Goal: Transaction & Acquisition: Purchase product/service

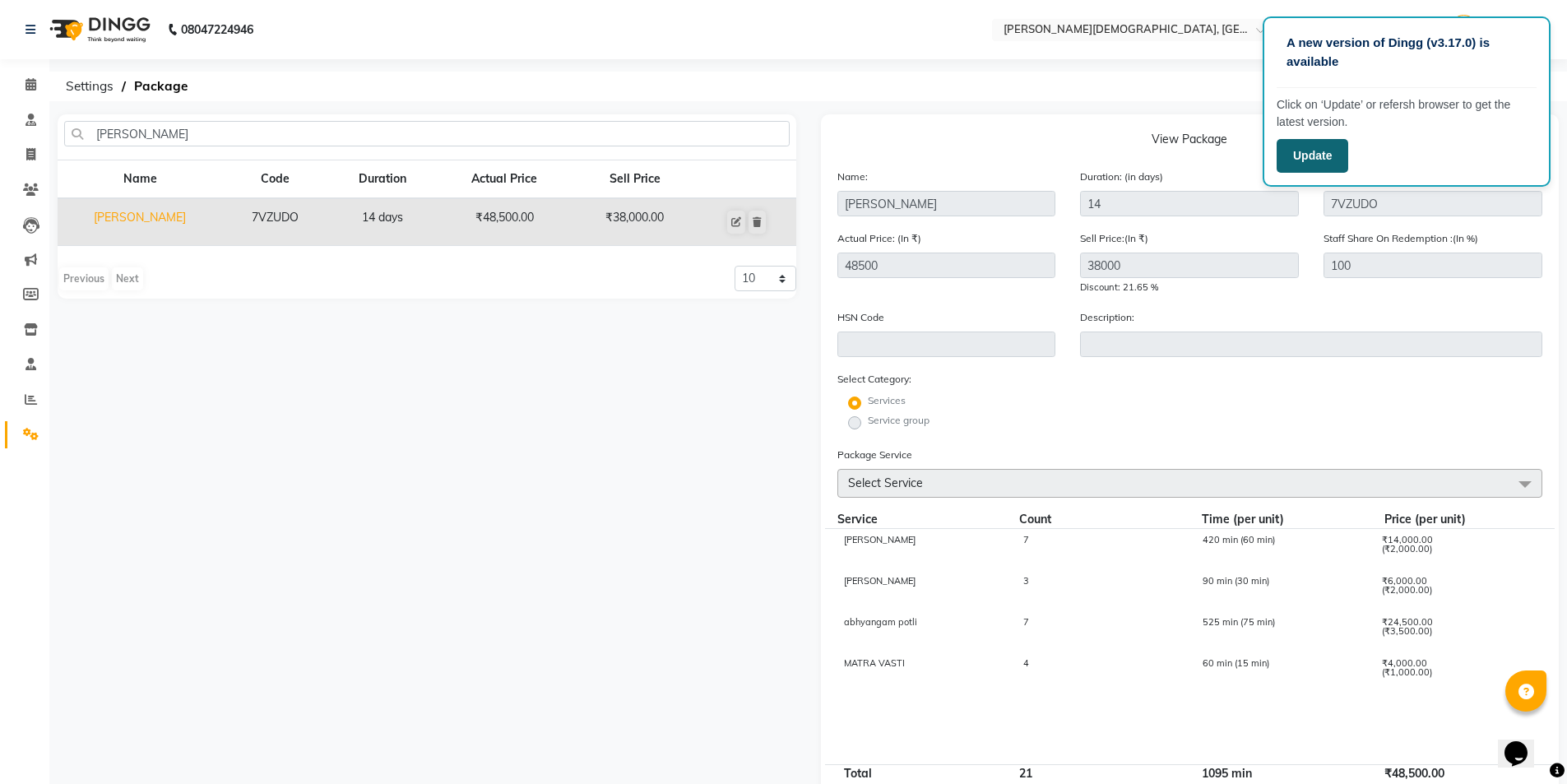
click at [1339, 149] on button "Update" at bounding box center [1312, 155] width 71 height 33
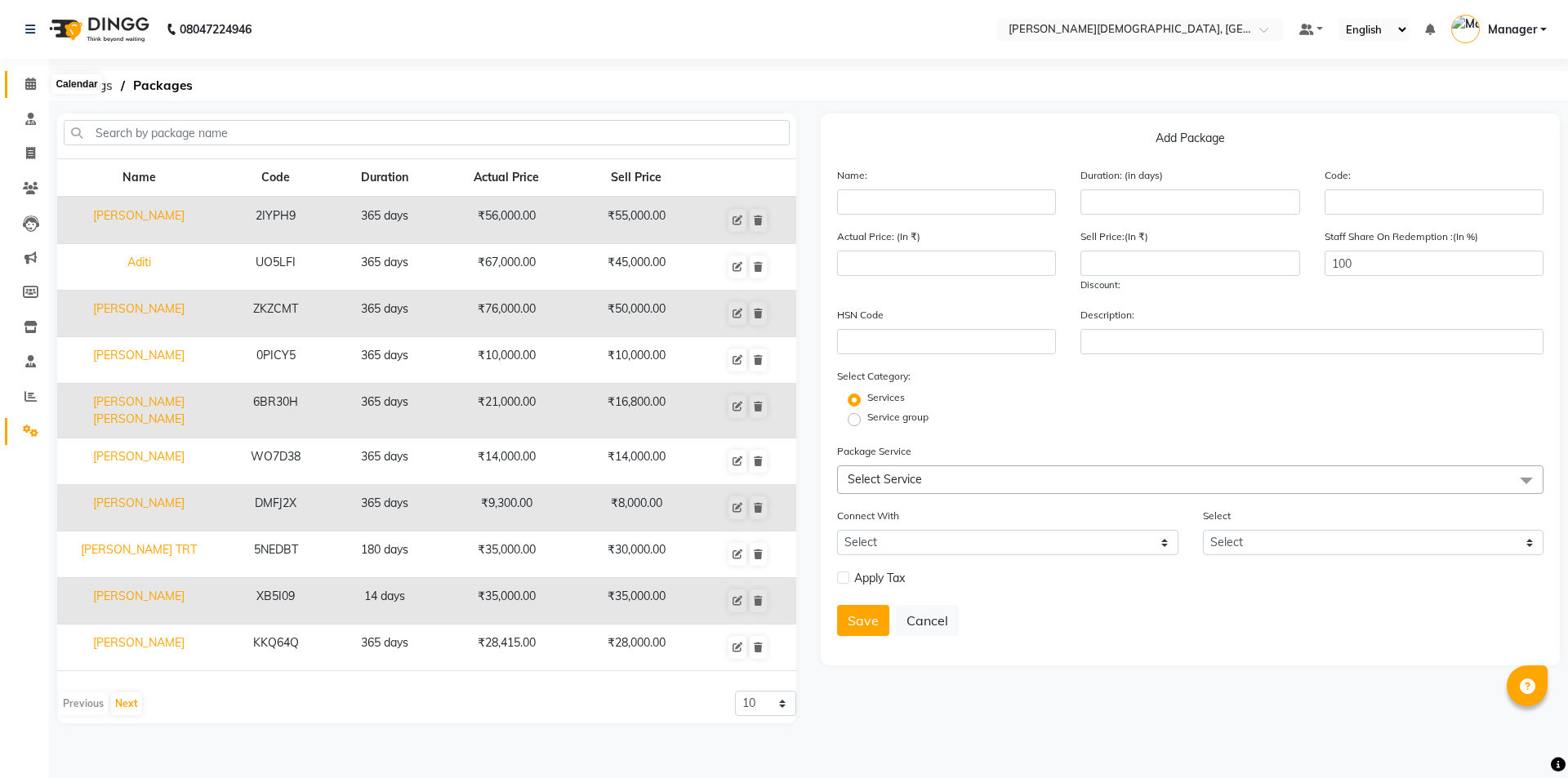
click at [19, 85] on span at bounding box center [31, 84] width 29 height 19
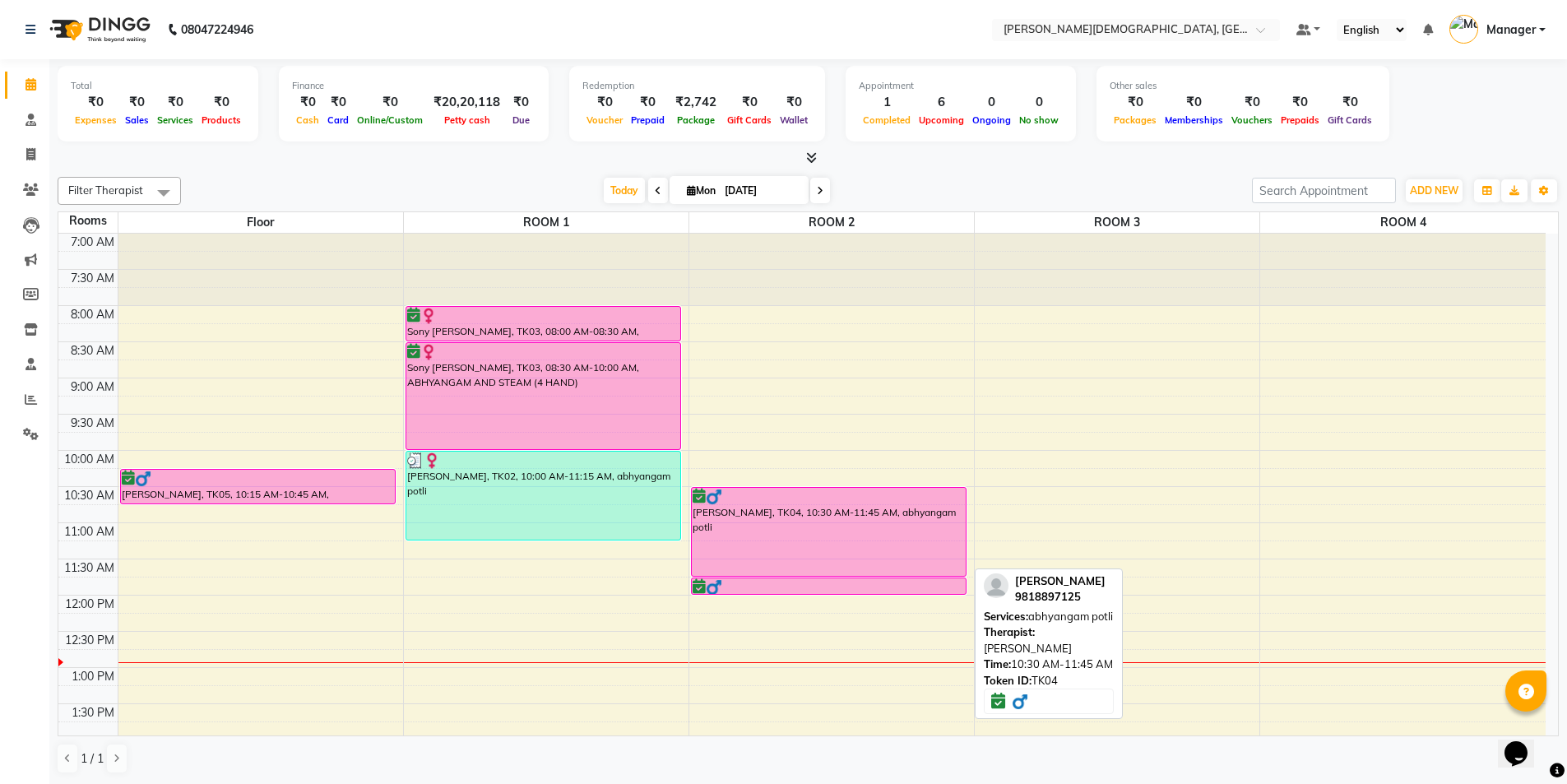
click at [846, 536] on div "[PERSON_NAME], TK04, 10:30 AM-11:45 AM, abhyangam potli" at bounding box center [829, 532] width 275 height 88
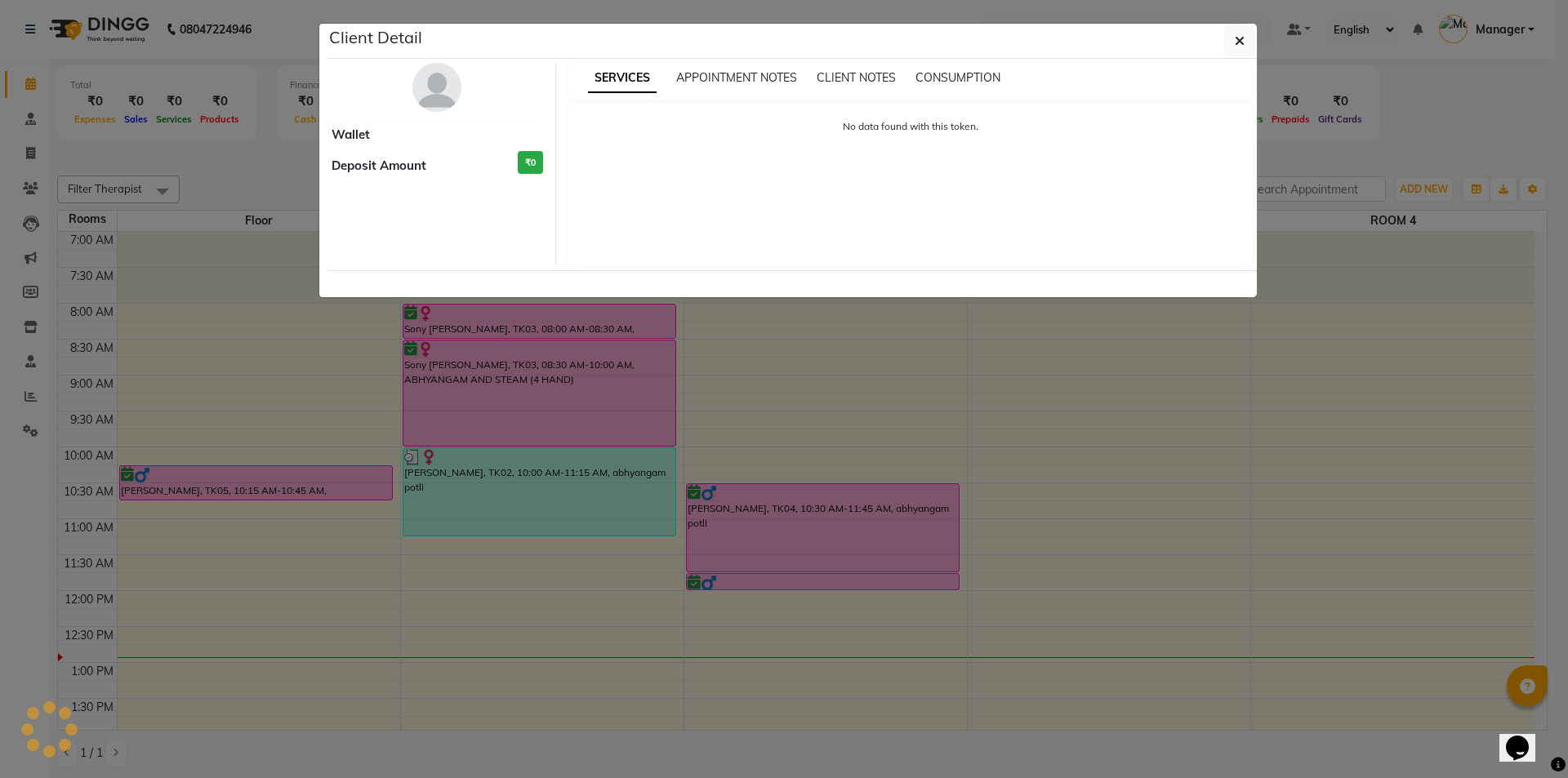
select select "6"
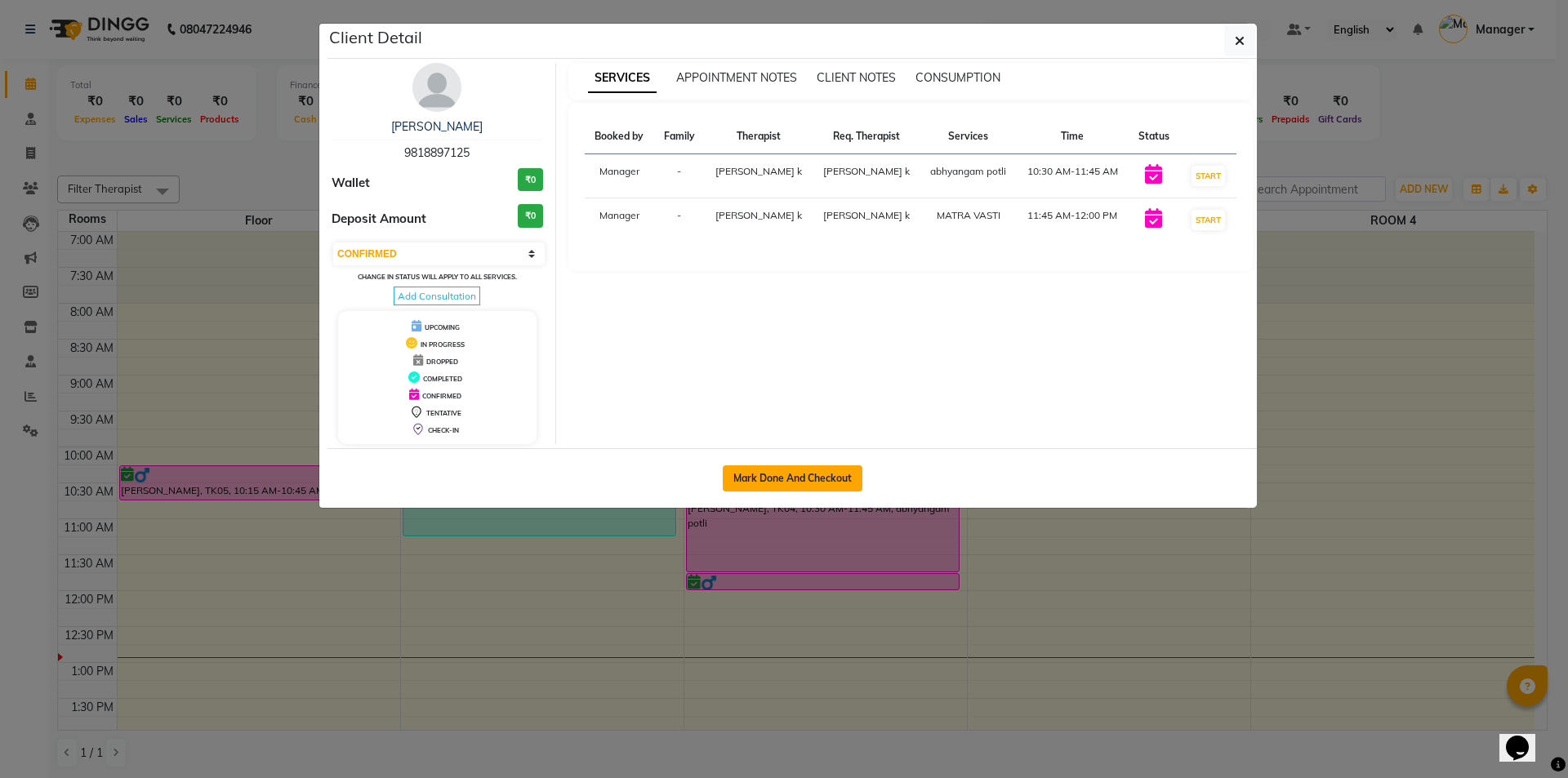
click at [796, 483] on button "Mark Done And Checkout" at bounding box center [792, 478] width 140 height 26
select select "service"
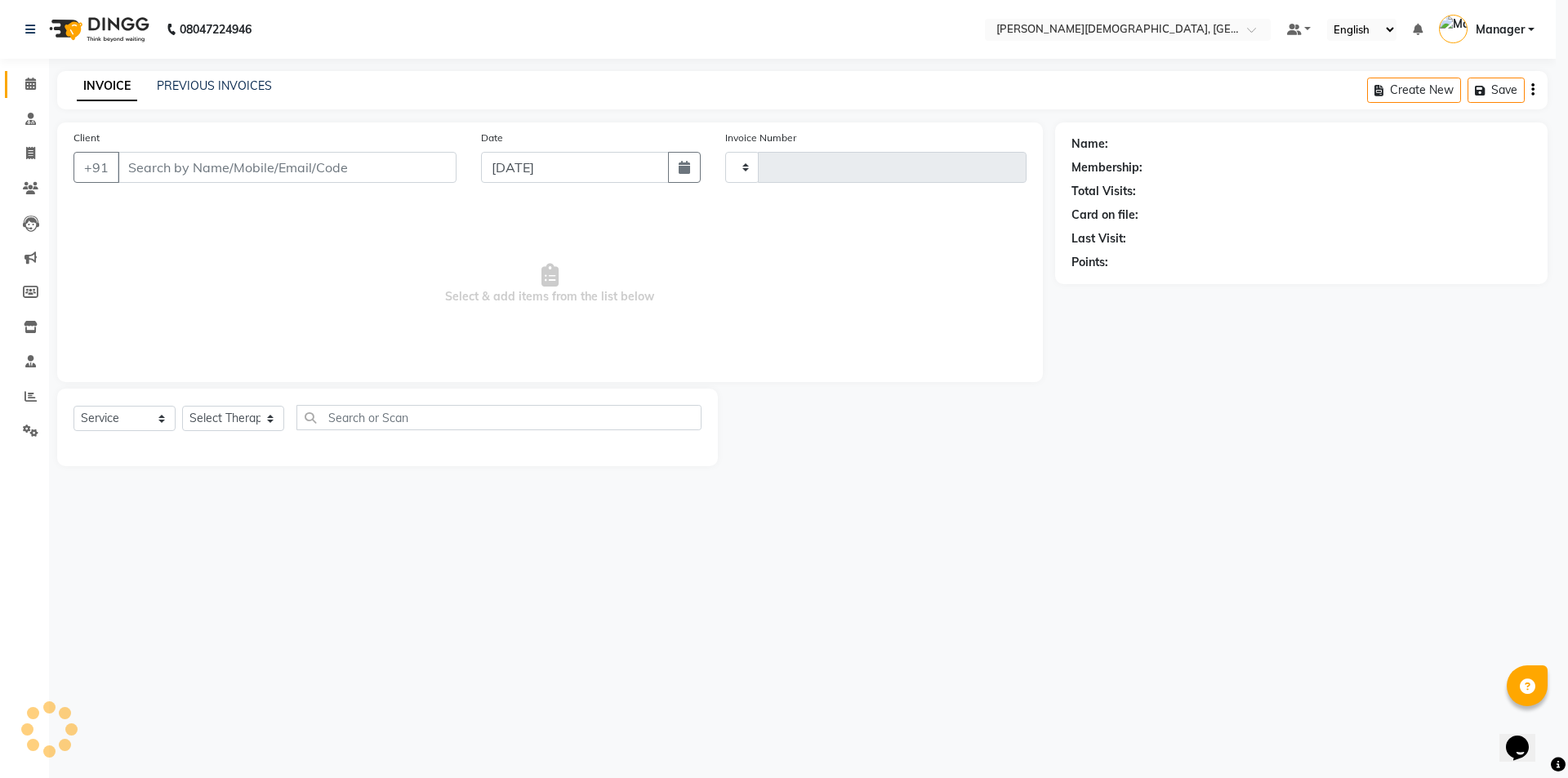
type input "1271"
select select "5573"
select select "membership"
select select "39593"
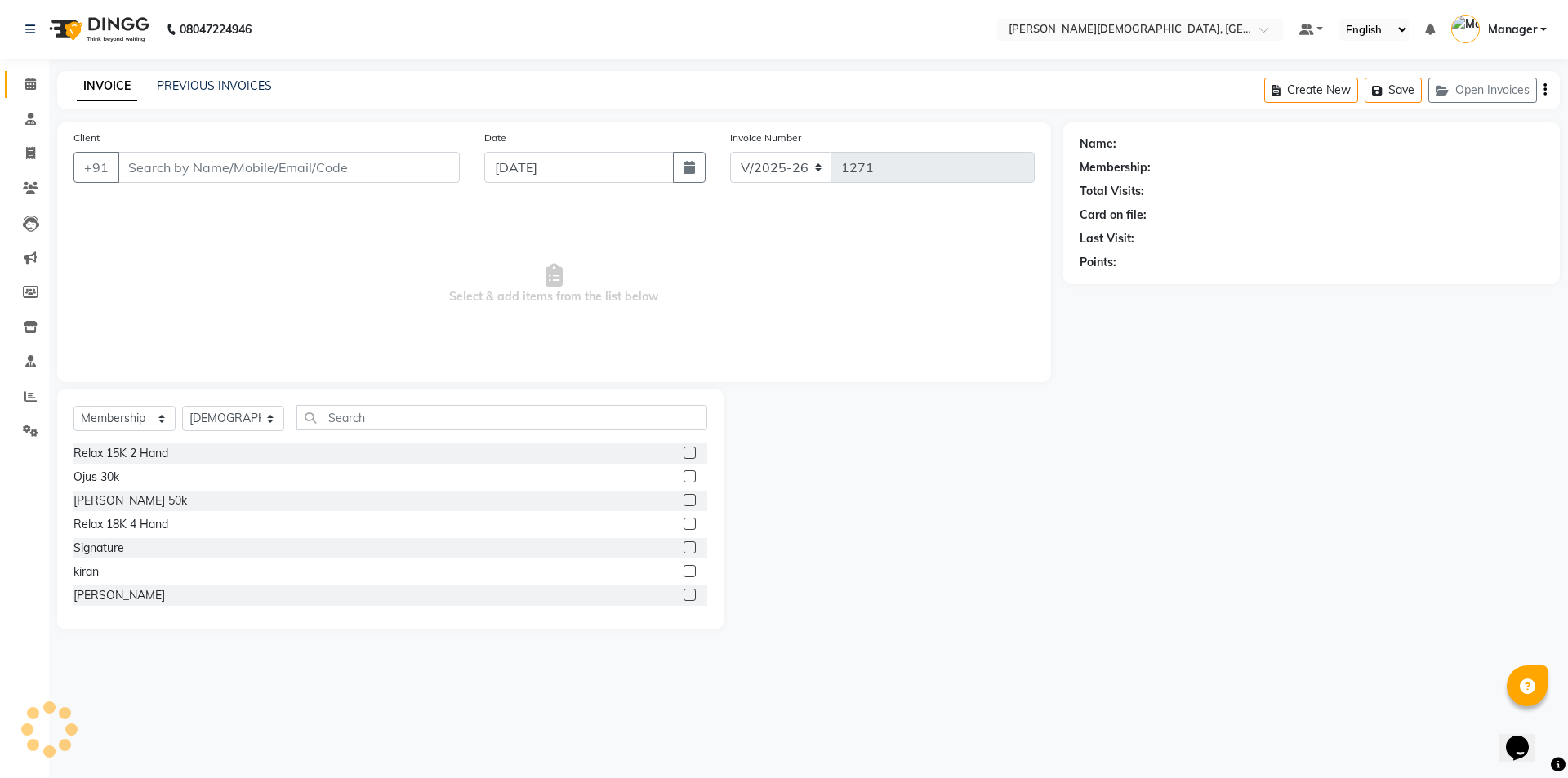
type input "9818897125"
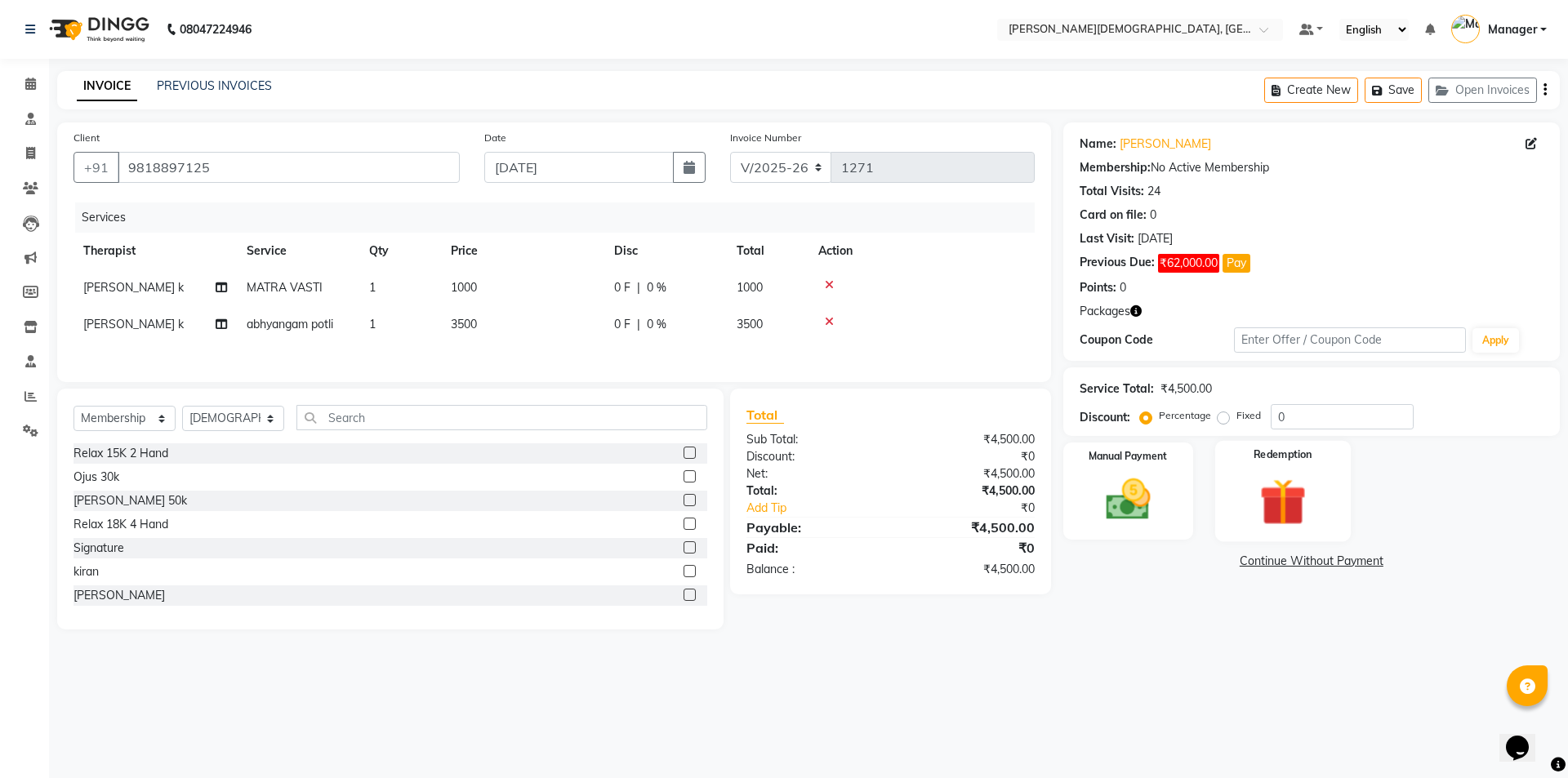
click at [1296, 513] on img at bounding box center [1282, 501] width 76 height 58
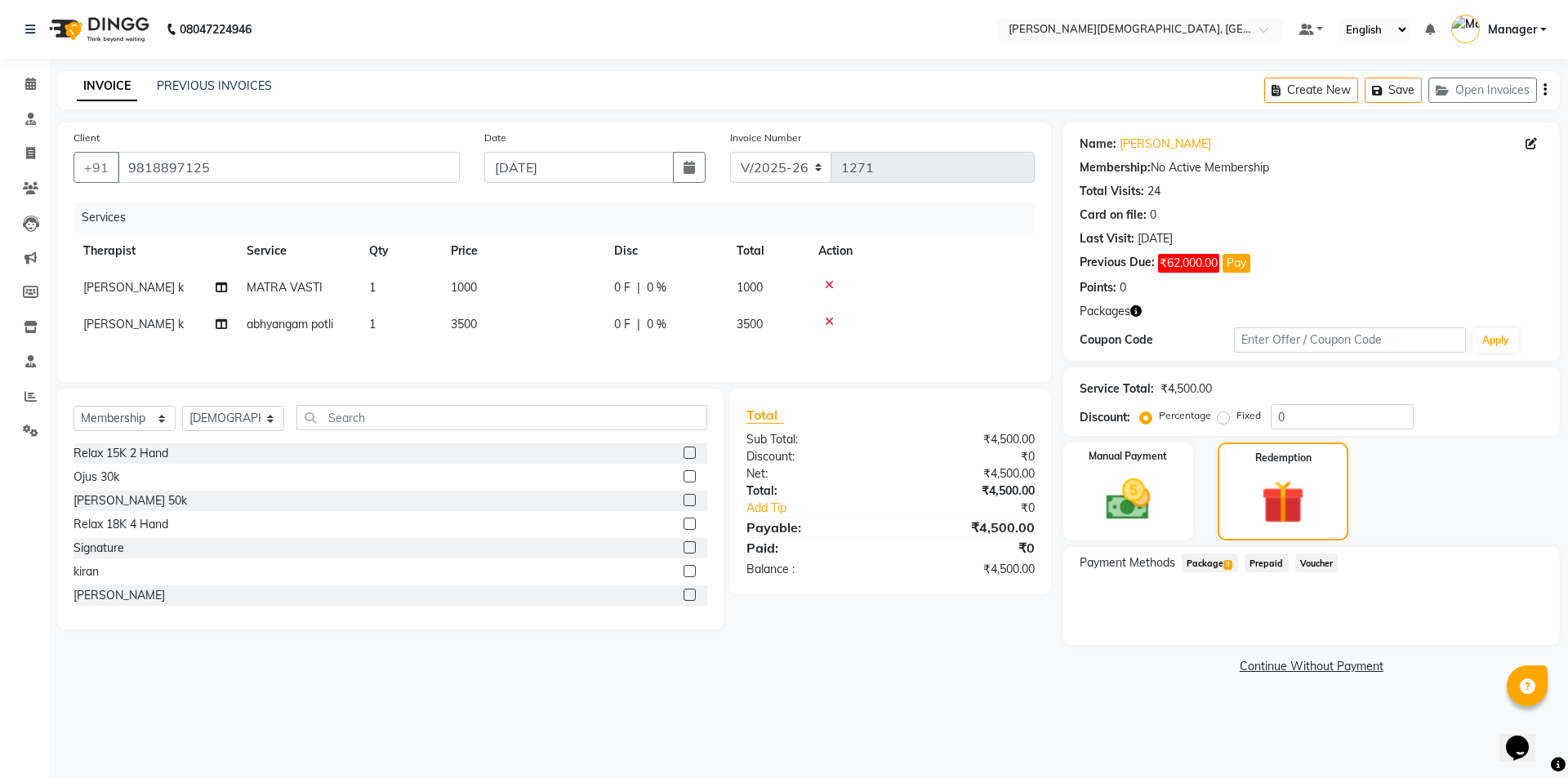
click at [1222, 561] on span "Package 3" at bounding box center [1210, 562] width 56 height 19
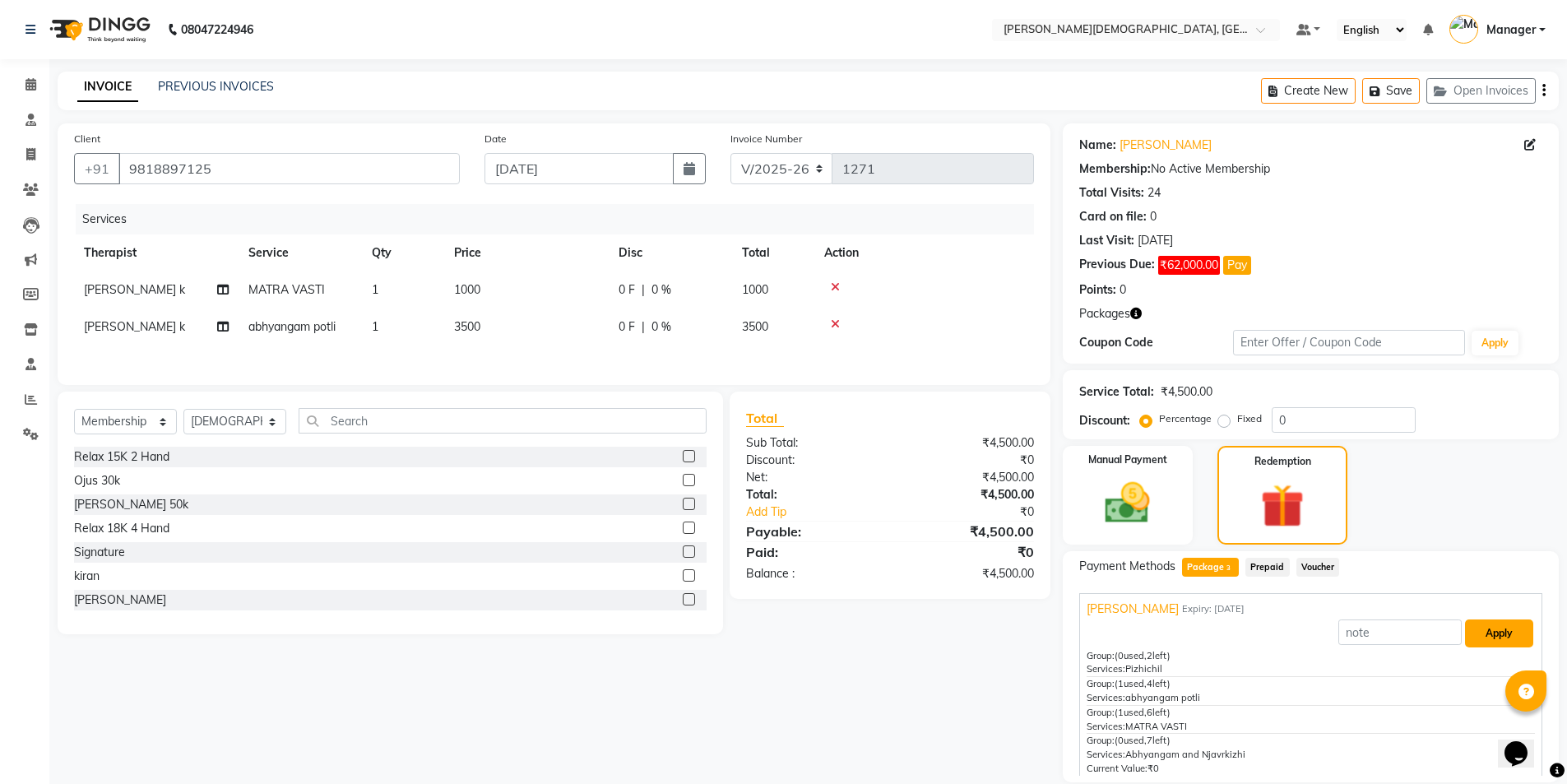
click at [1474, 627] on button "Apply" at bounding box center [1498, 633] width 68 height 28
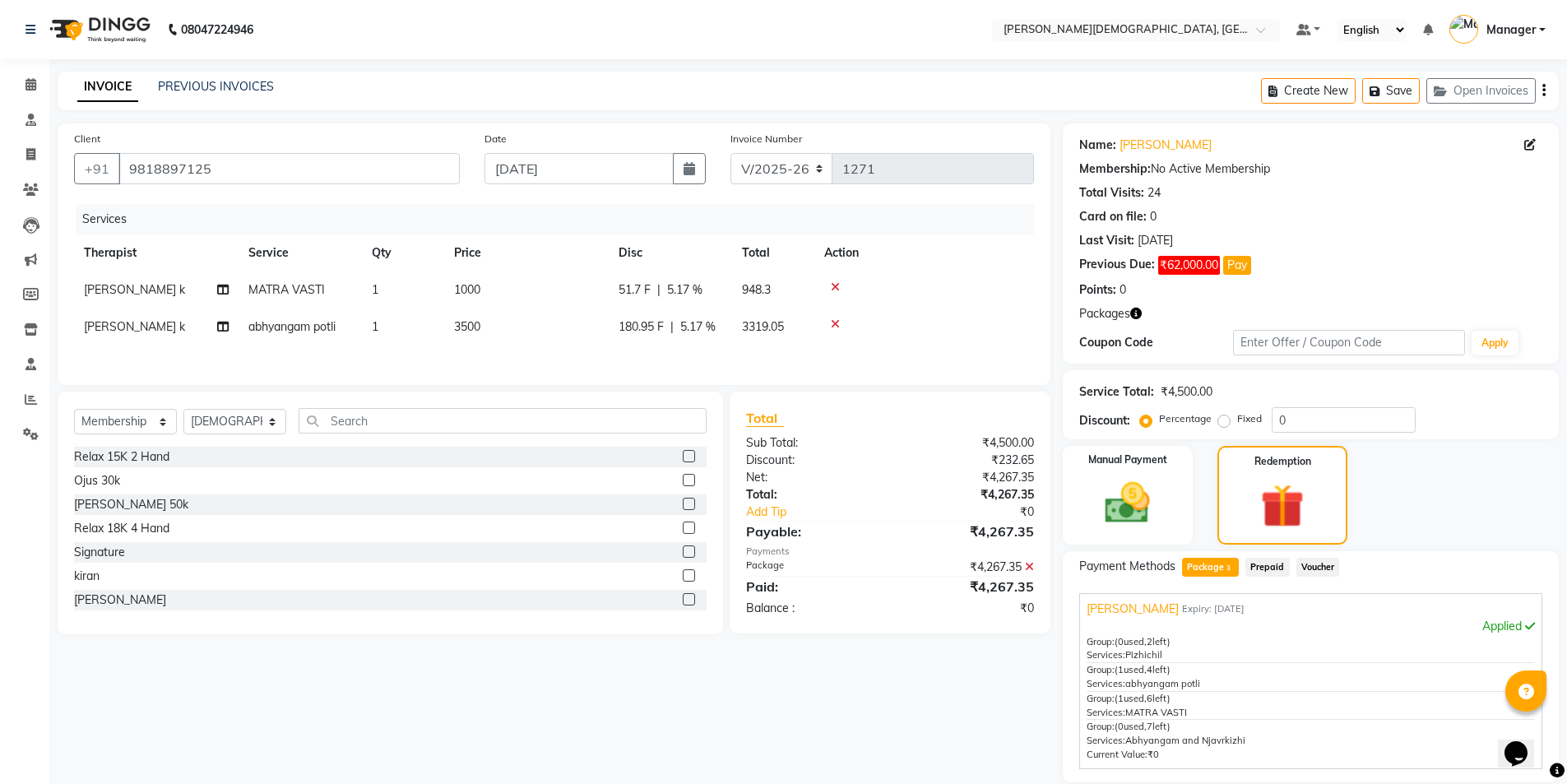
scroll to position [149, 0]
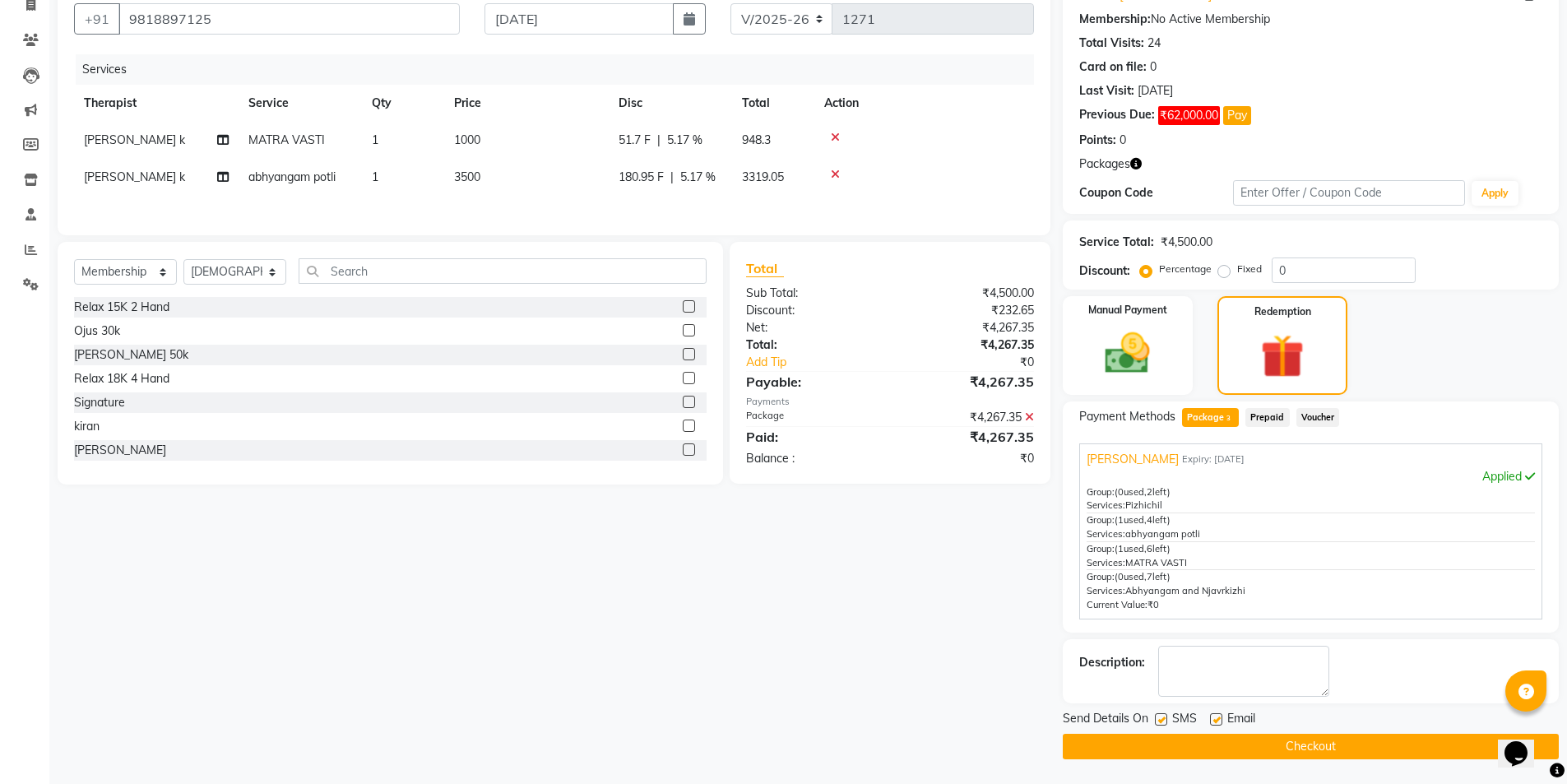
click at [1158, 722] on label at bounding box center [1161, 719] width 12 height 12
click at [1158, 722] on input "checkbox" at bounding box center [1160, 720] width 10 height 10
checkbox input "false"
click at [1159, 738] on button "Checkout" at bounding box center [1310, 746] width 496 height 26
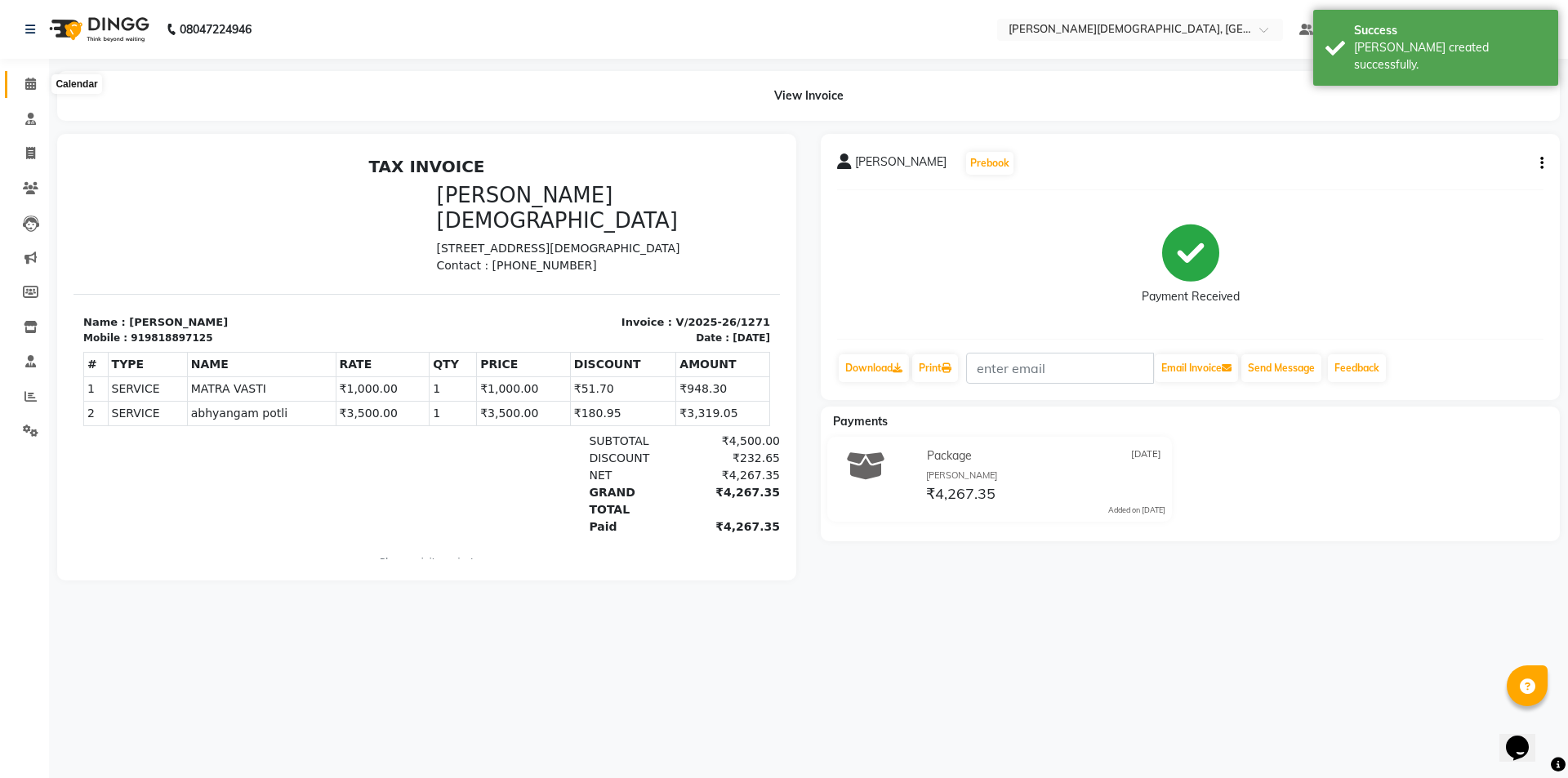
click at [29, 87] on icon at bounding box center [31, 84] width 10 height 12
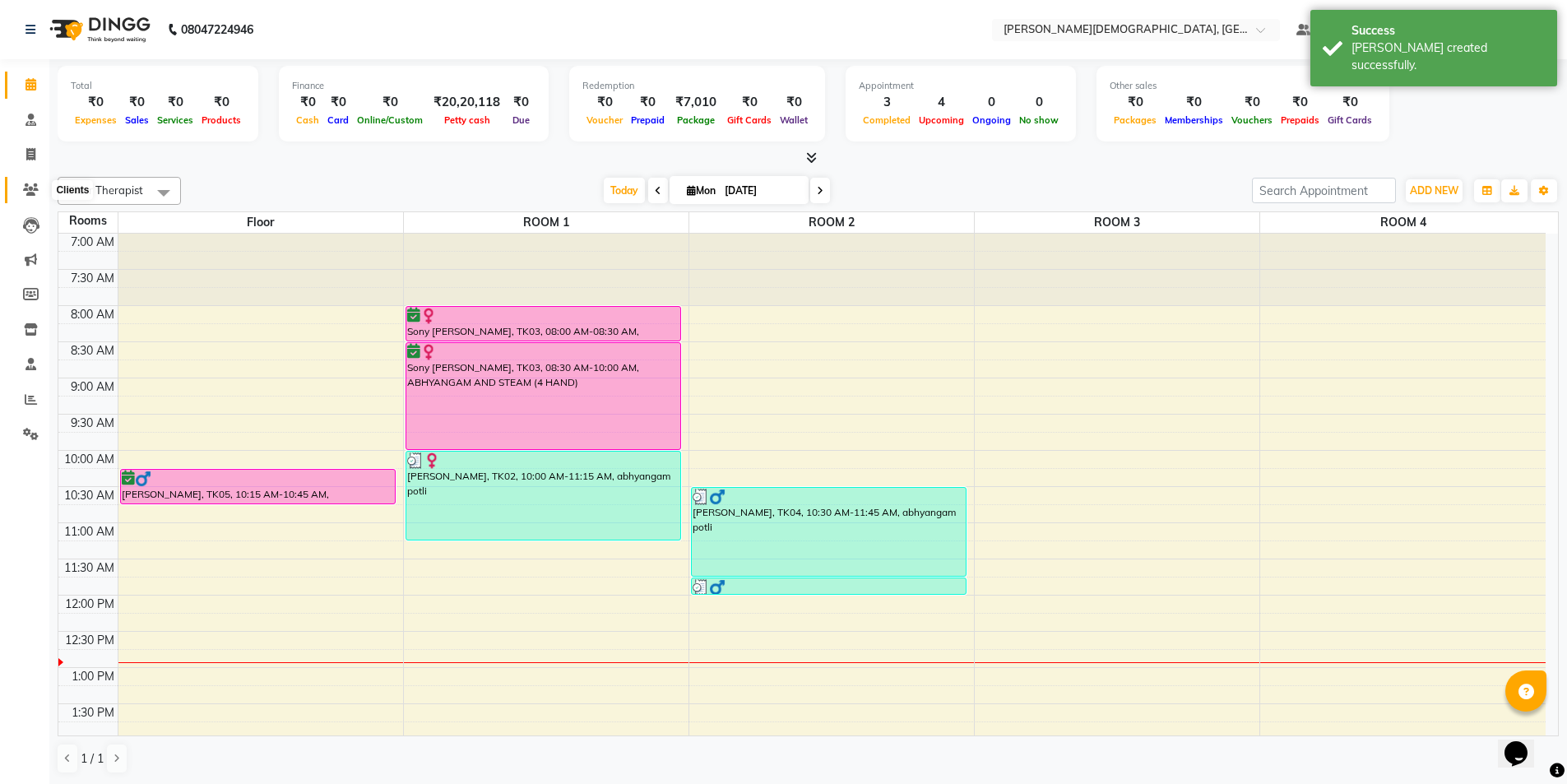
click at [23, 193] on icon at bounding box center [31, 190] width 15 height 12
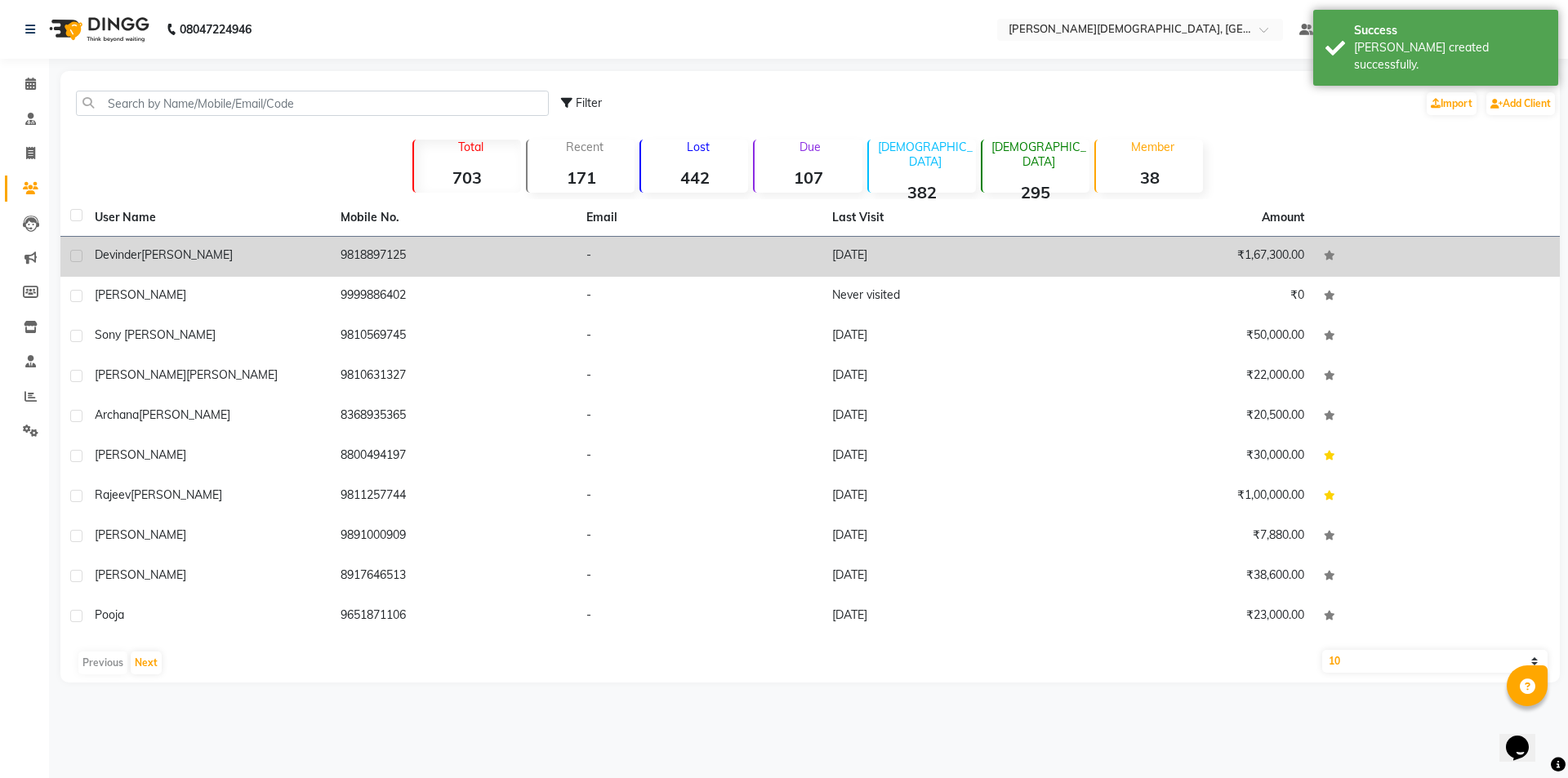
click at [446, 251] on td "9818897125" at bounding box center [454, 256] width 246 height 40
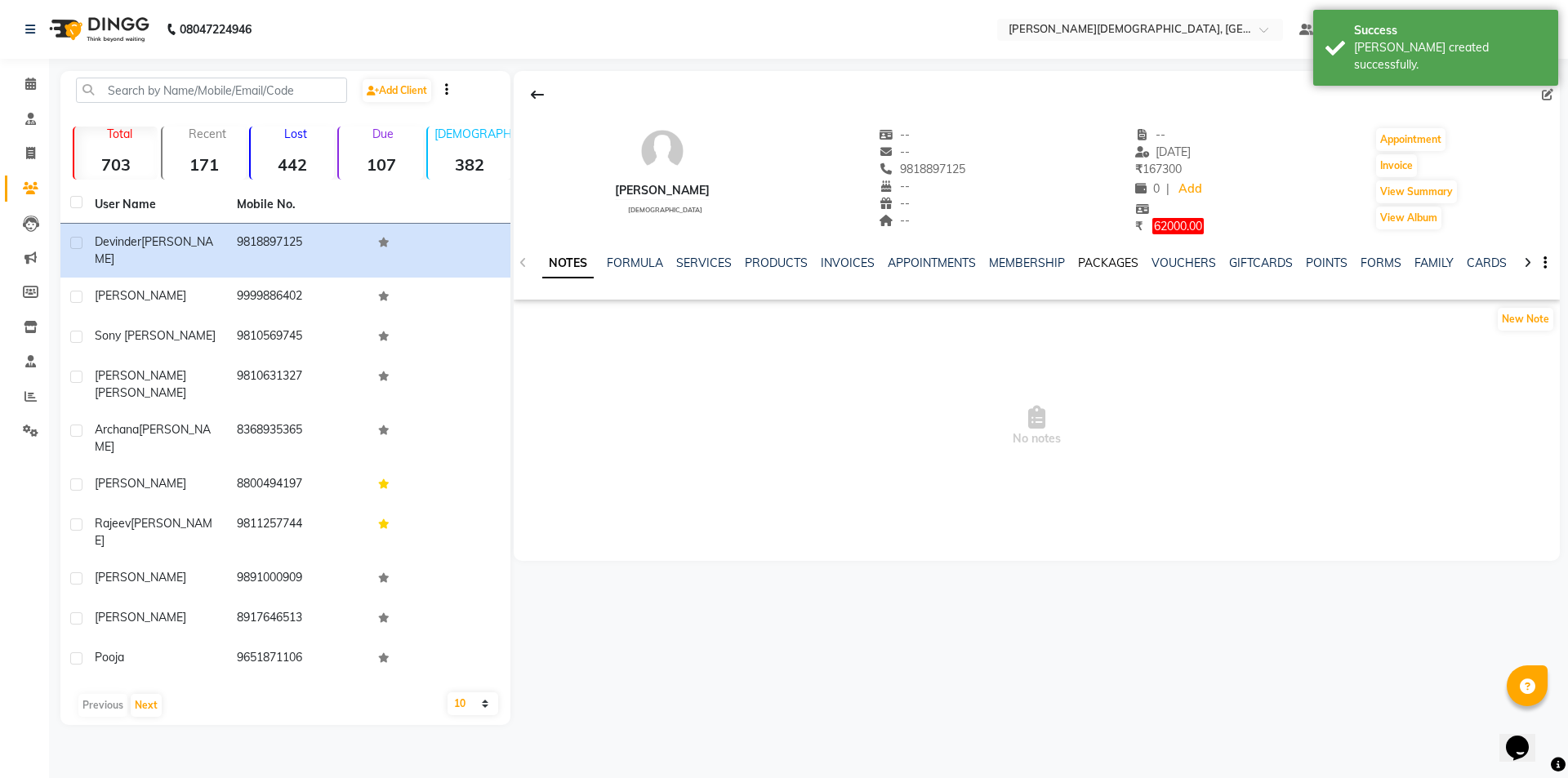
click at [1103, 266] on link "PACKAGES" at bounding box center [1108, 262] width 61 height 14
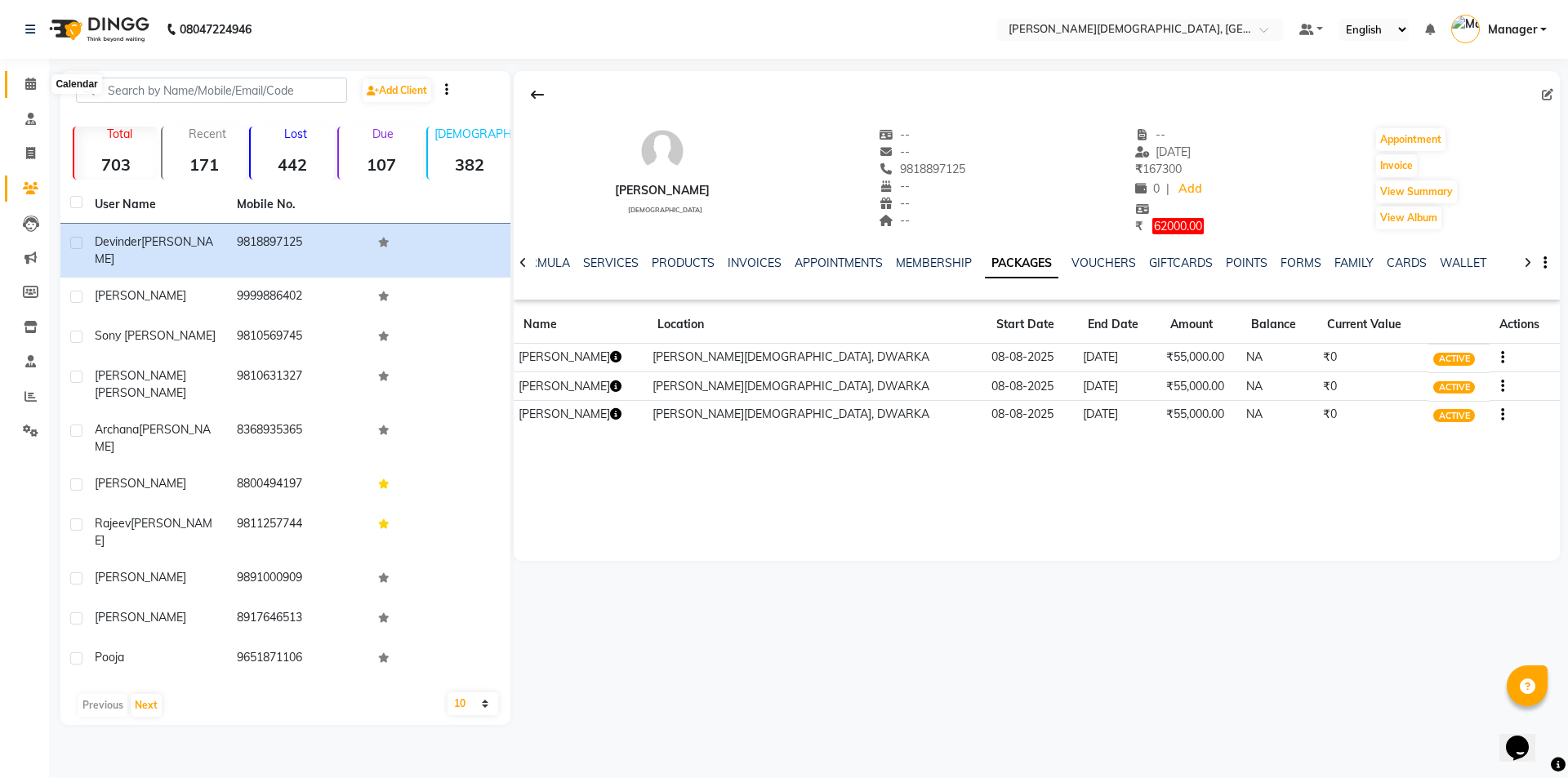
click at [23, 87] on span at bounding box center [31, 84] width 29 height 19
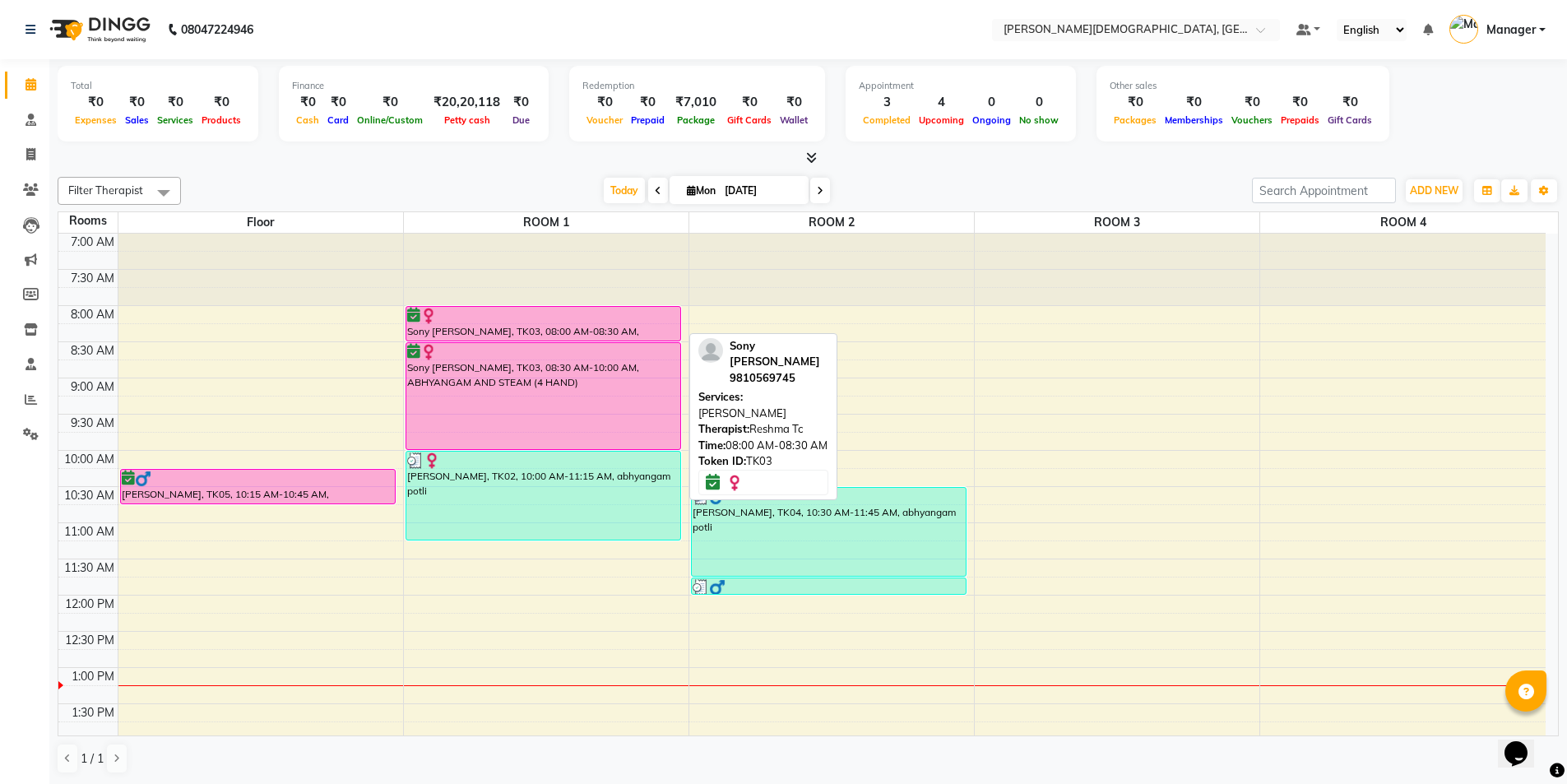
click at [562, 320] on div at bounding box center [544, 315] width 273 height 16
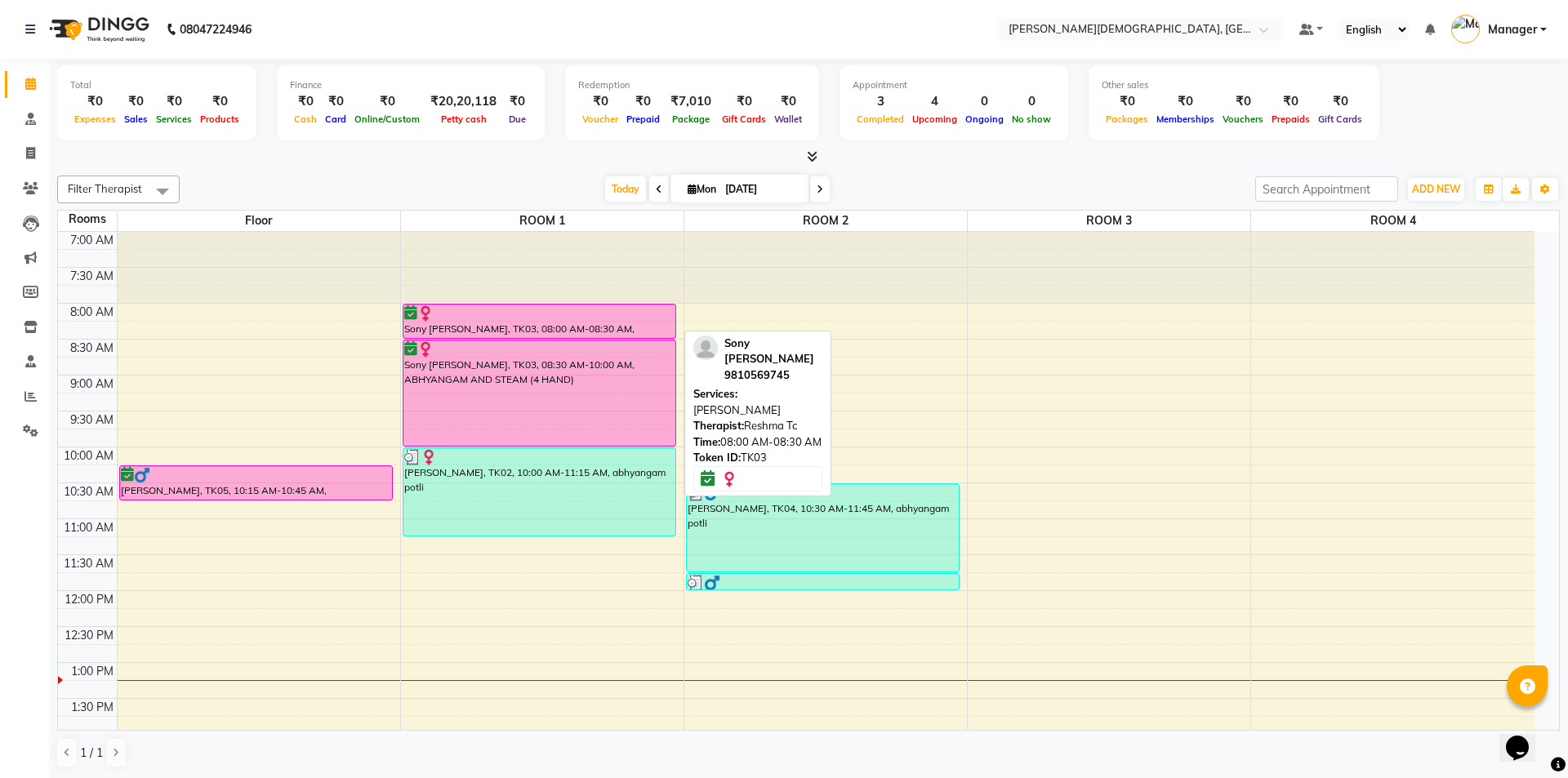
select select "6"
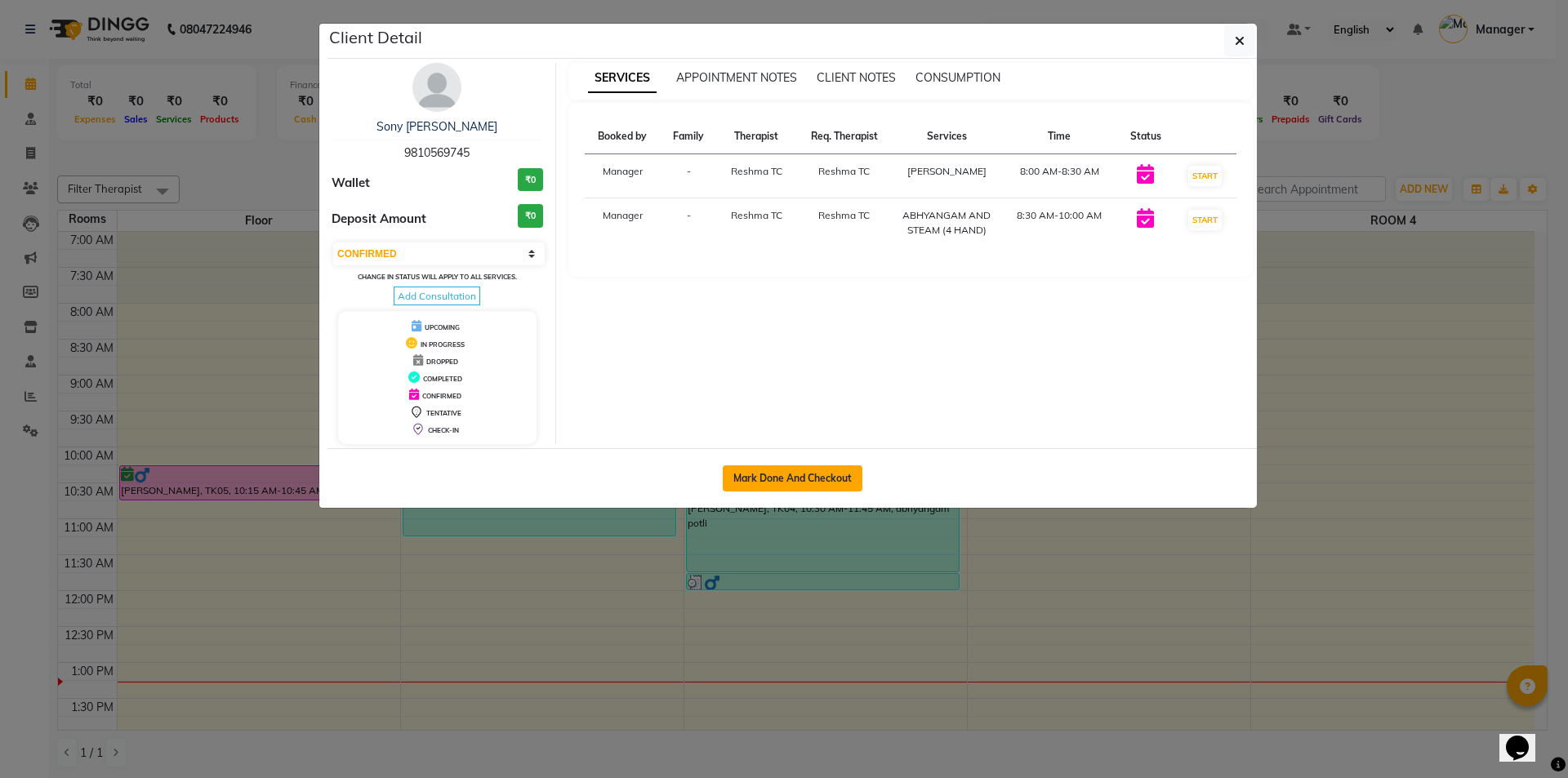
click at [794, 482] on button "Mark Done And Checkout" at bounding box center [792, 478] width 140 height 26
select select "5573"
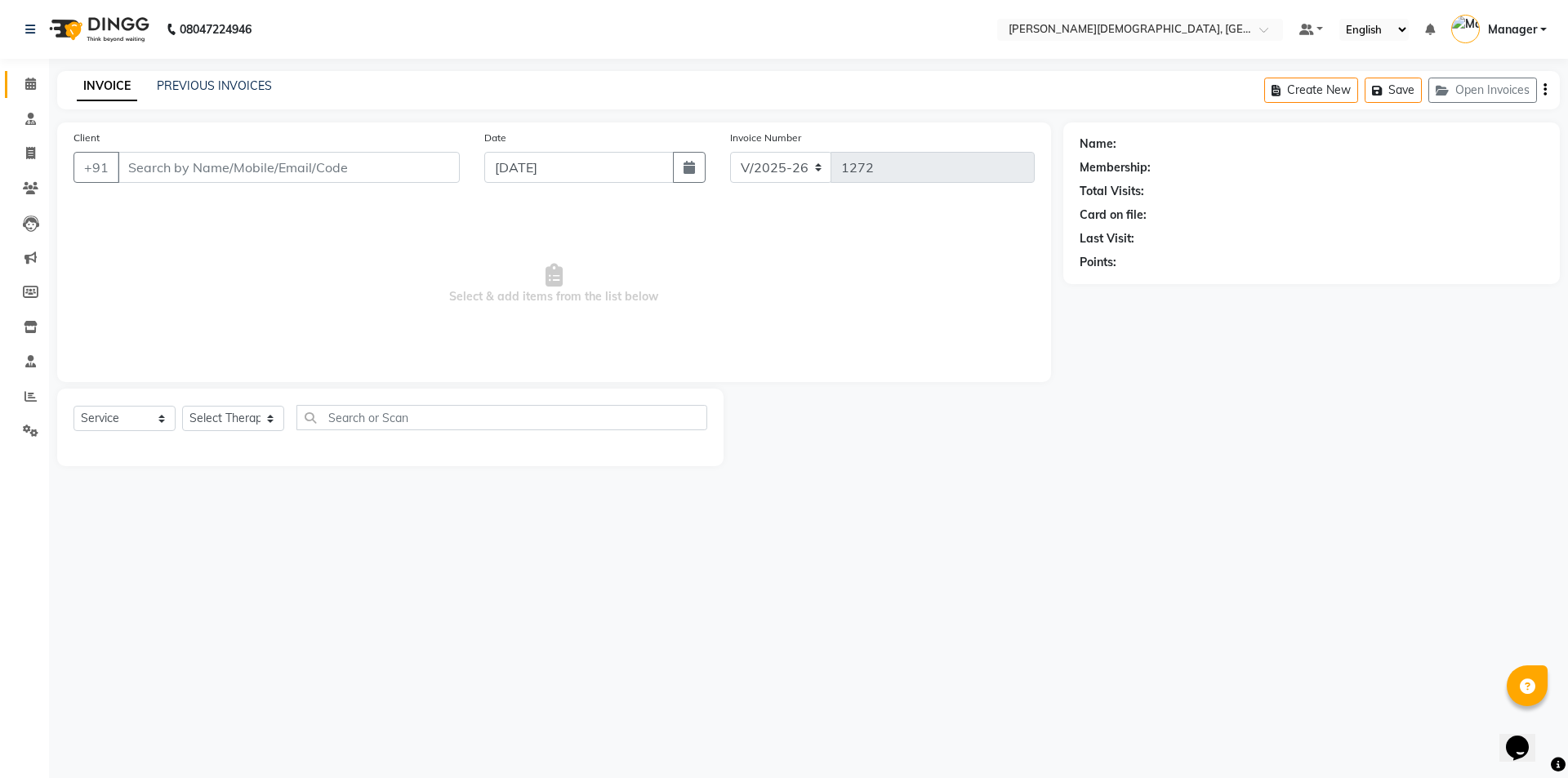
select select "membership"
select select "39593"
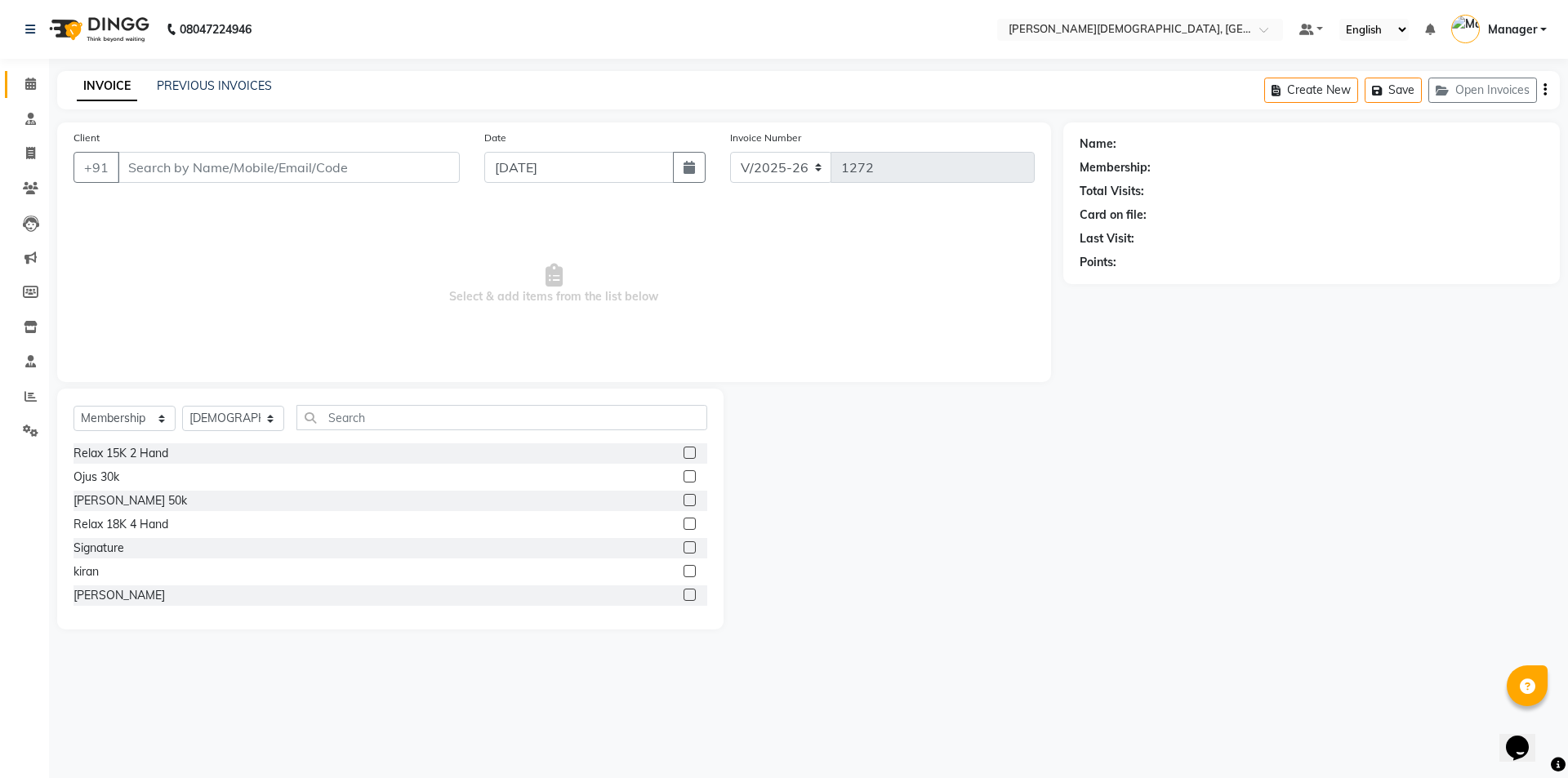
type input "9810569745"
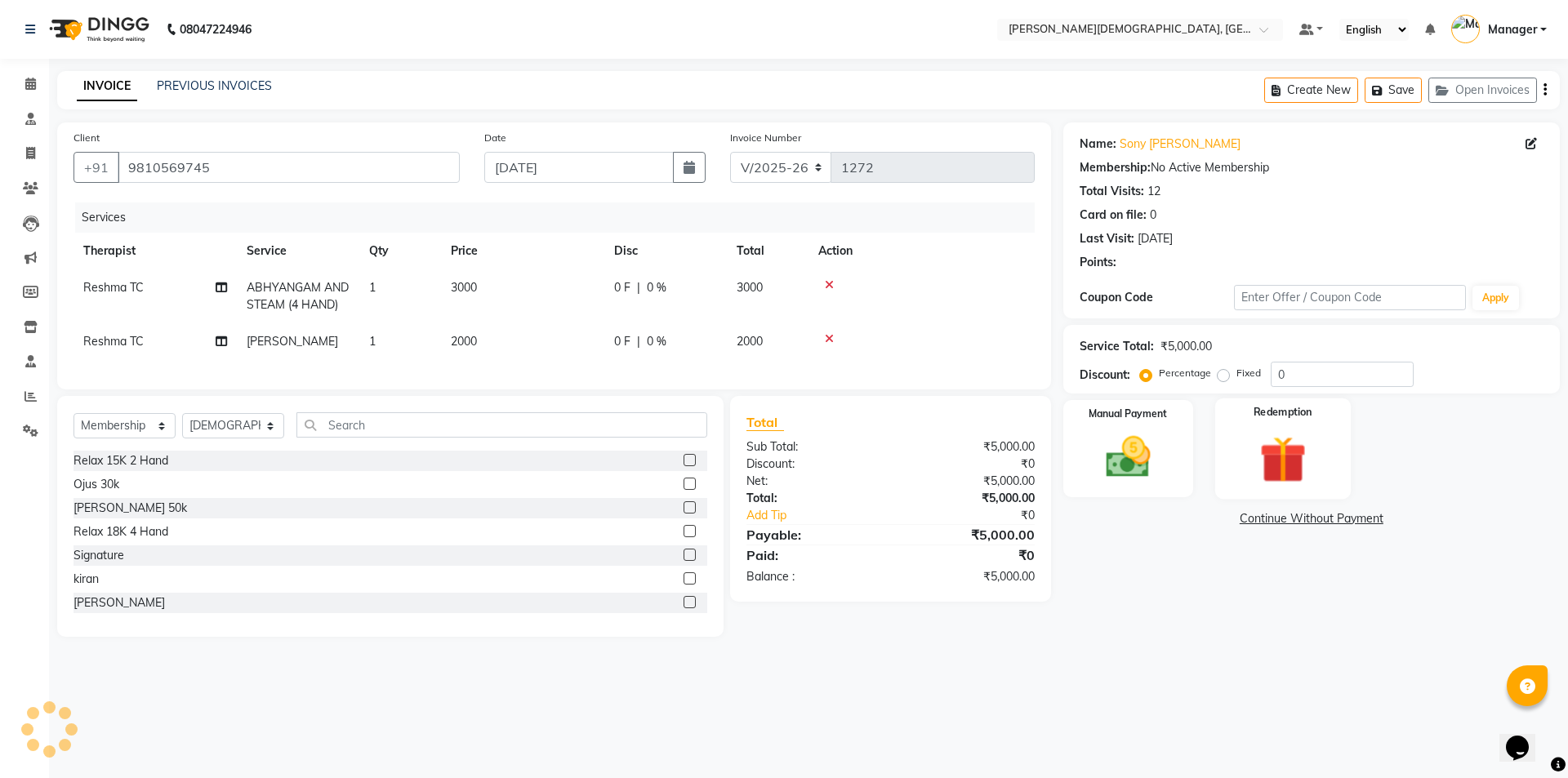
click at [1285, 458] on img at bounding box center [1282, 459] width 76 height 58
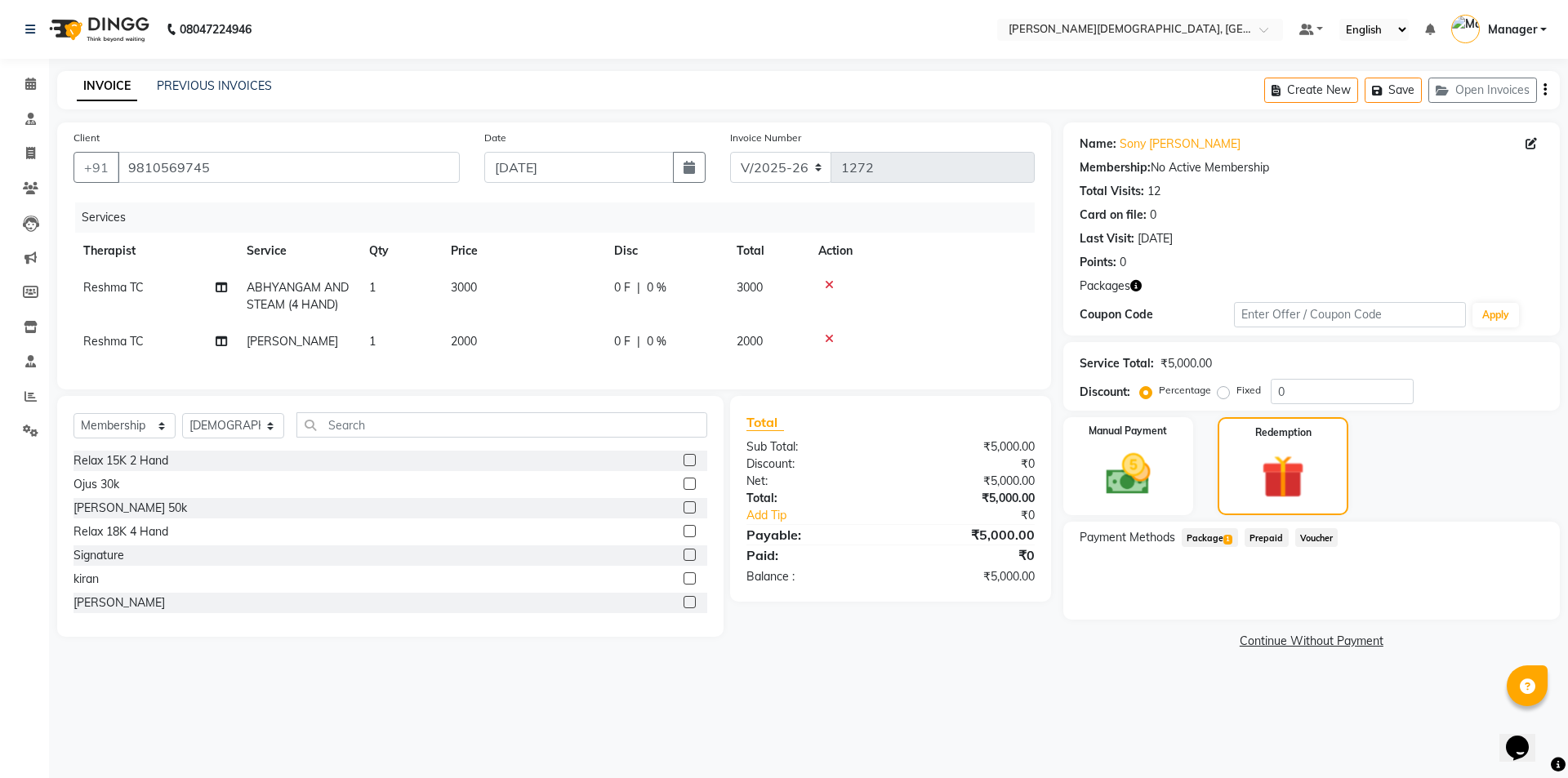
click at [1212, 530] on span "Package 1" at bounding box center [1210, 538] width 56 height 19
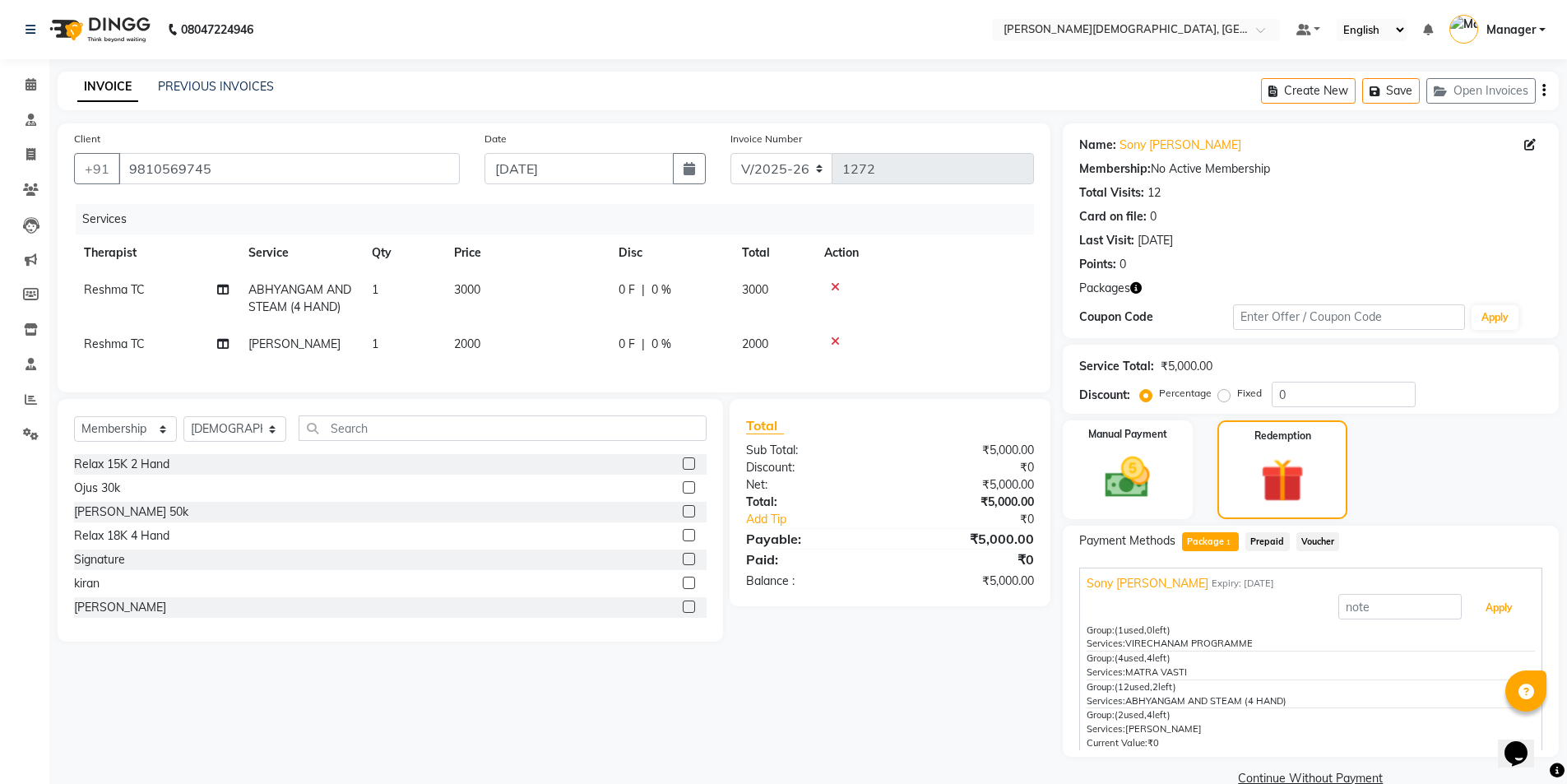
click at [1476, 611] on button "Apply" at bounding box center [1498, 607] width 68 height 28
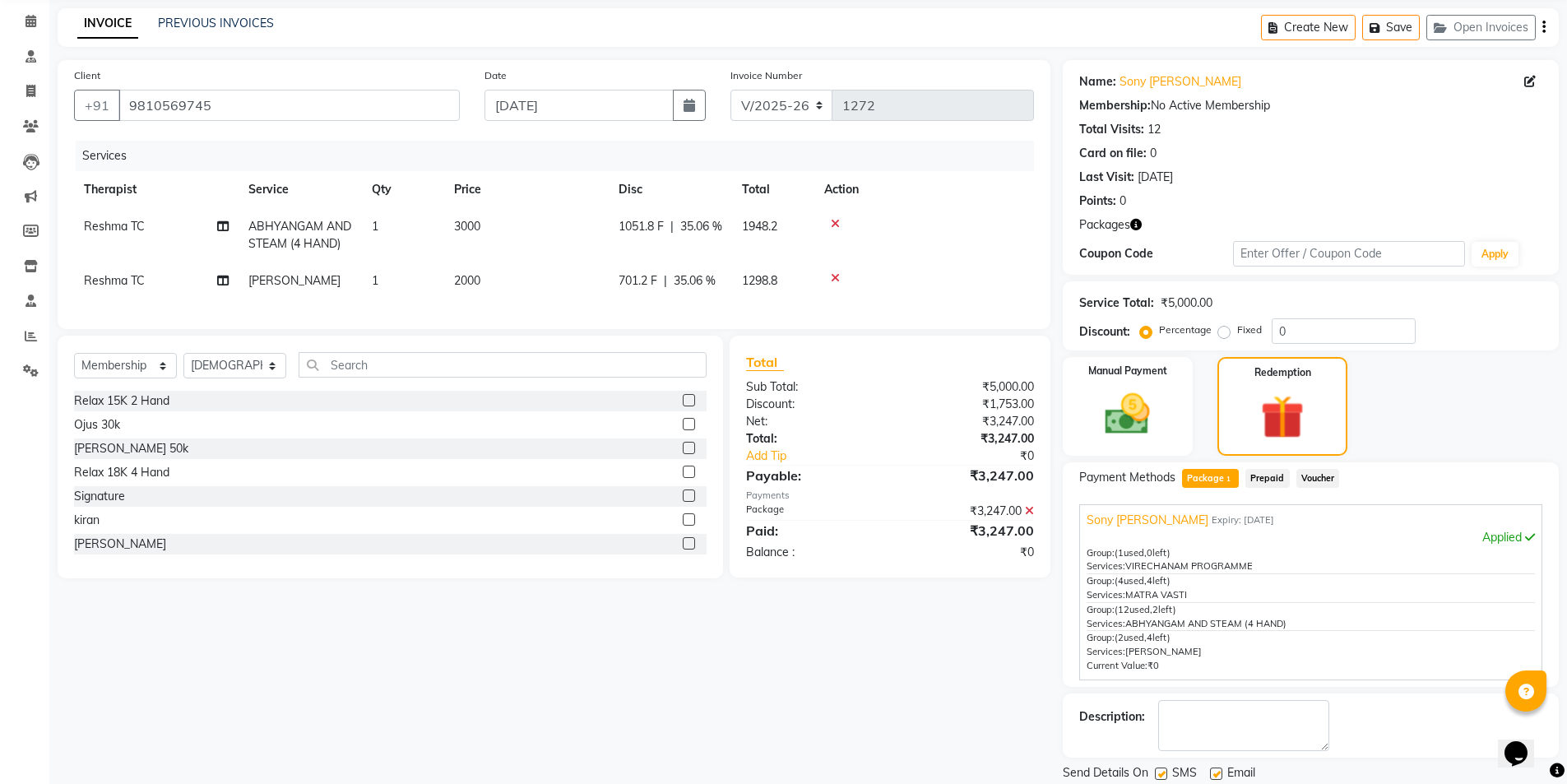
scroll to position [118, 0]
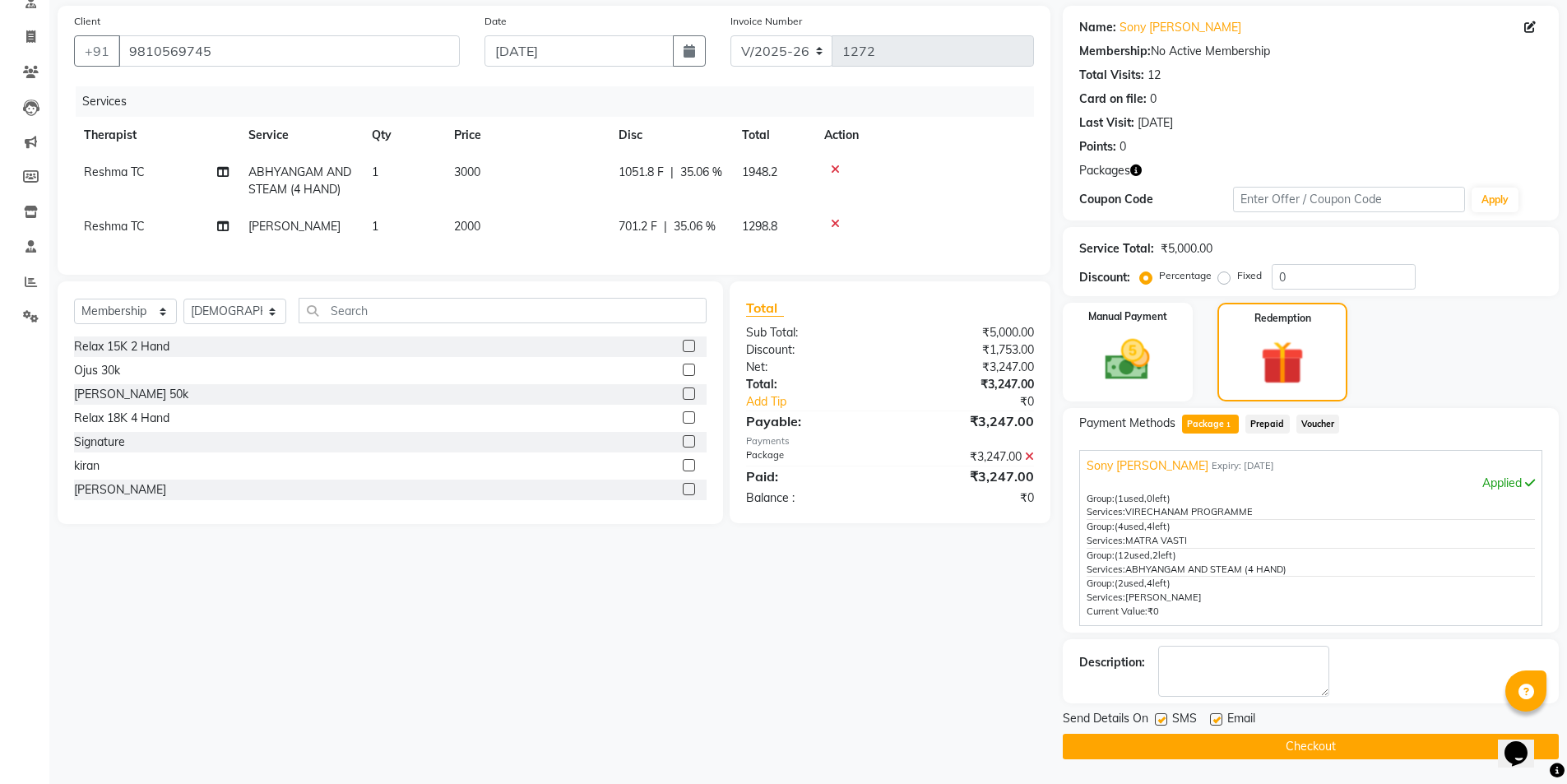
click at [1162, 717] on label at bounding box center [1161, 719] width 12 height 12
click at [1162, 717] on input "checkbox" at bounding box center [1160, 720] width 10 height 10
checkbox input "false"
click at [1166, 744] on button "Checkout" at bounding box center [1310, 746] width 496 height 26
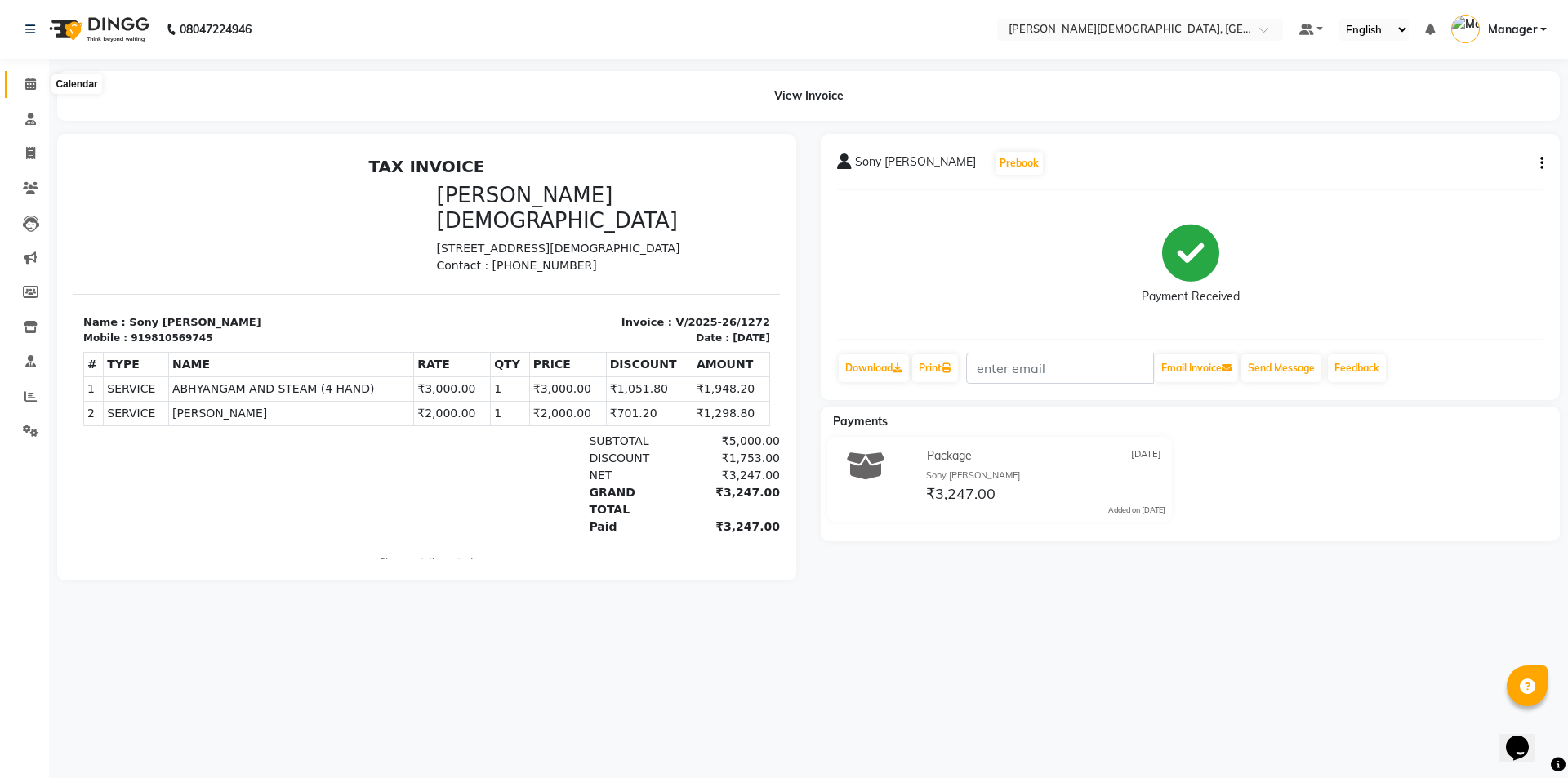
click at [24, 80] on span at bounding box center [31, 84] width 29 height 19
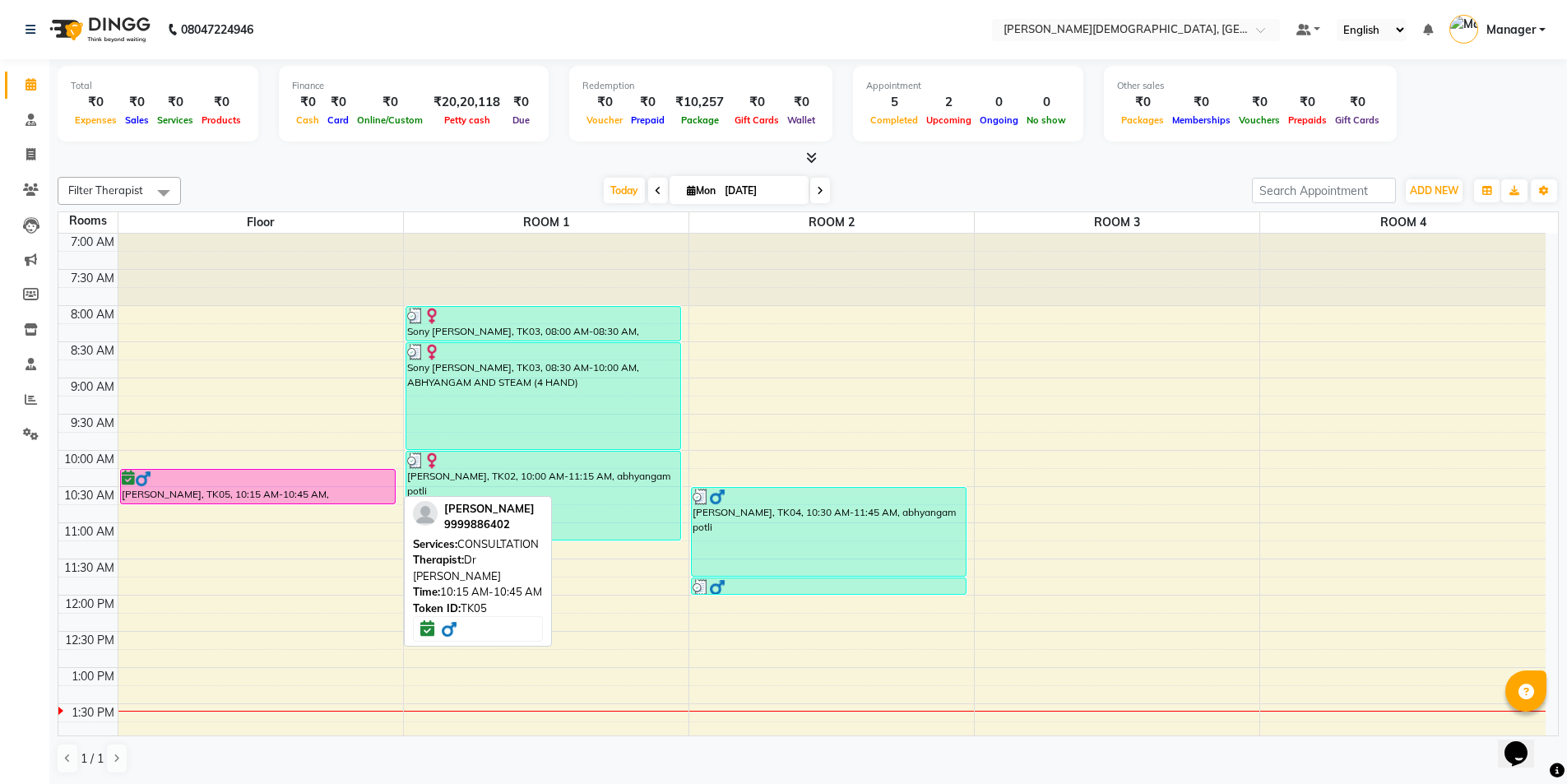
click at [204, 486] on div "[PERSON_NAME], TK05, 10:15 AM-10:45 AM, CONSULTATION" at bounding box center [259, 486] width 275 height 33
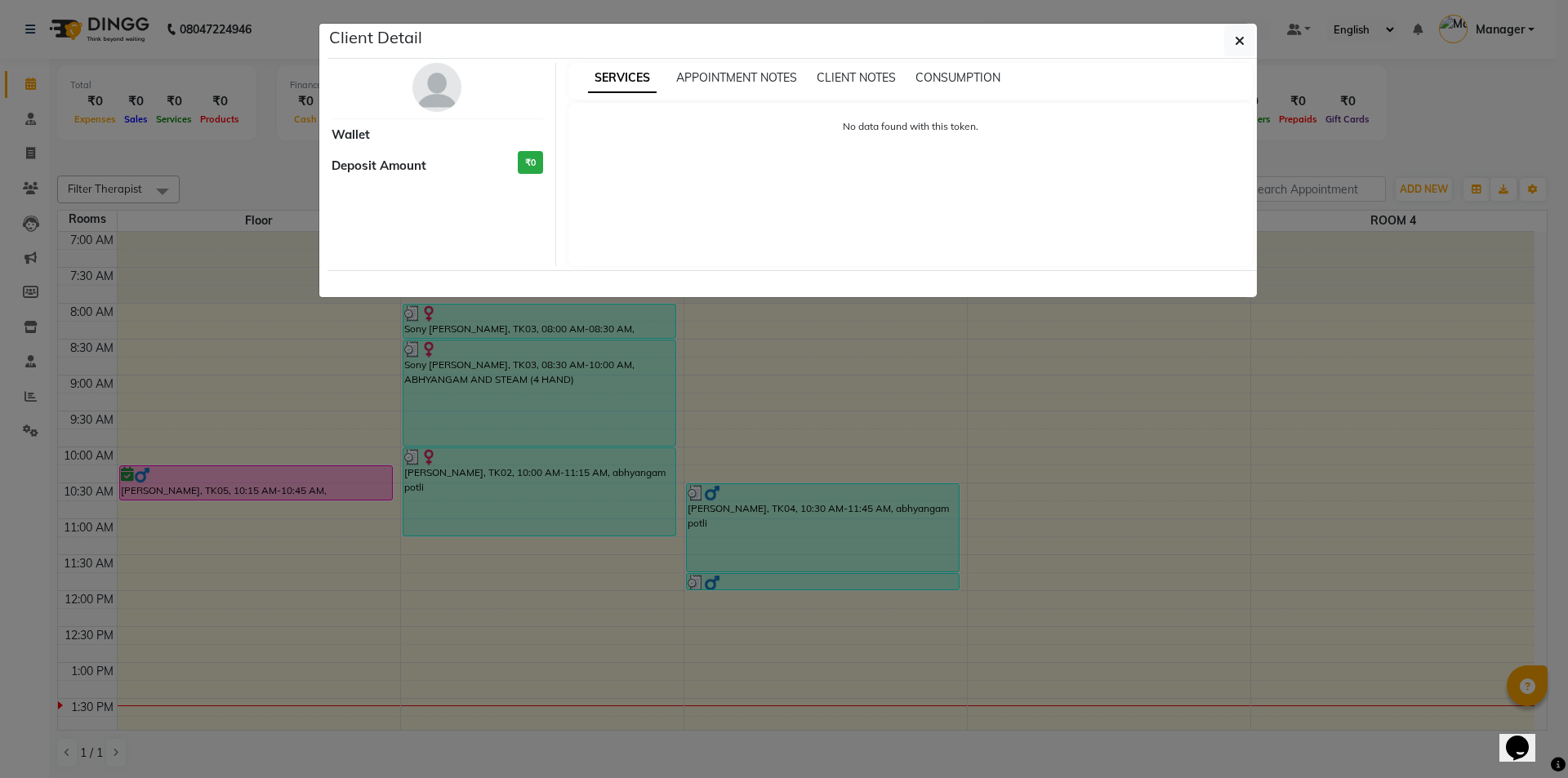
select select "6"
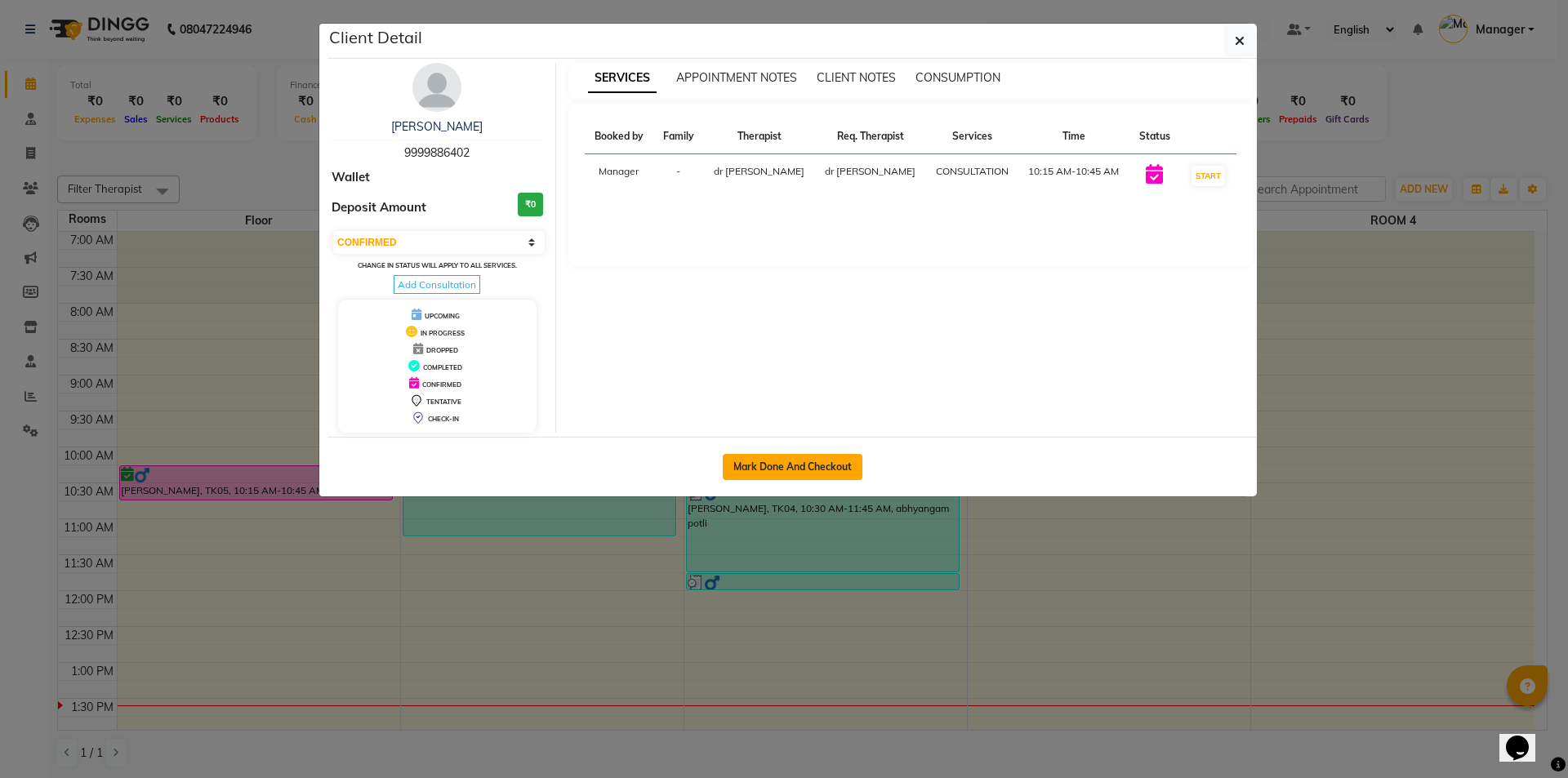
click at [829, 470] on button "Mark Done And Checkout" at bounding box center [792, 466] width 140 height 26
select select "service"
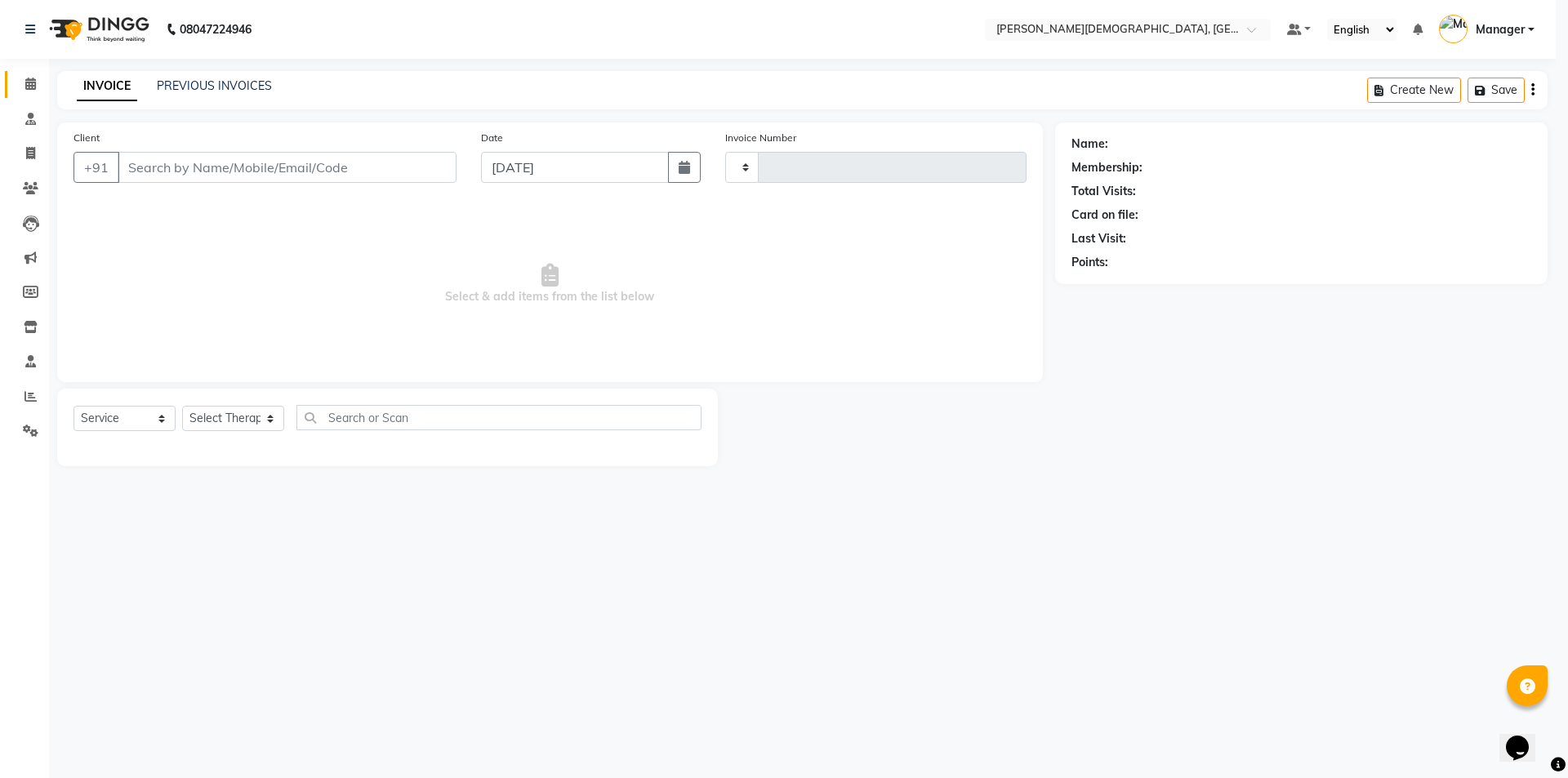
type input "1273"
select select "5573"
select select "membership"
type input "9999886402"
select select "39593"
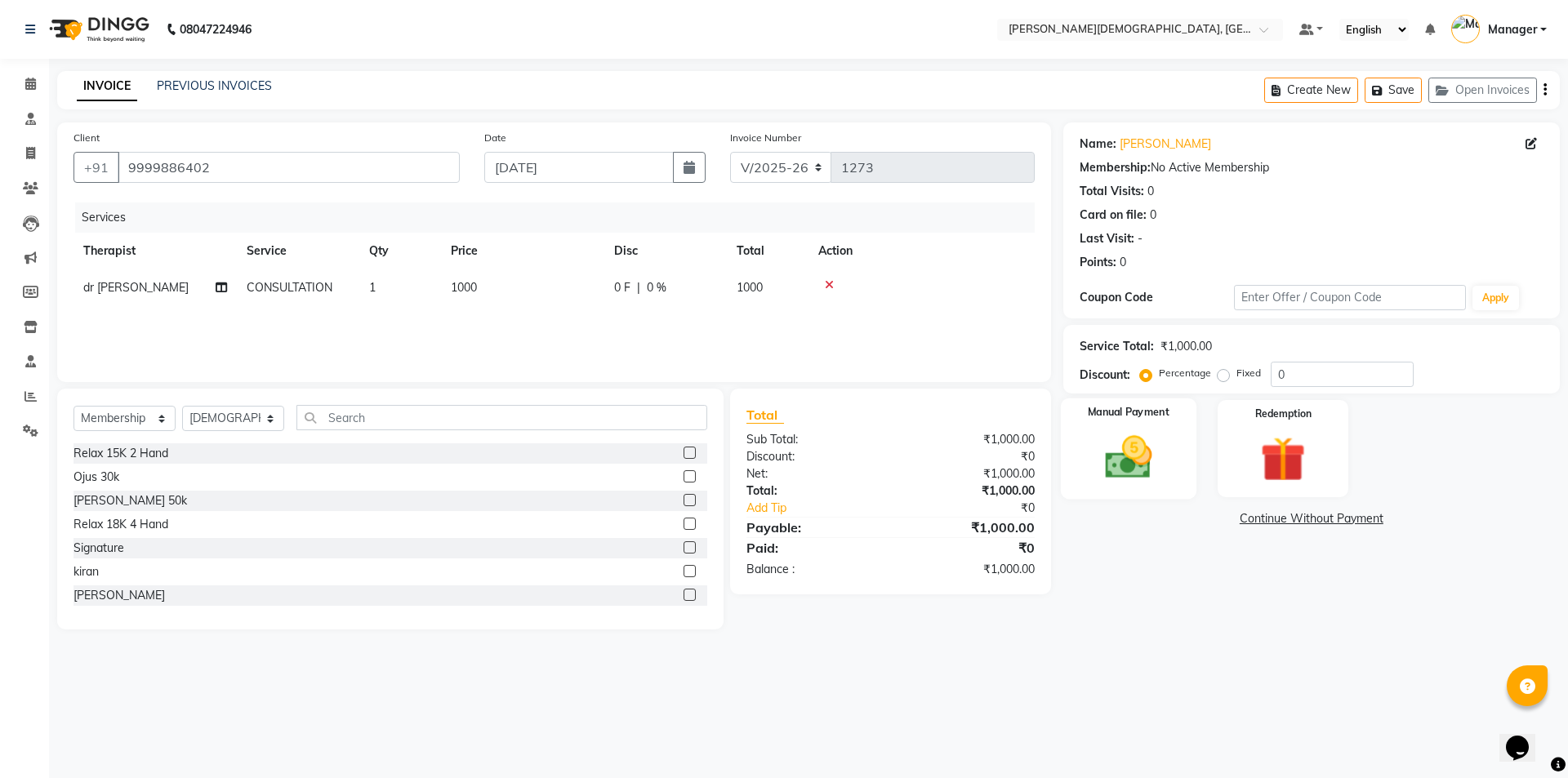
click at [1139, 458] on img at bounding box center [1127, 457] width 76 height 54
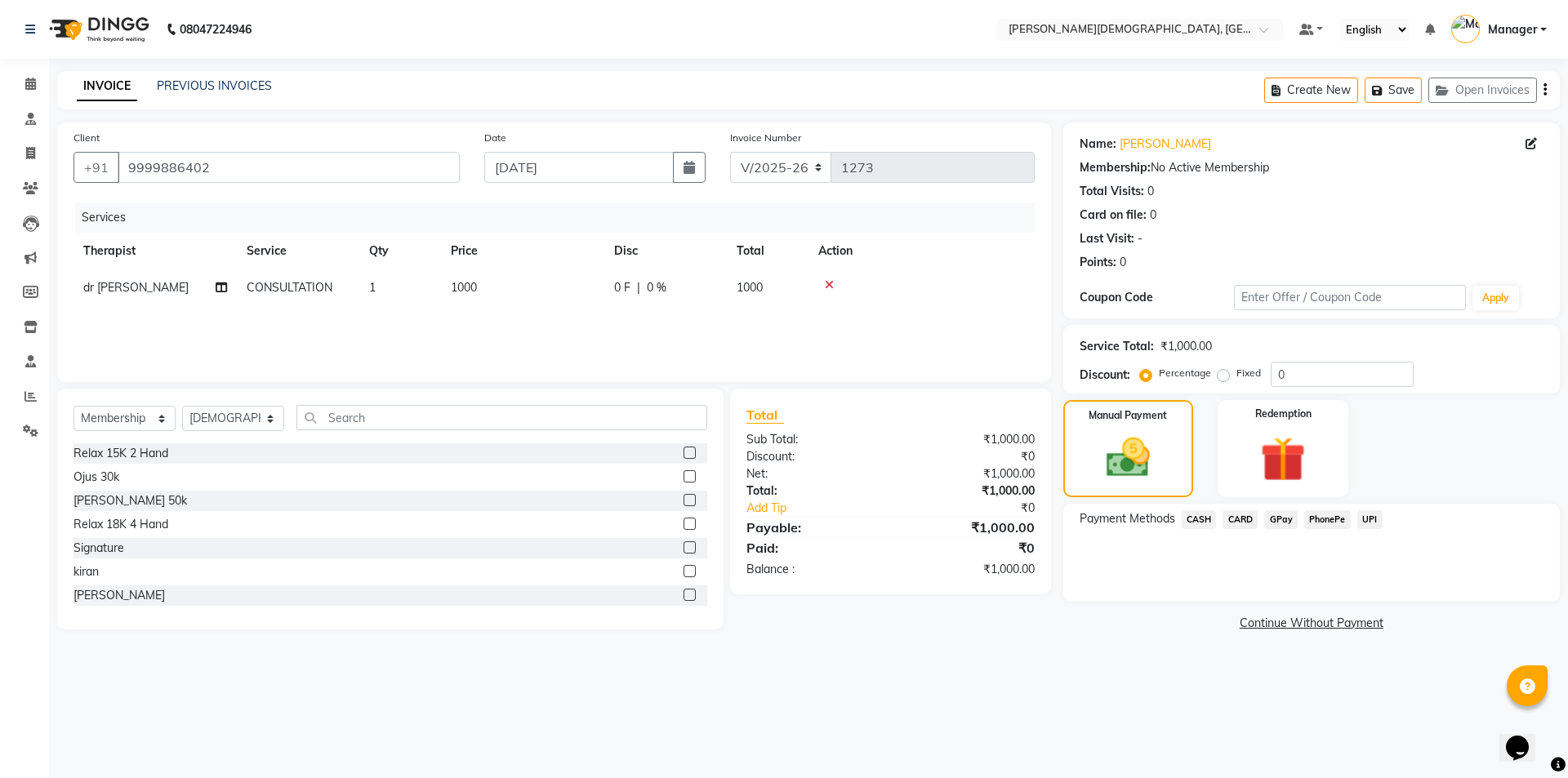
click at [1244, 517] on span "CARD" at bounding box center [1239, 519] width 35 height 19
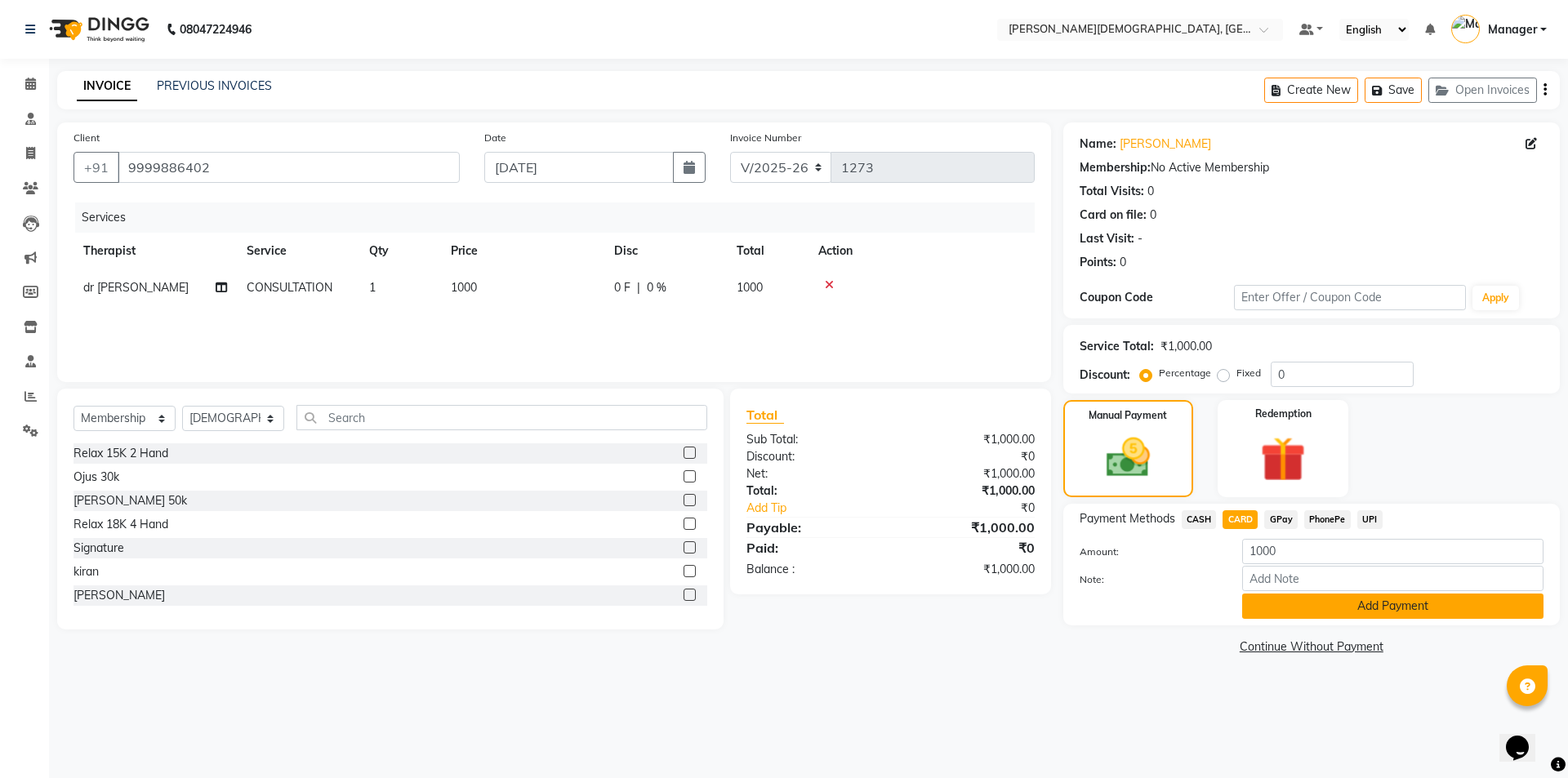
click at [1377, 608] on button "Add Payment" at bounding box center [1392, 606] width 301 height 26
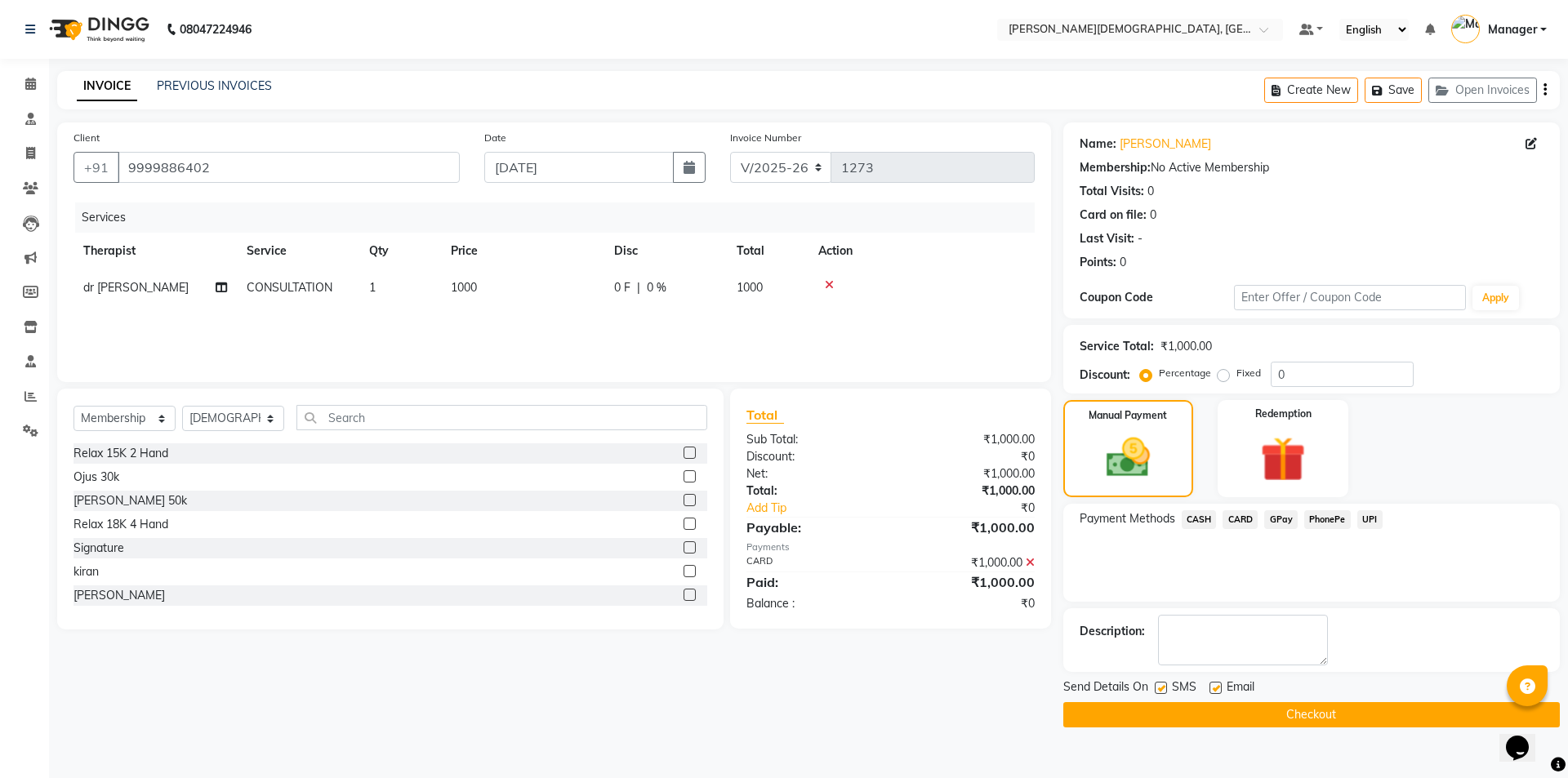
click at [1159, 684] on label at bounding box center [1160, 688] width 12 height 12
click at [1159, 684] on input "checkbox" at bounding box center [1160, 688] width 10 height 10
checkbox input "false"
click at [1159, 714] on button "Checkout" at bounding box center [1311, 715] width 496 height 26
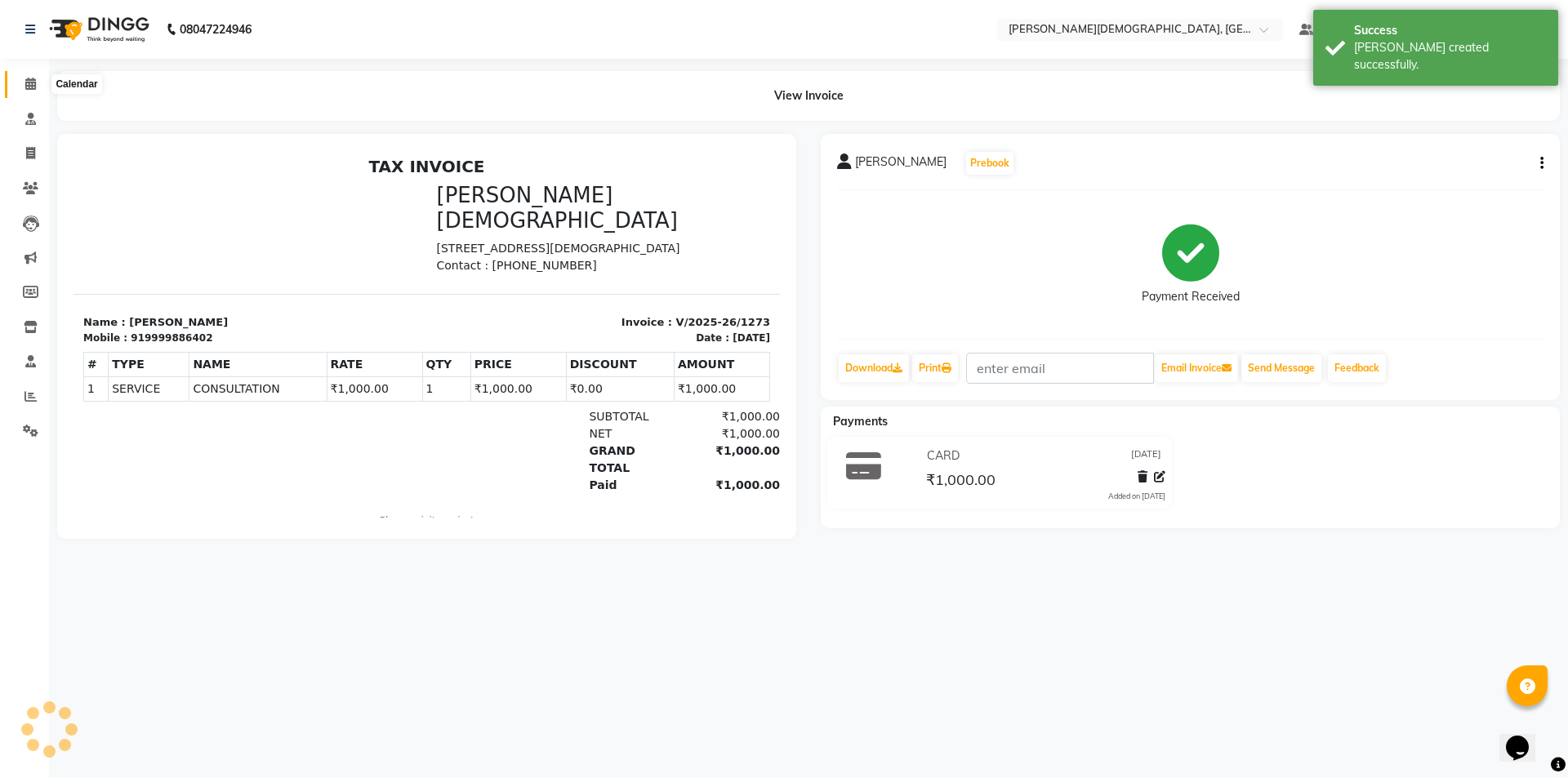
click at [29, 90] on span at bounding box center [31, 84] width 29 height 19
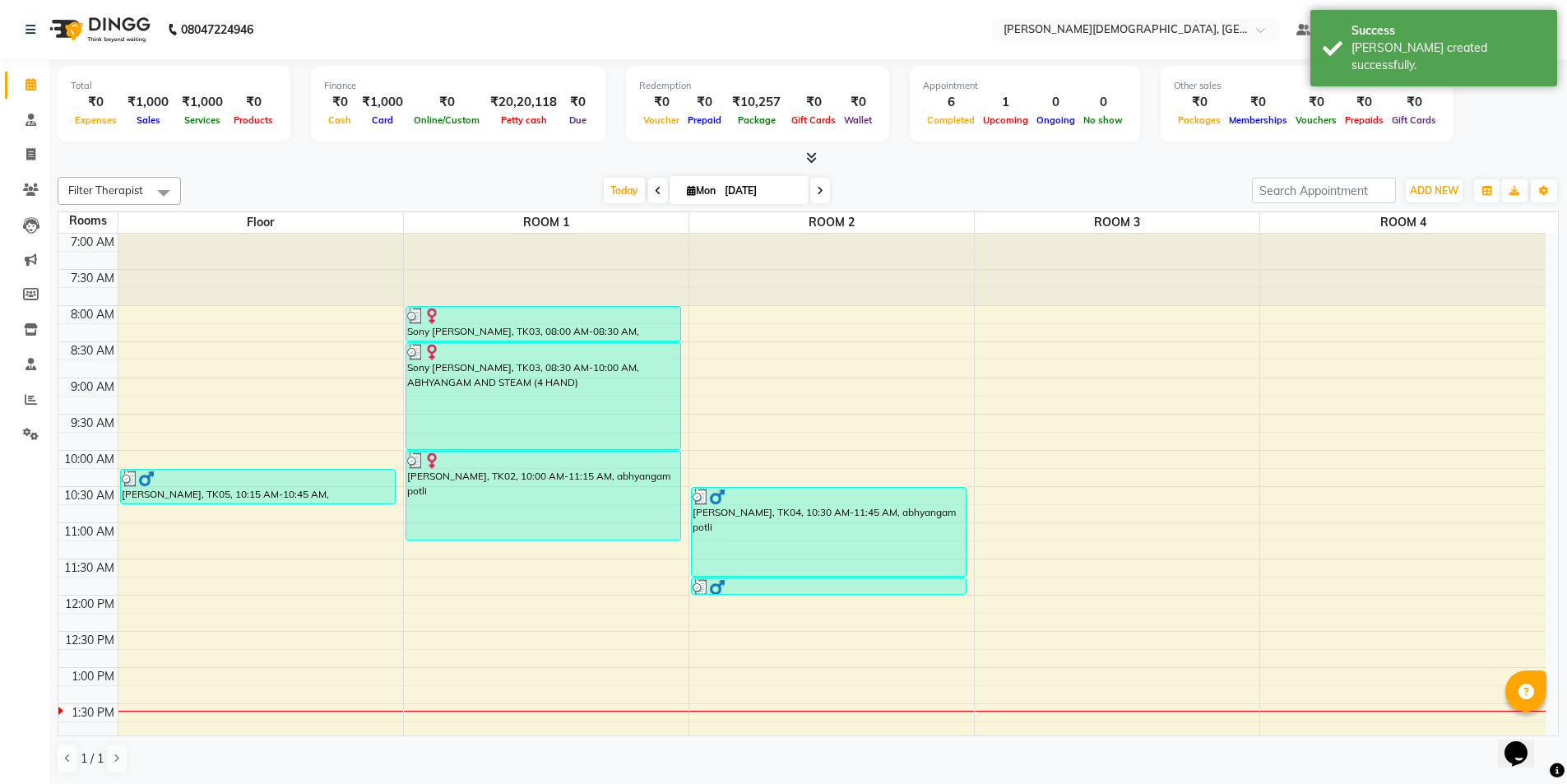
click at [1046, 493] on div "7:00 AM 7:30 AM 8:00 AM 8:30 AM 9:00 AM 9:30 AM 10:00 AM 10:30 AM 11:00 AM 11:3…" at bounding box center [802, 739] width 1487 height 1012
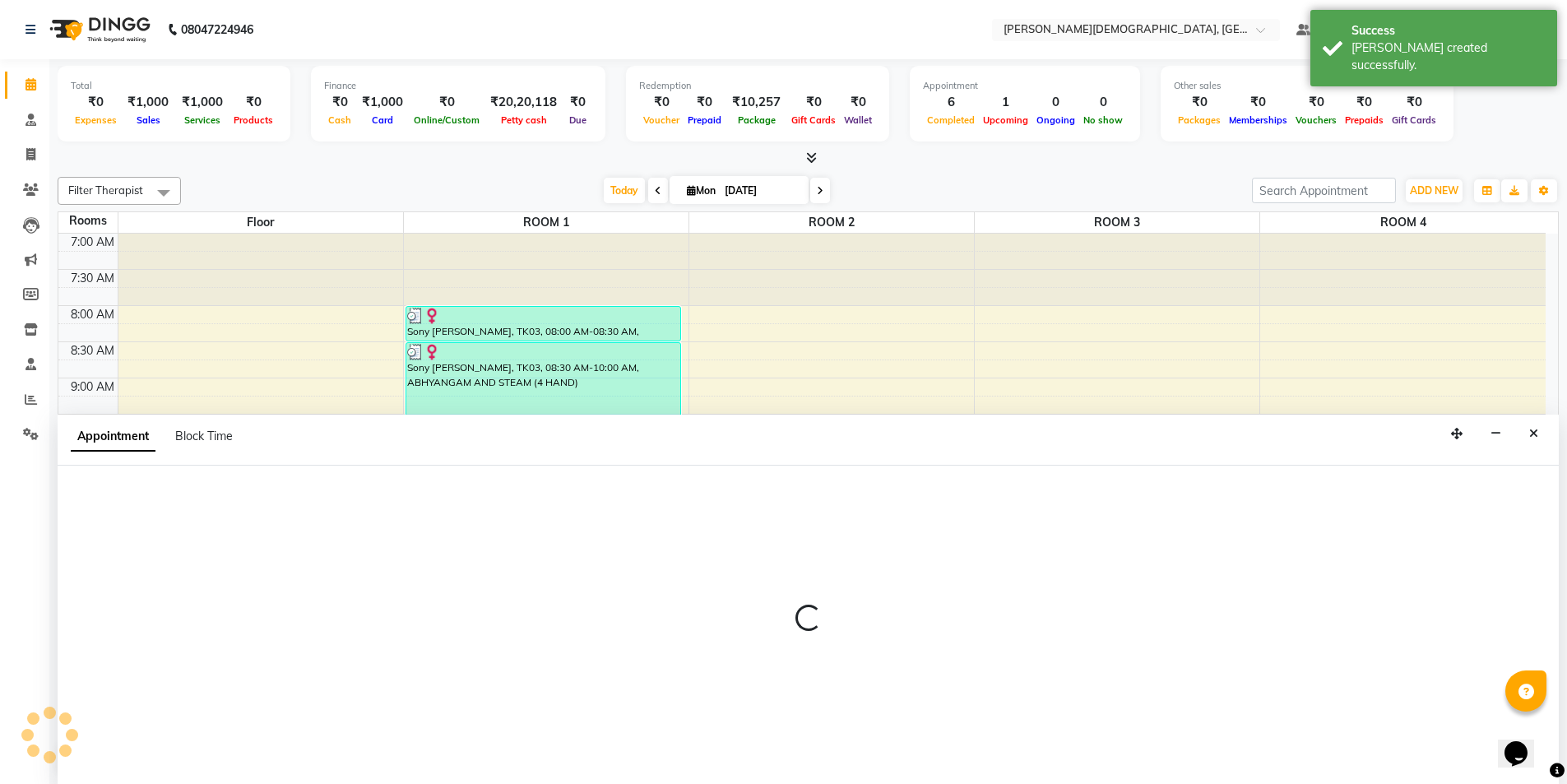
scroll to position [1, 0]
select select "630"
select select "tentative"
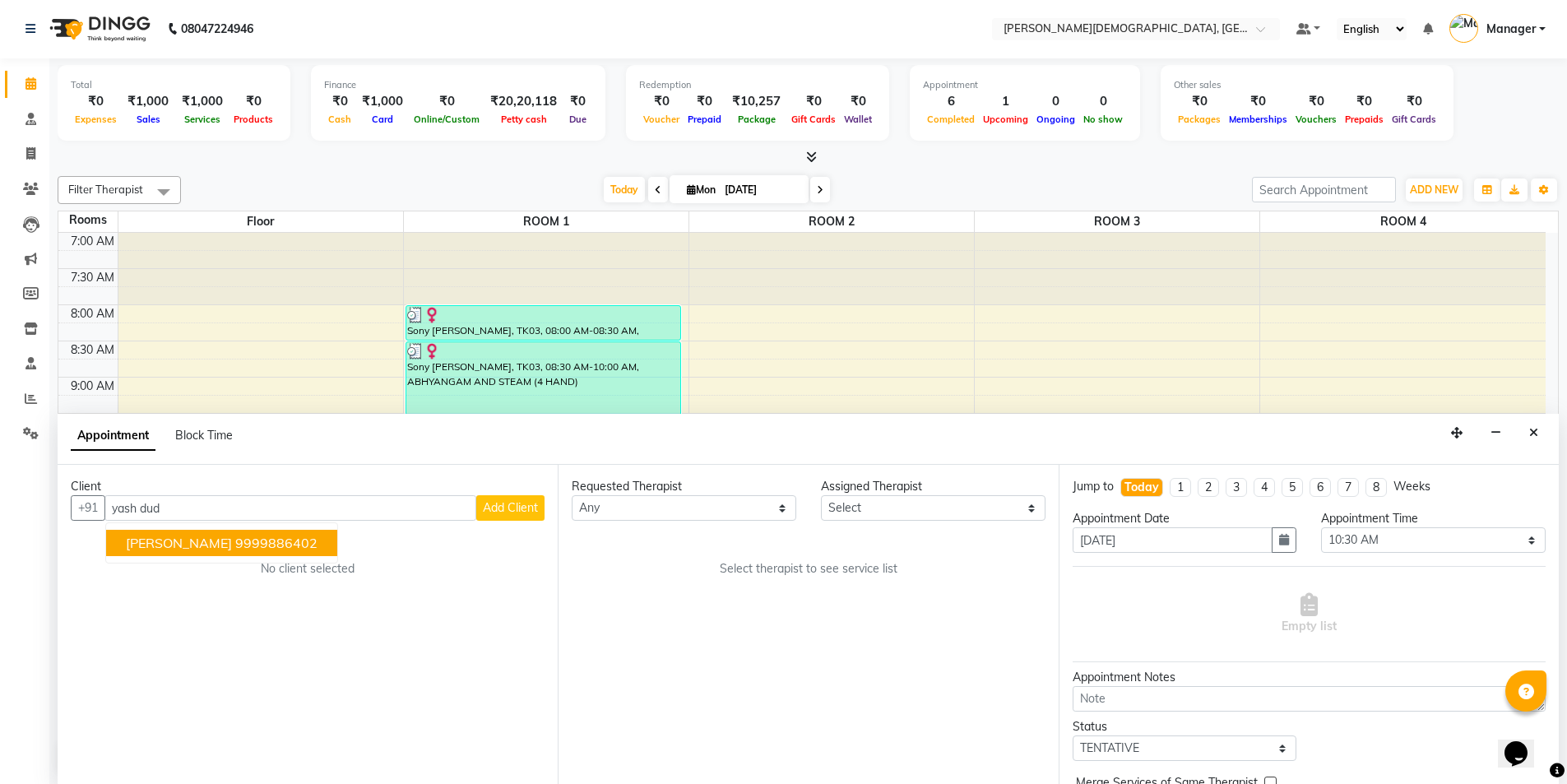
click at [235, 548] on ngb-highlight "9999886402" at bounding box center [277, 542] width 82 height 16
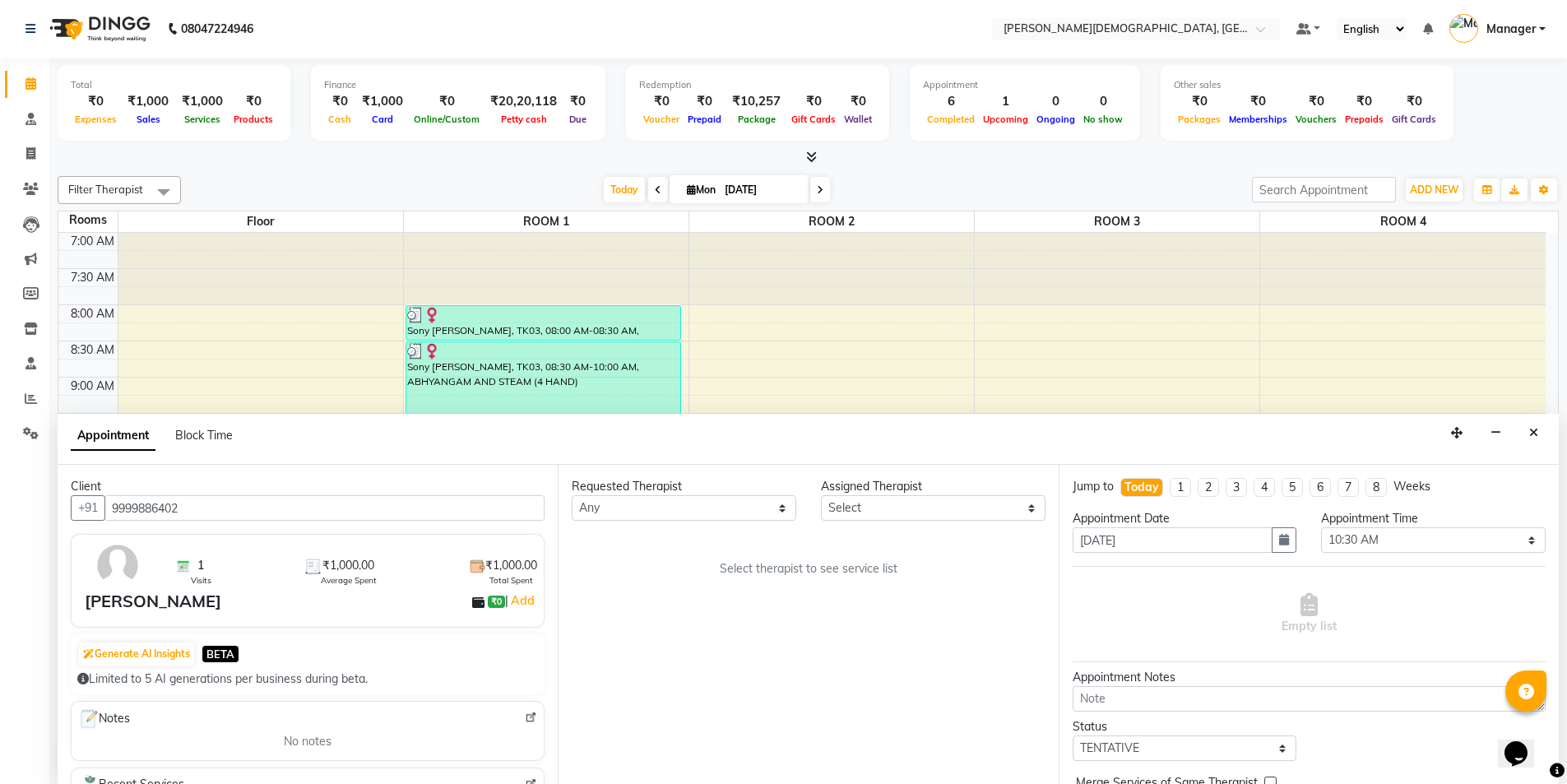
type input "9999886402"
click at [630, 508] on select "Any [PERSON_NAME] [PERSON_NAME] [PERSON_NAME] [PERSON_NAME] [PERSON_NAME] [PERS…" at bounding box center [684, 507] width 224 height 26
select select "66654"
click at [572, 495] on select "Any [PERSON_NAME] [PERSON_NAME] [PERSON_NAME] [PERSON_NAME] [PERSON_NAME] [PERS…" at bounding box center [684, 507] width 224 height 26
select select "66654"
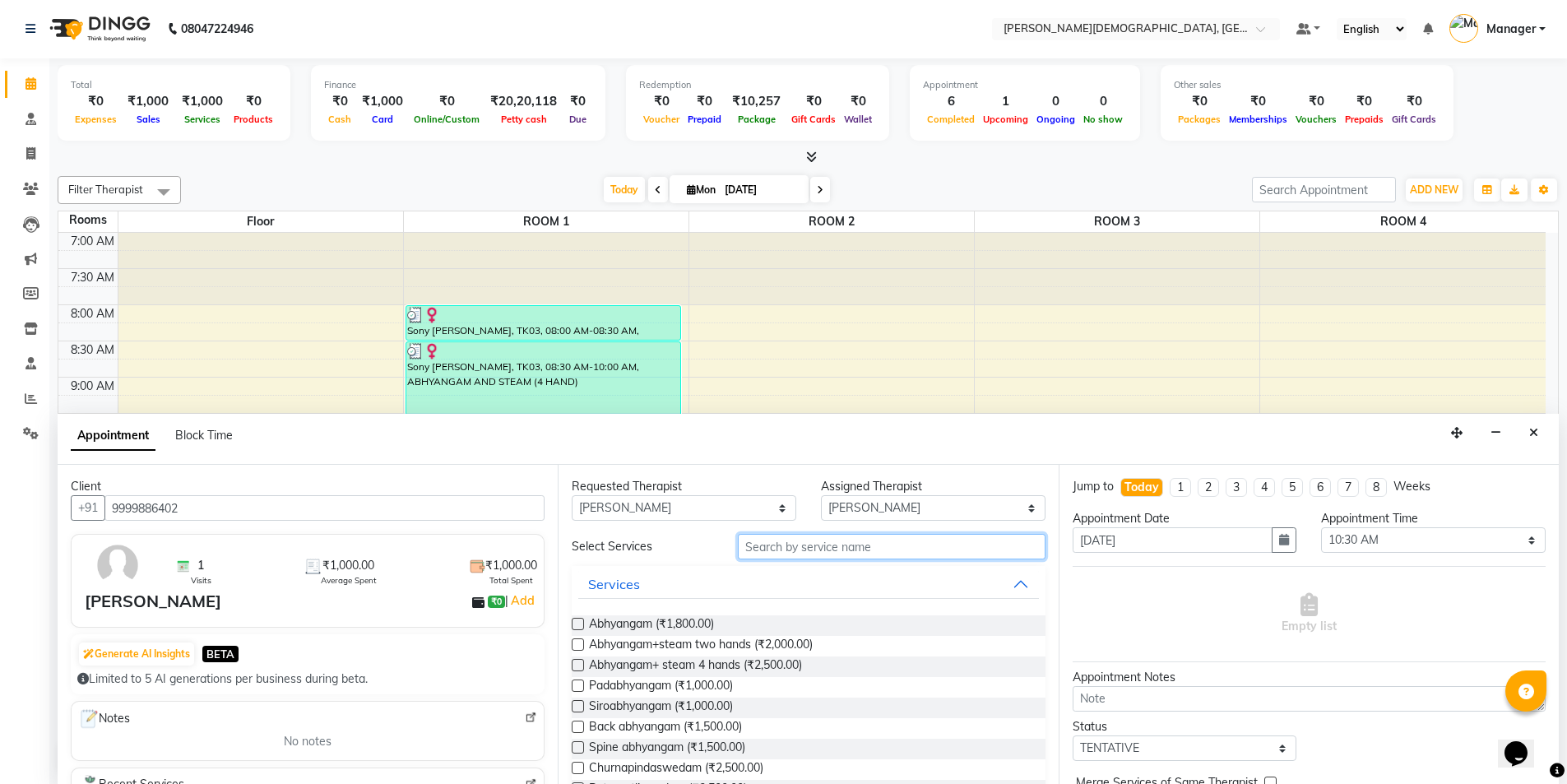
click at [782, 547] on input "text" at bounding box center [892, 546] width 308 height 26
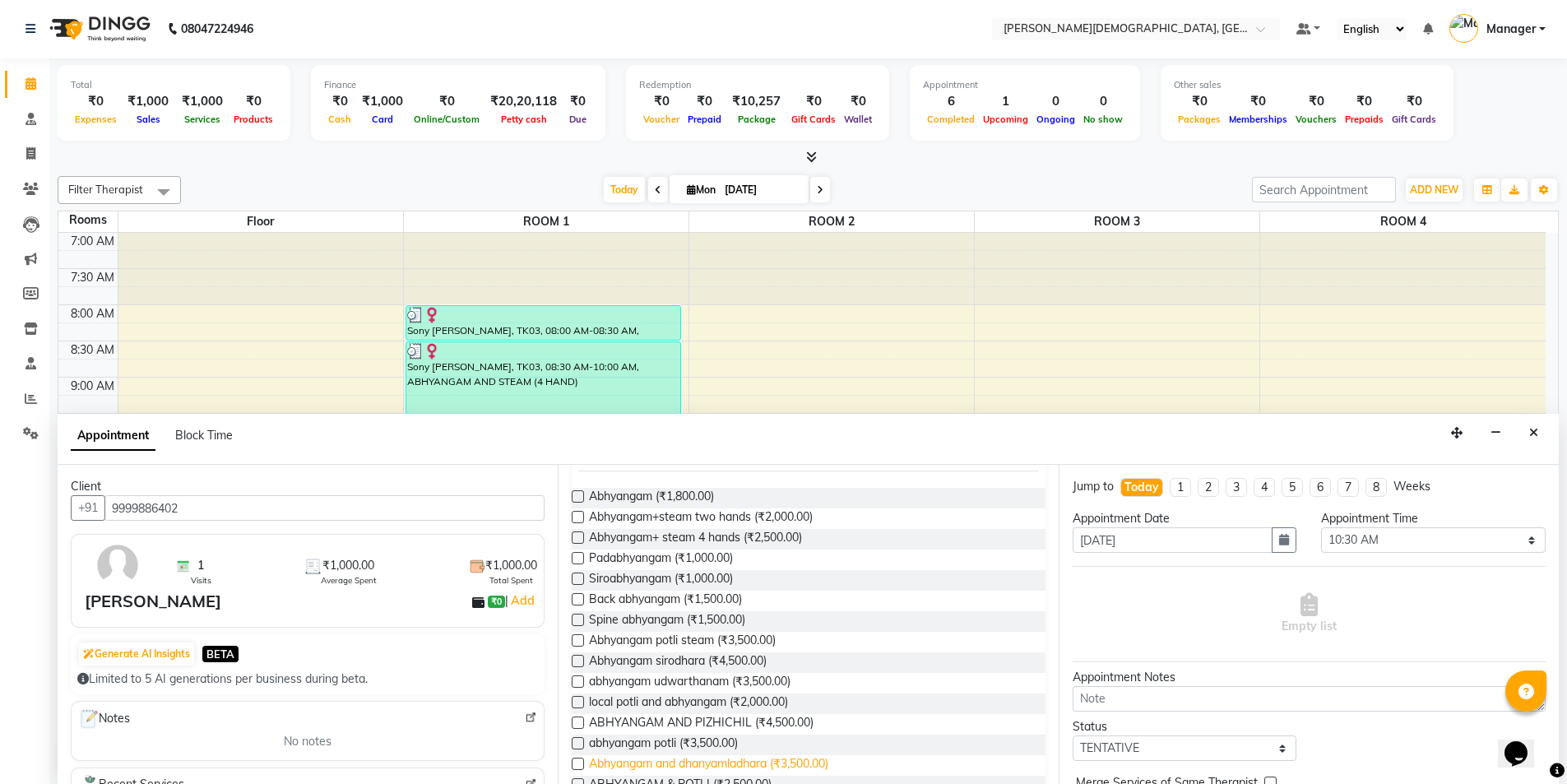
scroll to position [165, 0]
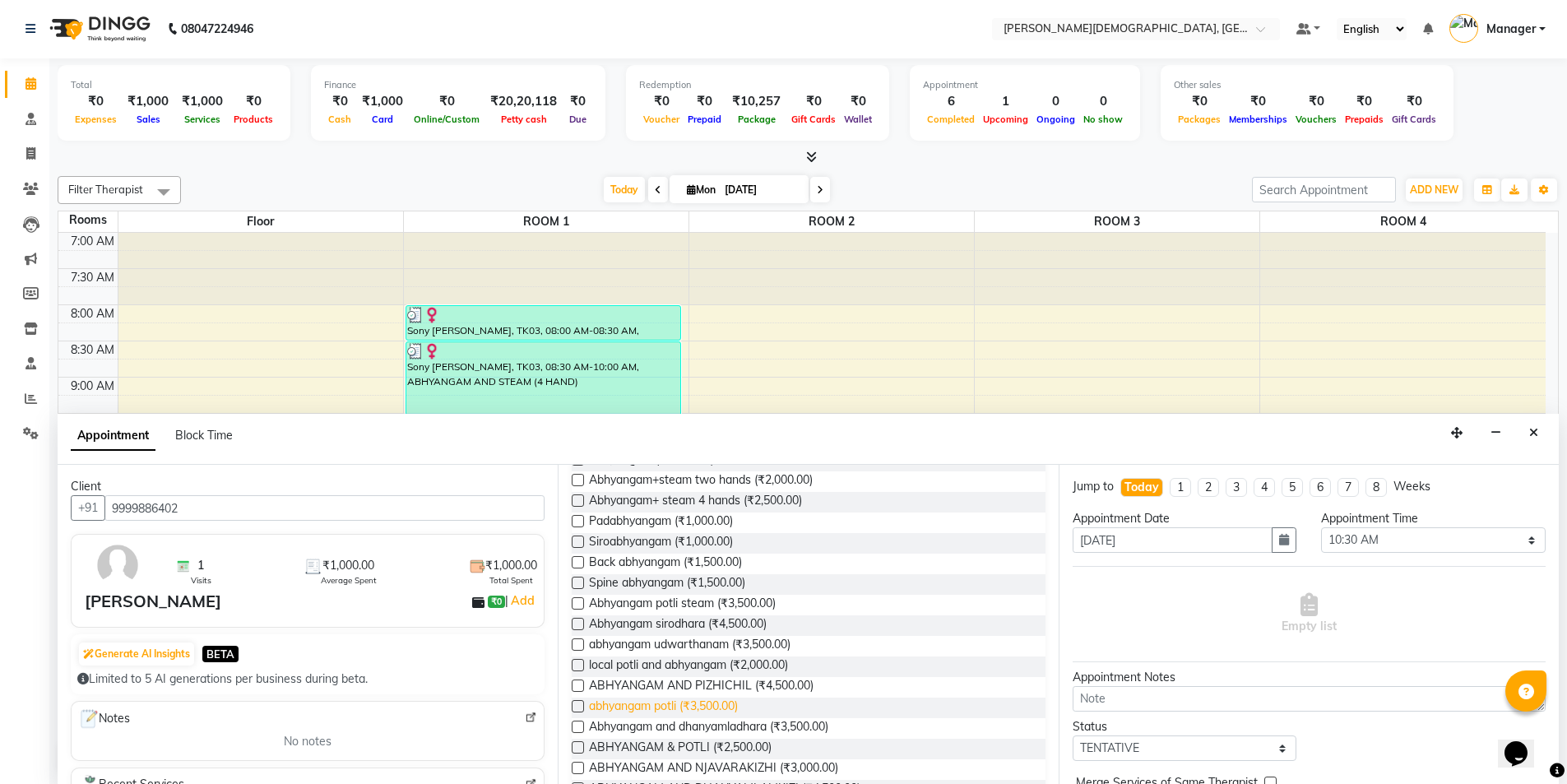
type input "abh"
click at [720, 707] on span "abhyangam potli (₹3,500.00)" at bounding box center [663, 708] width 149 height 21
checkbox input "true"
select select "3316"
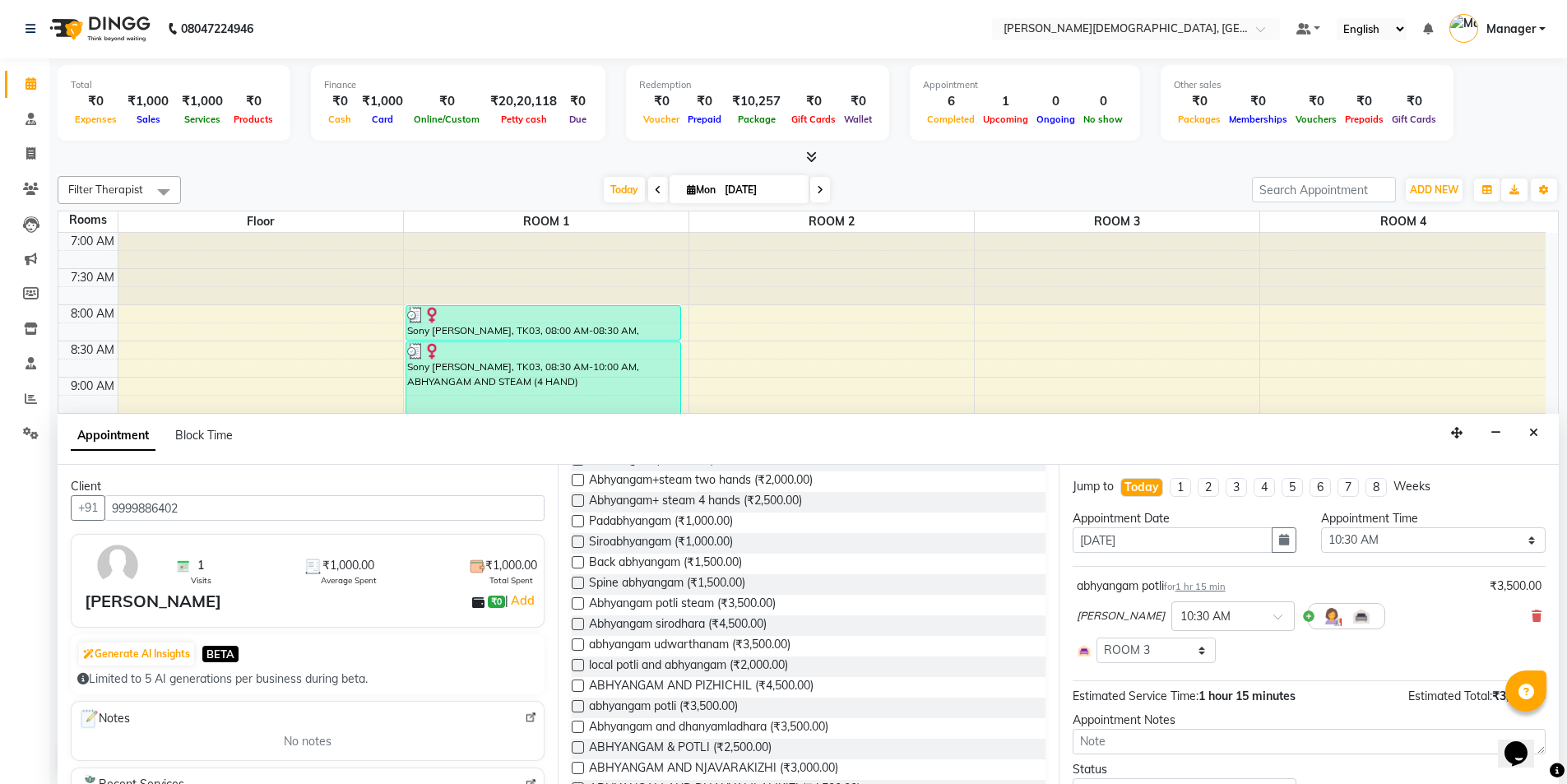
checkbox input "false"
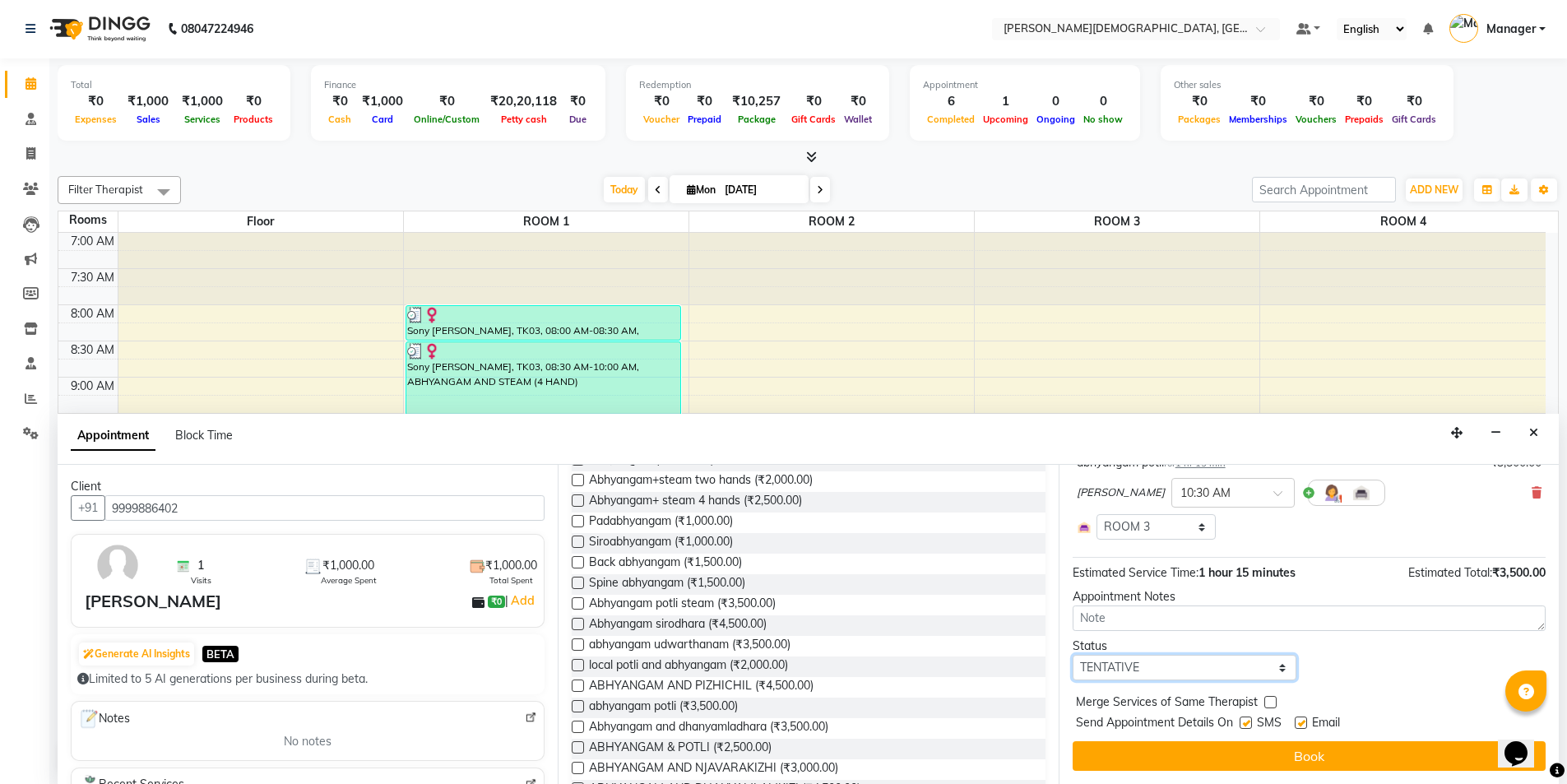
click at [1202, 665] on select "Select TENTATIVE CONFIRM CHECK-IN UPCOMING" at bounding box center [1185, 667] width 224 height 26
click at [1073, 654] on select "Select TENTATIVE CONFIRM CHECK-IN UPCOMING" at bounding box center [1185, 667] width 224 height 26
click at [1174, 659] on select "Select TENTATIVE CONFIRM CHECK-IN UPCOMING" at bounding box center [1185, 667] width 224 height 26
select select "confirm booking"
click at [1073, 654] on select "Select TENTATIVE CONFIRM CHECK-IN UPCOMING" at bounding box center [1185, 667] width 224 height 26
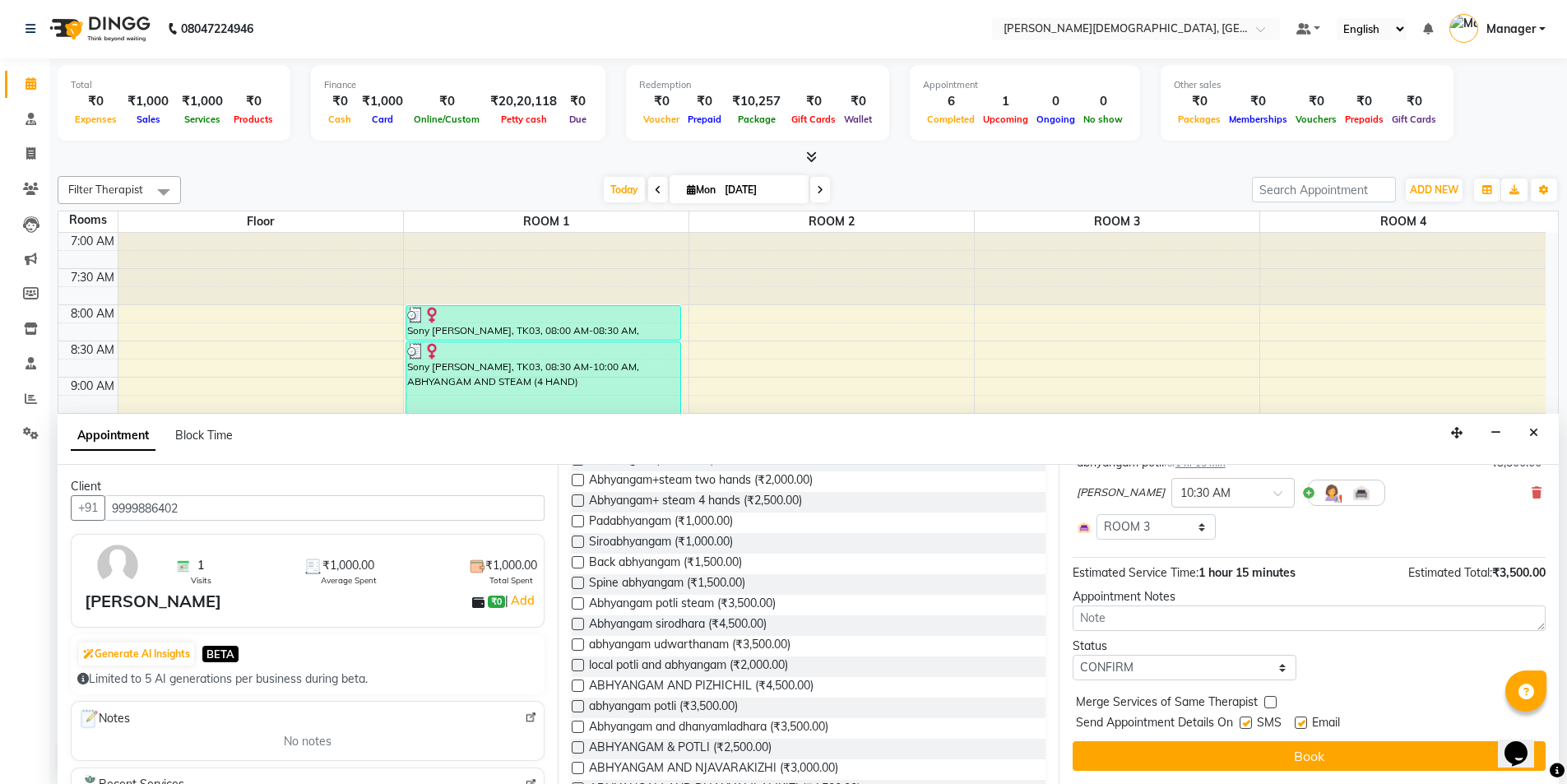
click at [1245, 720] on label at bounding box center [1246, 722] width 12 height 12
click at [1245, 720] on input "checkbox" at bounding box center [1245, 724] width 10 height 10
checkbox input "false"
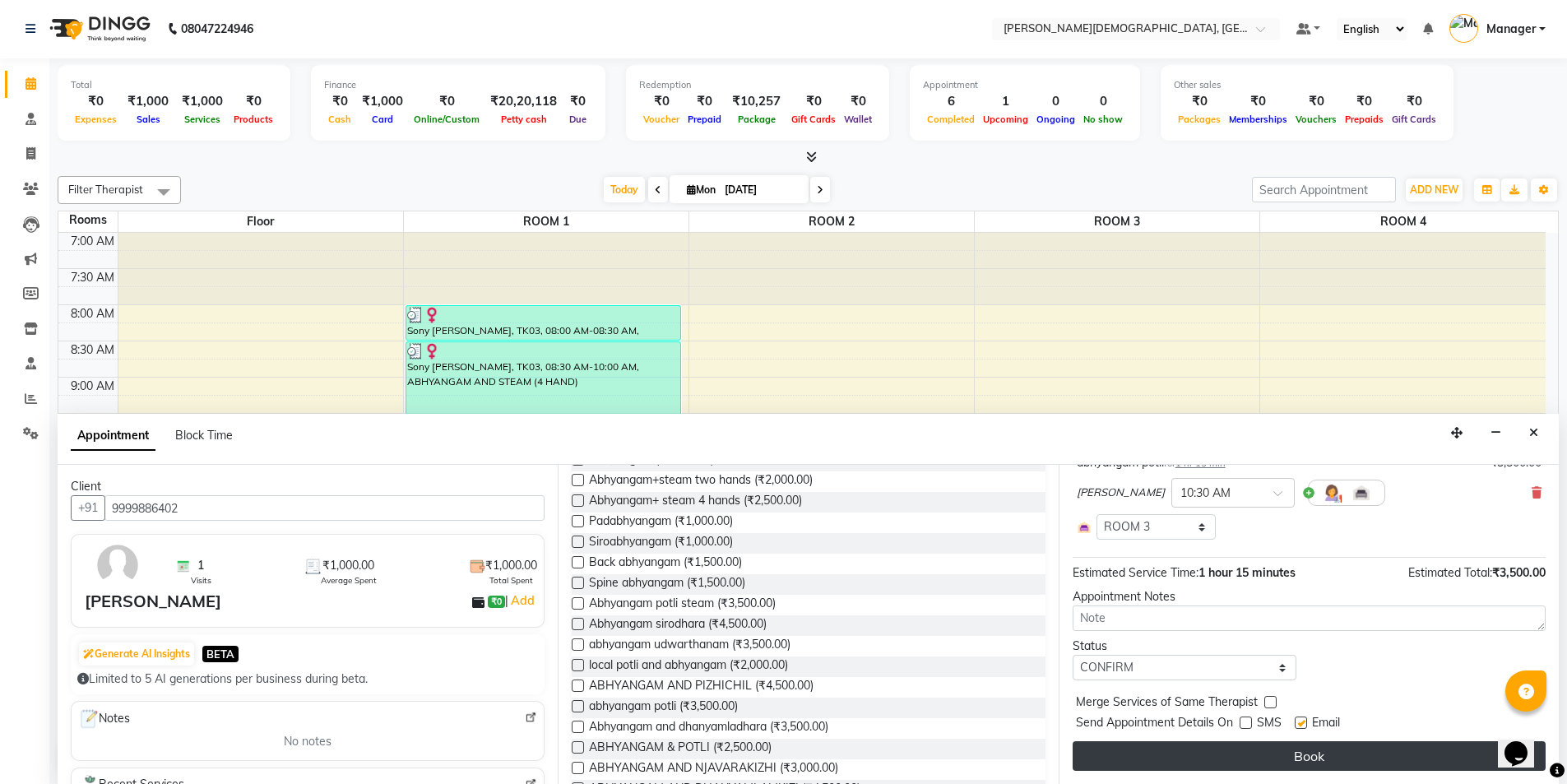
click at [1221, 741] on button "Book" at bounding box center [1309, 756] width 473 height 29
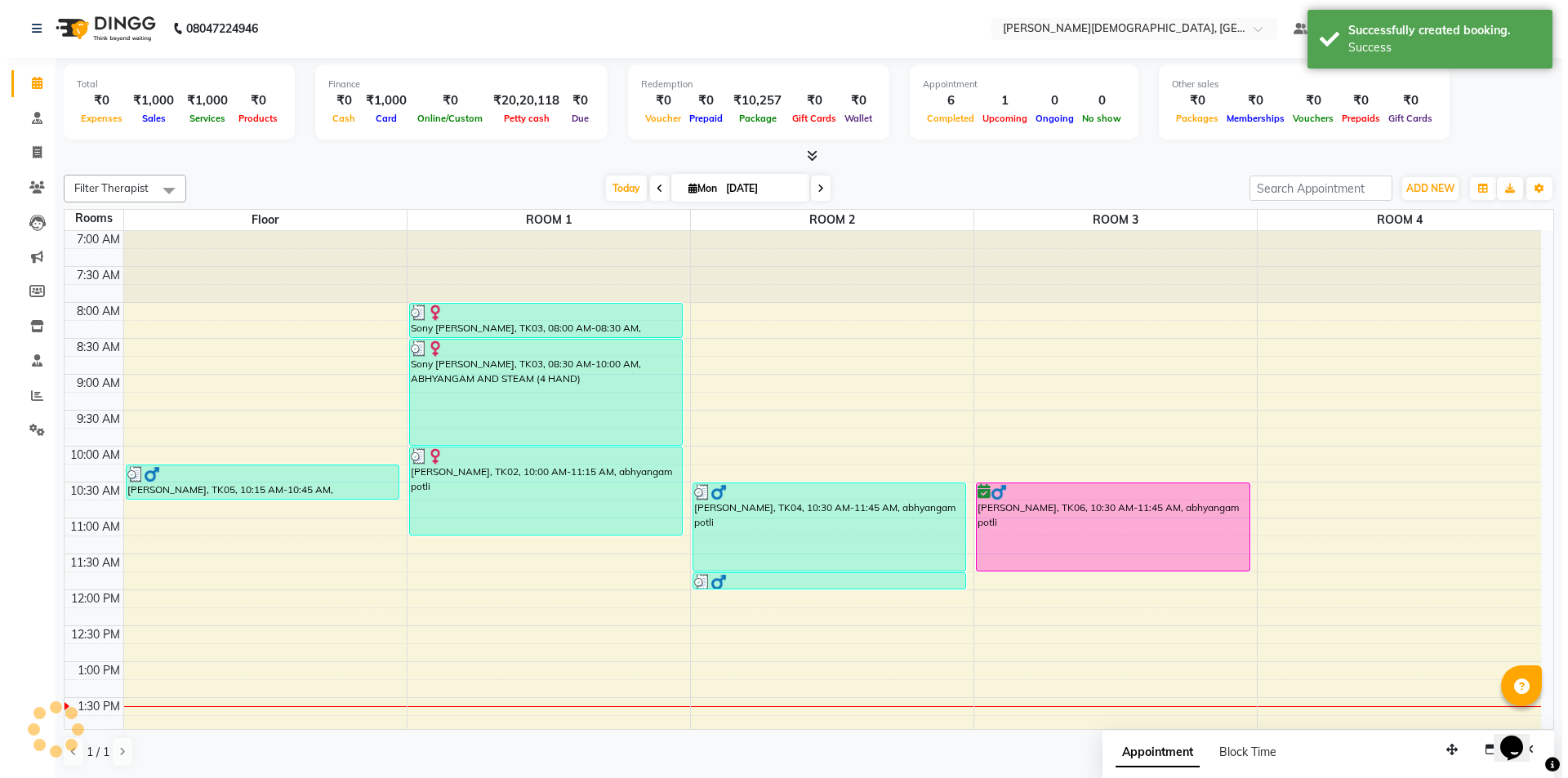
scroll to position [0, 0]
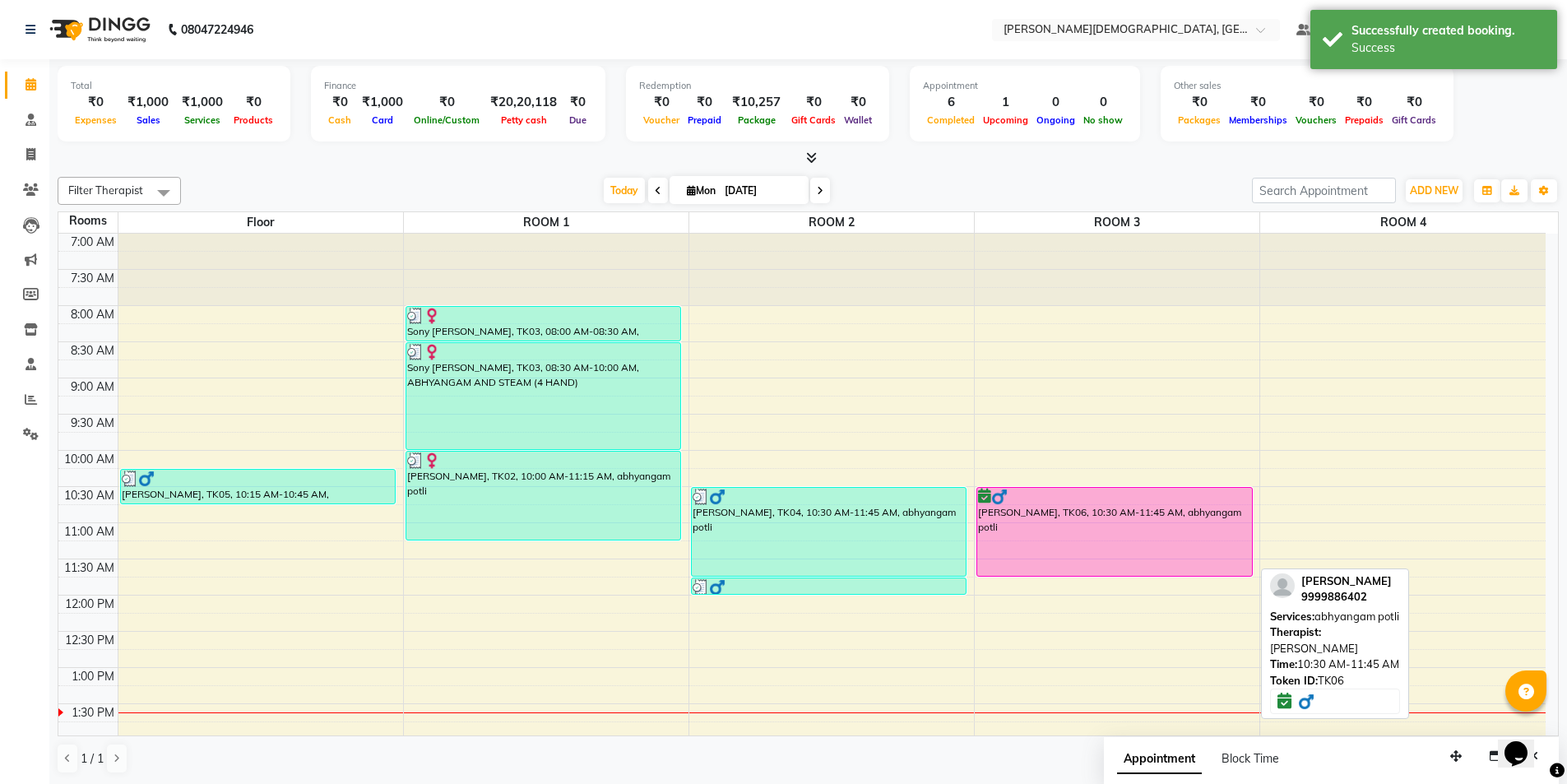
click at [1030, 533] on div "[PERSON_NAME], TK06, 10:30 AM-11:45 AM, abhyangam potli" at bounding box center [1115, 532] width 275 height 88
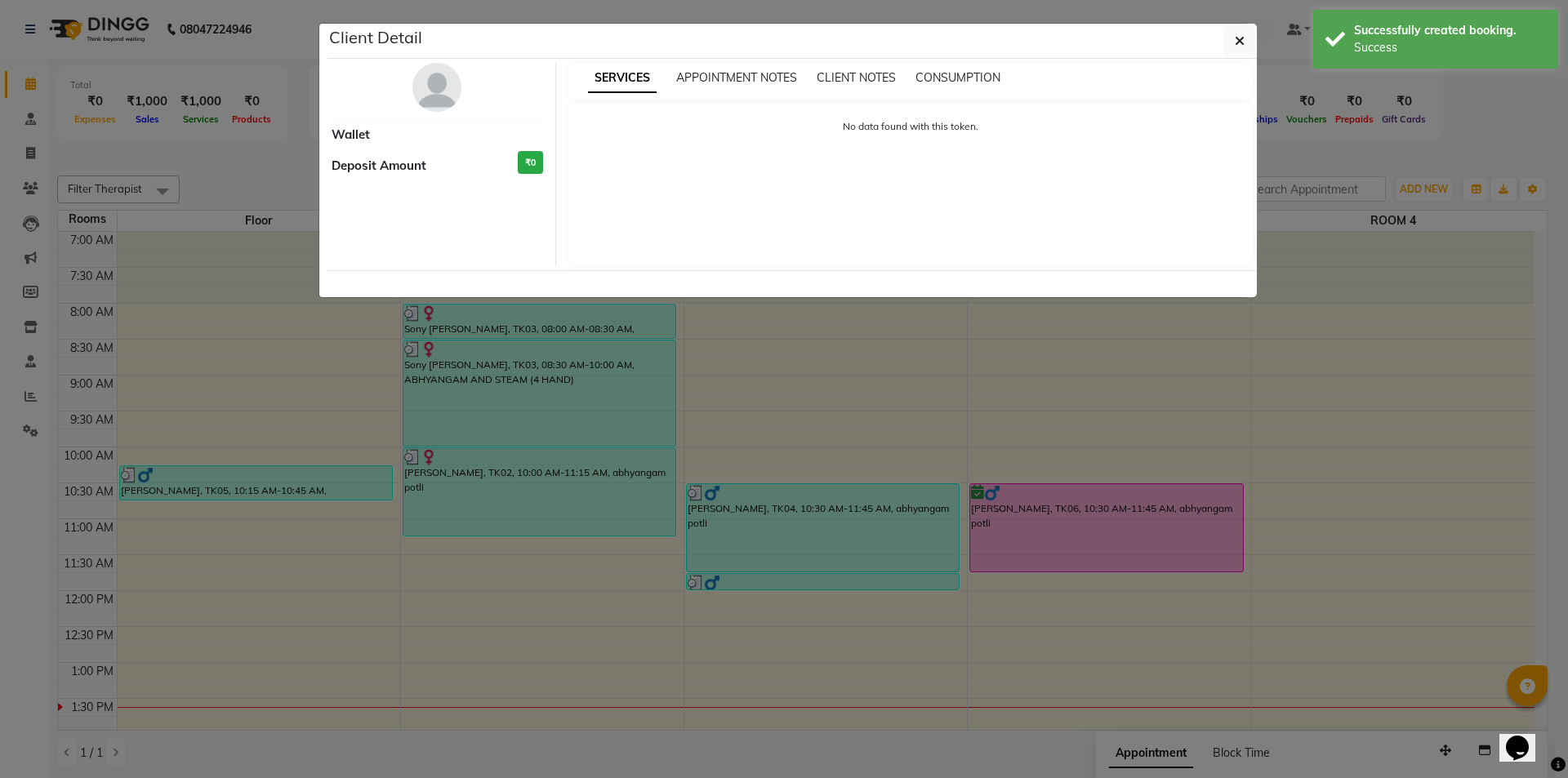
select select "6"
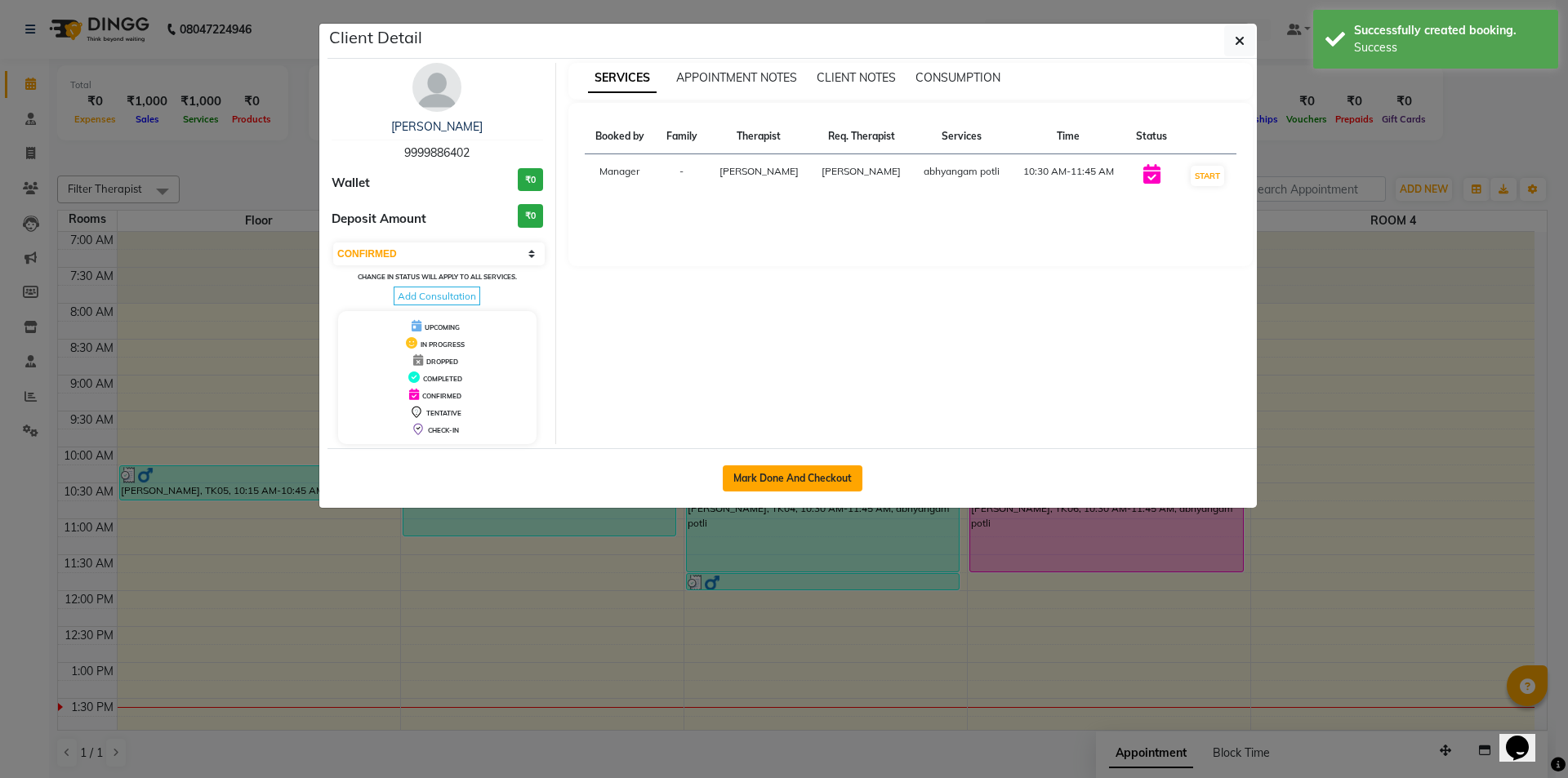
click at [827, 481] on button "Mark Done And Checkout" at bounding box center [792, 478] width 140 height 26
select select "service"
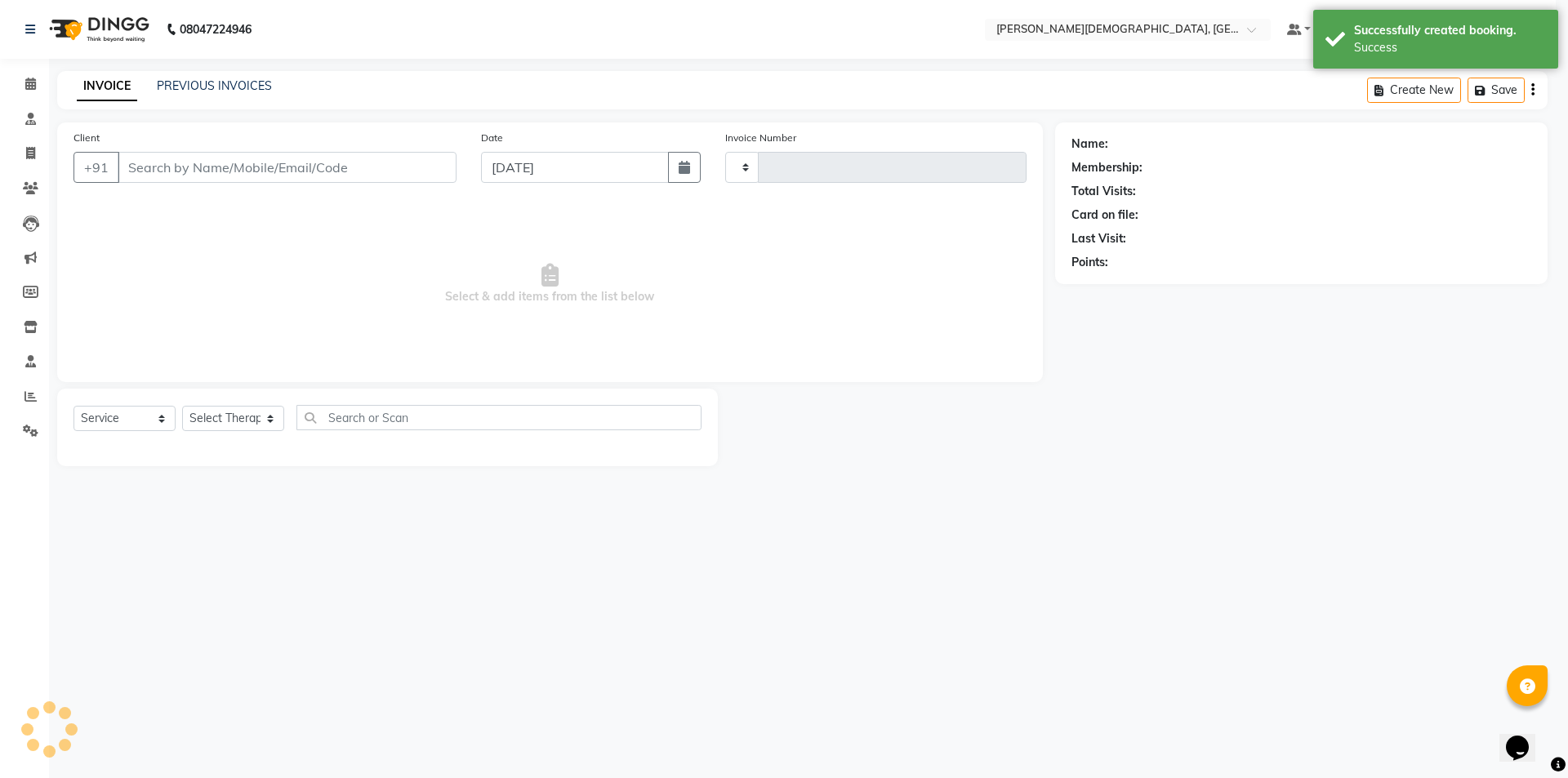
type input "1274"
select select "5573"
select select "membership"
select select "39593"
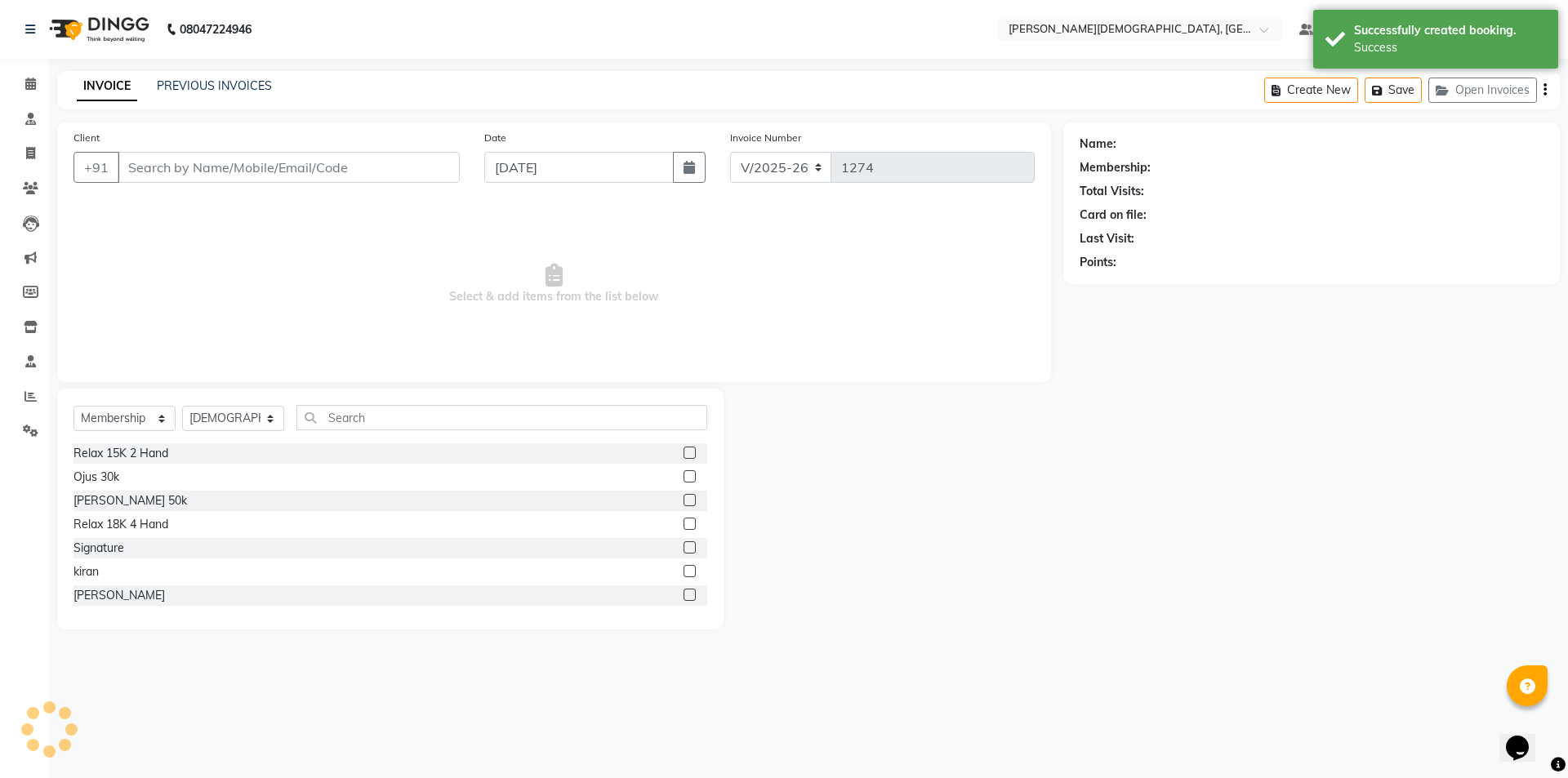
type input "9999886402"
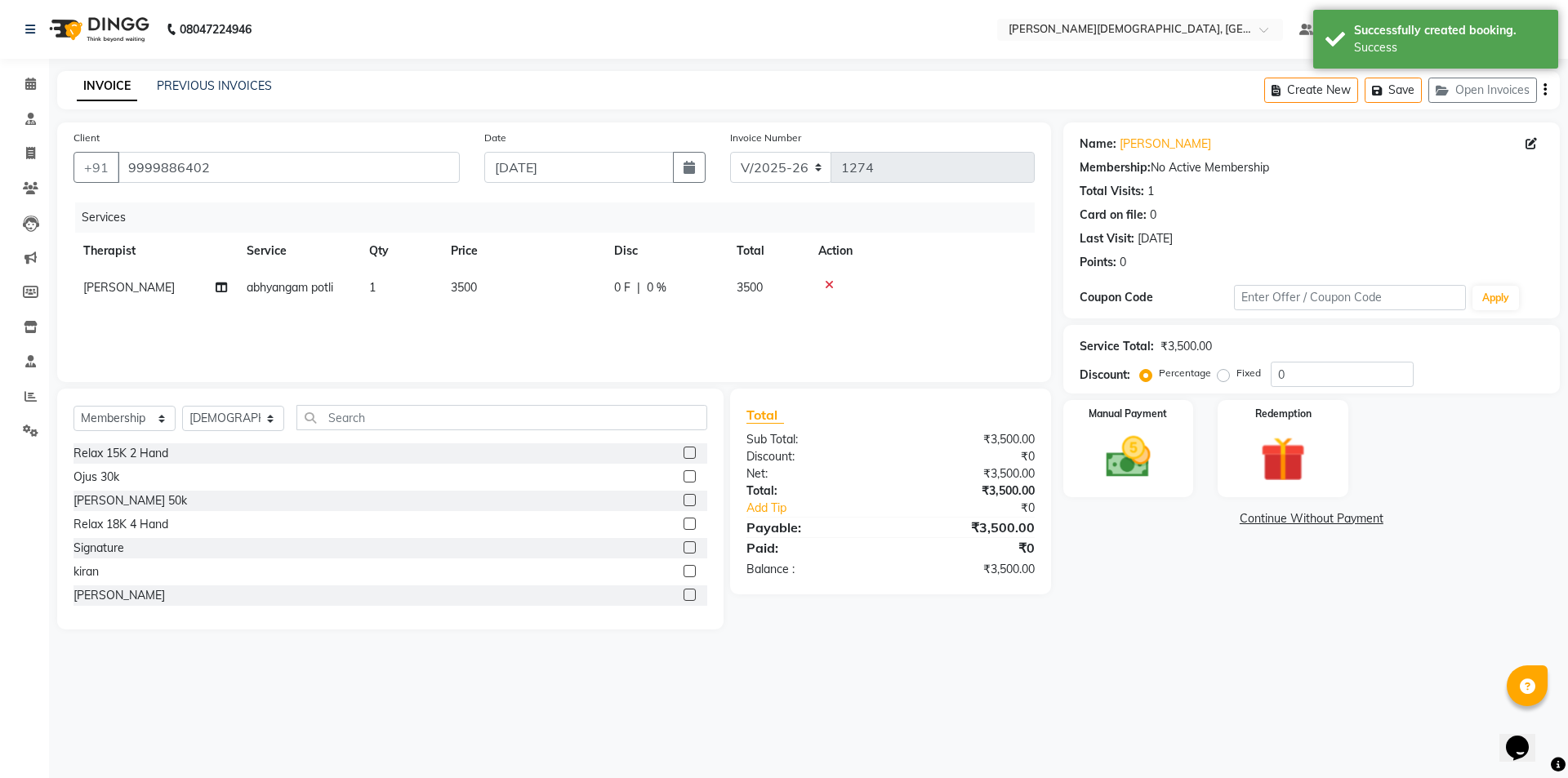
click at [465, 288] on span "3500" at bounding box center [464, 286] width 26 height 14
select select "66654"
drag, startPoint x: 546, startPoint y: 298, endPoint x: 575, endPoint y: 315, distance: 33.6
click at [547, 298] on input "3500" at bounding box center [599, 291] width 144 height 26
type input "3000"
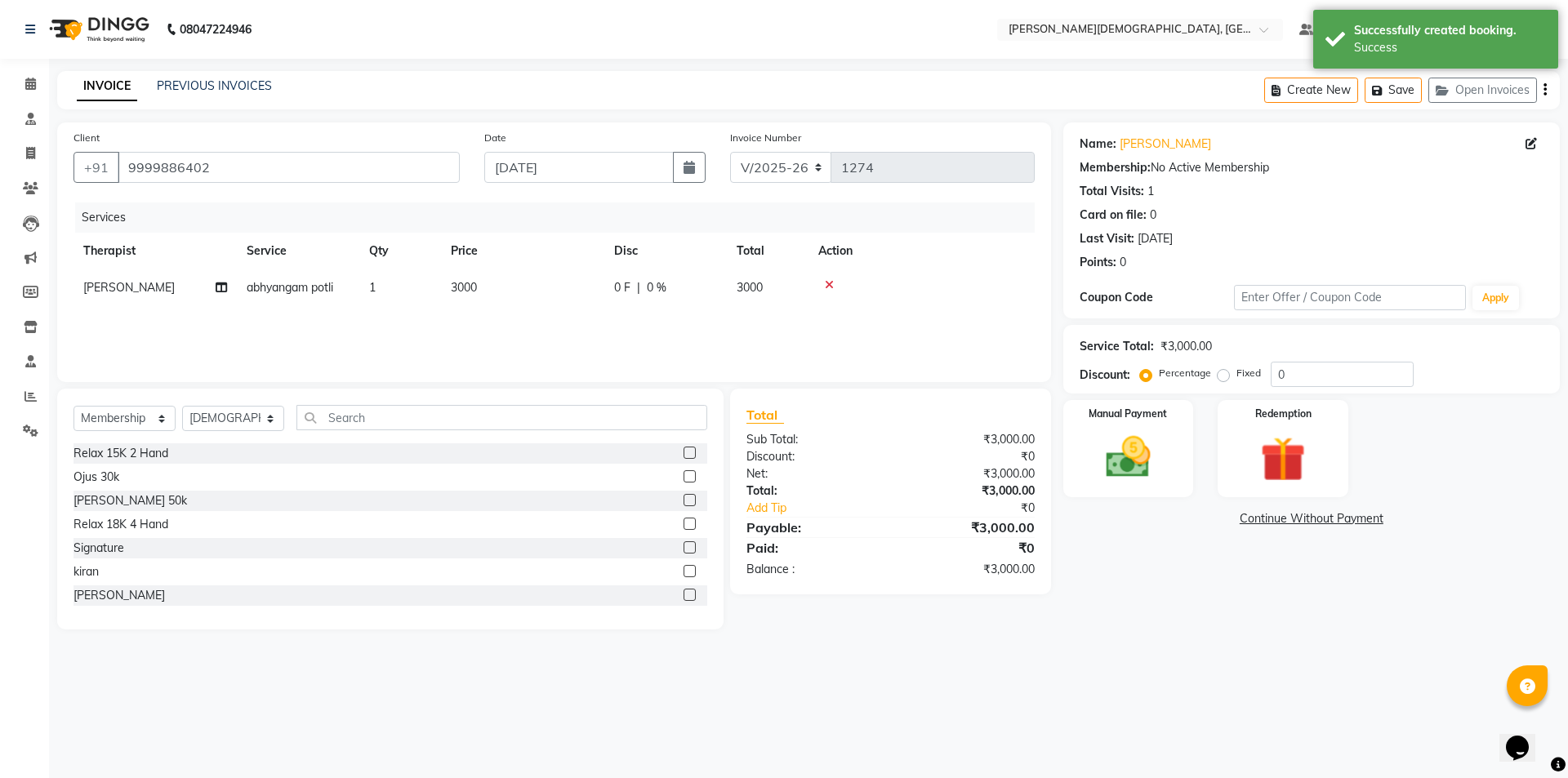
click at [966, 665] on div "08047224946 Select Location × Ayurnava Ayurveda, Dwarka Default Panel My Panel …" at bounding box center [784, 389] width 1568 height 778
click at [1268, 460] on img at bounding box center [1282, 459] width 76 height 58
click at [1153, 456] on img at bounding box center [1127, 457] width 76 height 54
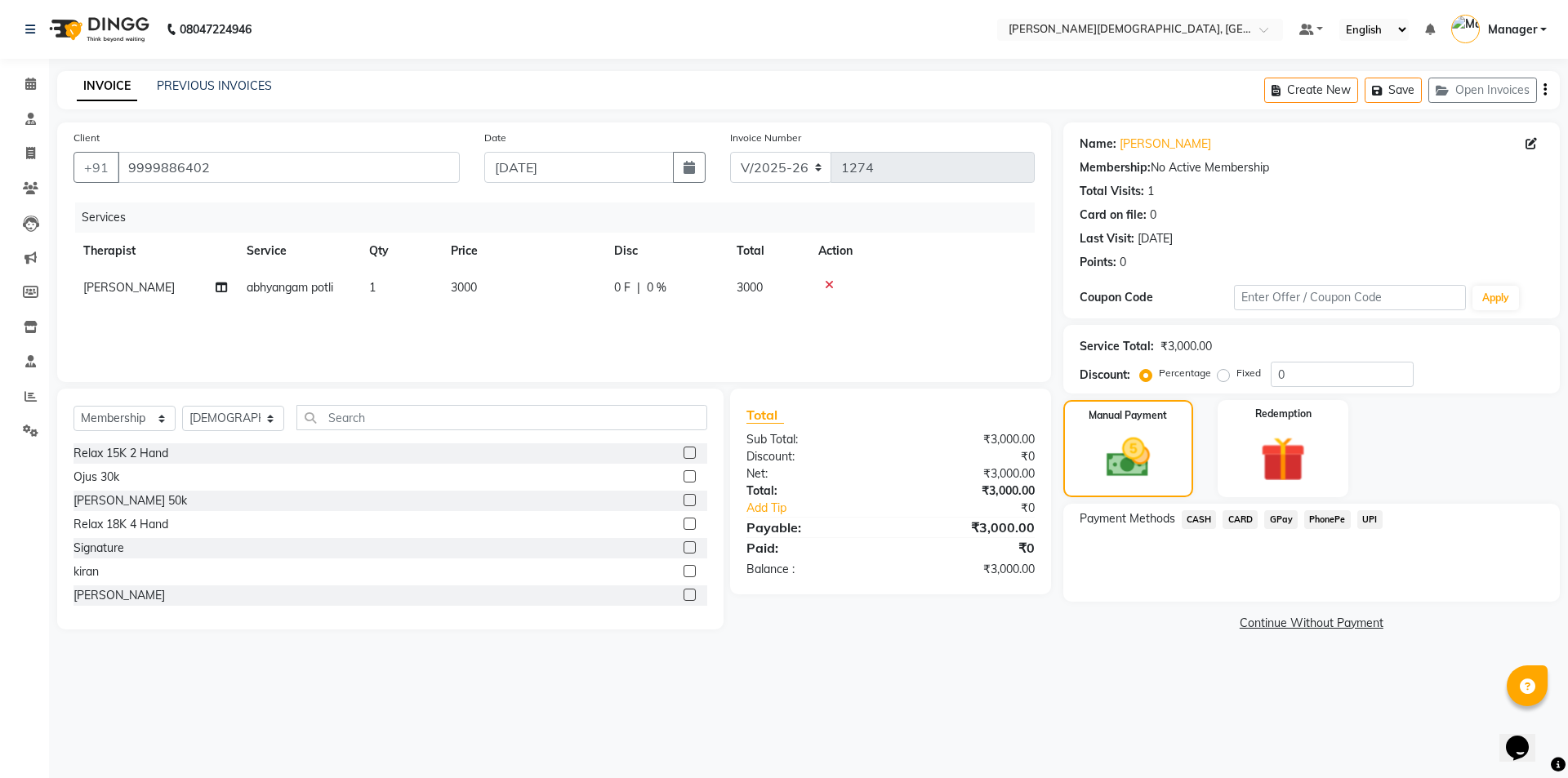
click at [1237, 521] on span "CARD" at bounding box center [1239, 519] width 35 height 19
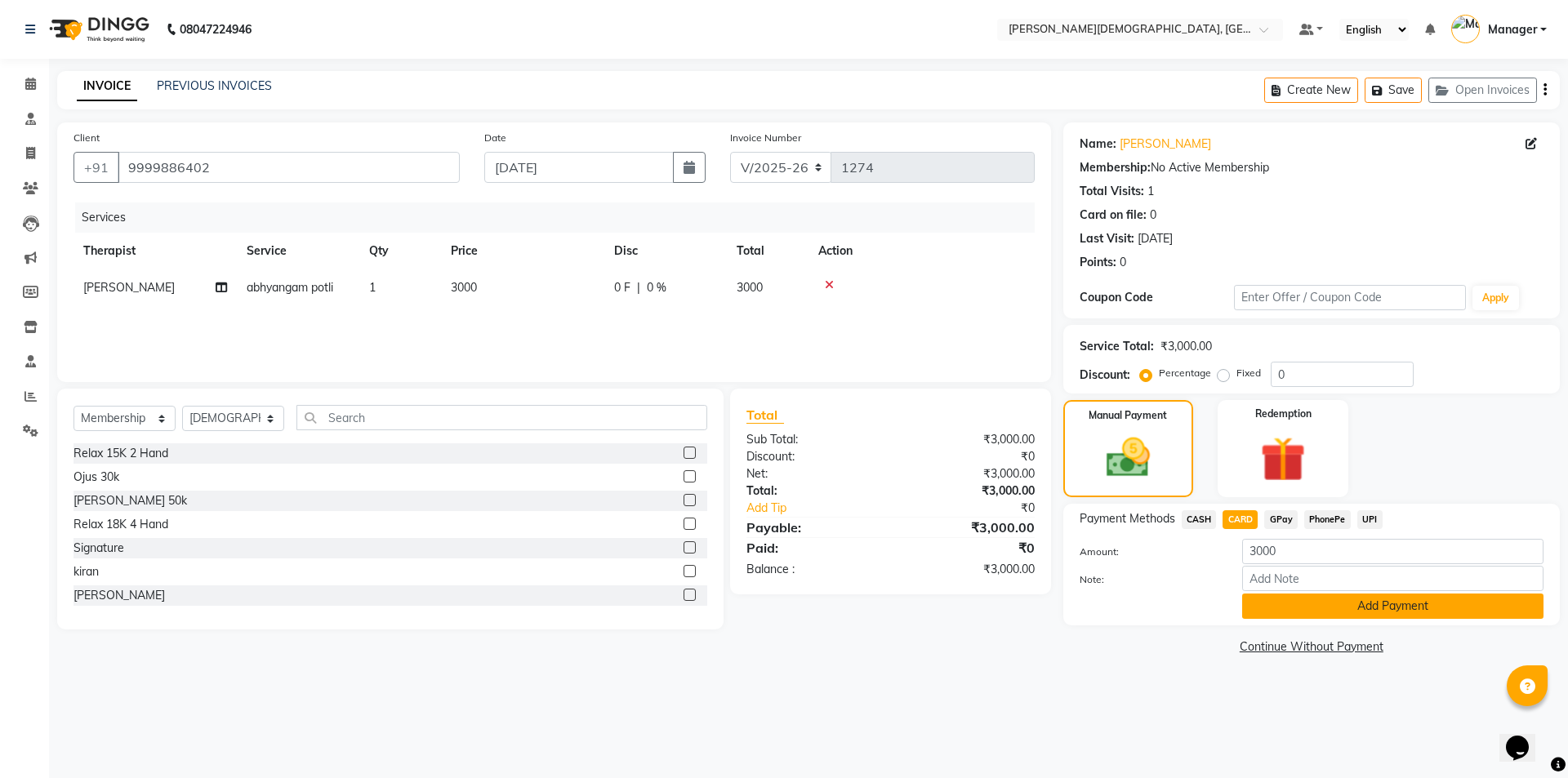
click at [1319, 598] on button "Add Payment" at bounding box center [1392, 606] width 301 height 26
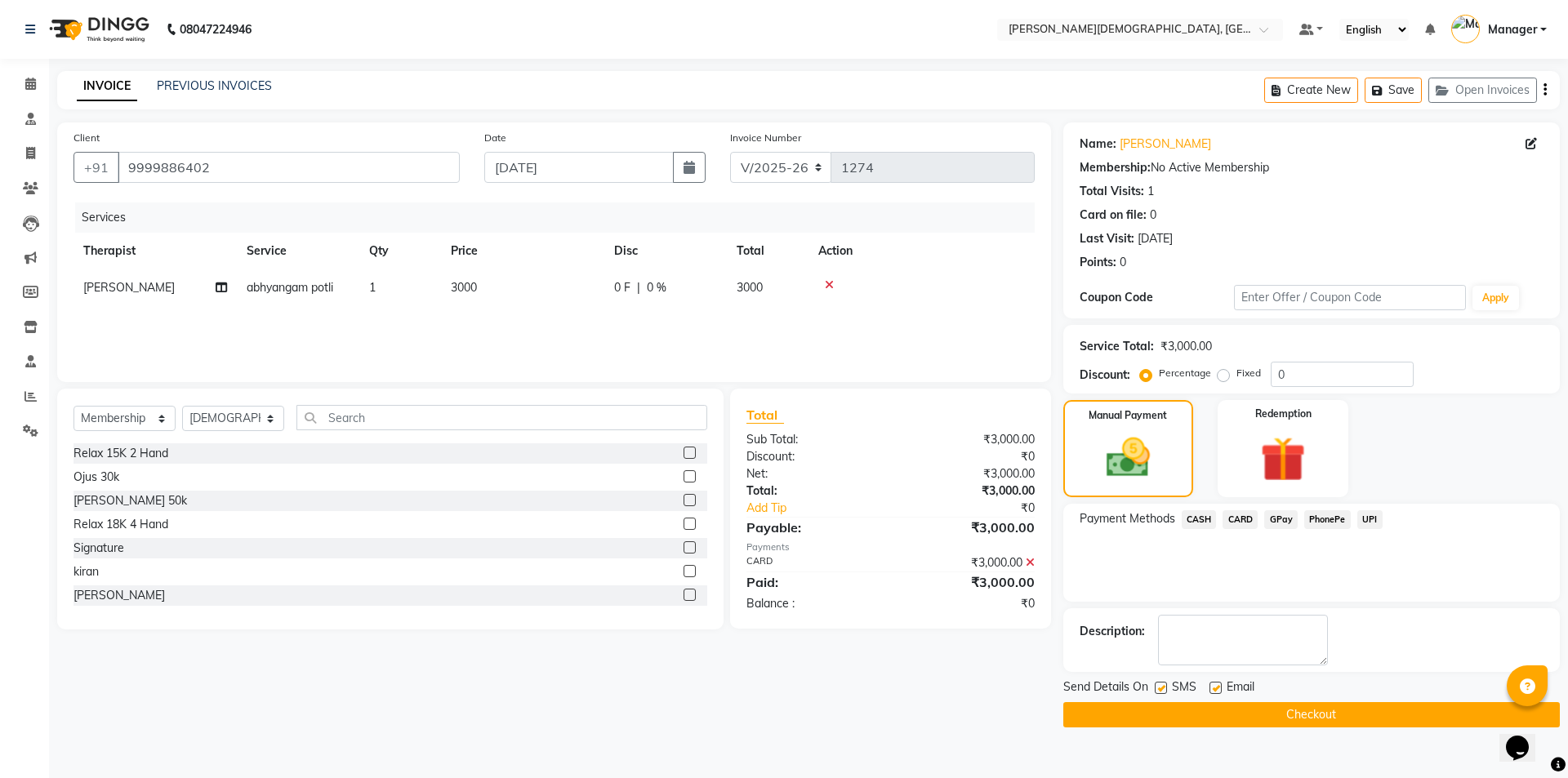
click at [1166, 683] on label at bounding box center [1160, 688] width 12 height 12
click at [1165, 683] on input "checkbox" at bounding box center [1160, 688] width 10 height 10
checkbox input "false"
click at [1164, 704] on button "Checkout" at bounding box center [1311, 715] width 496 height 26
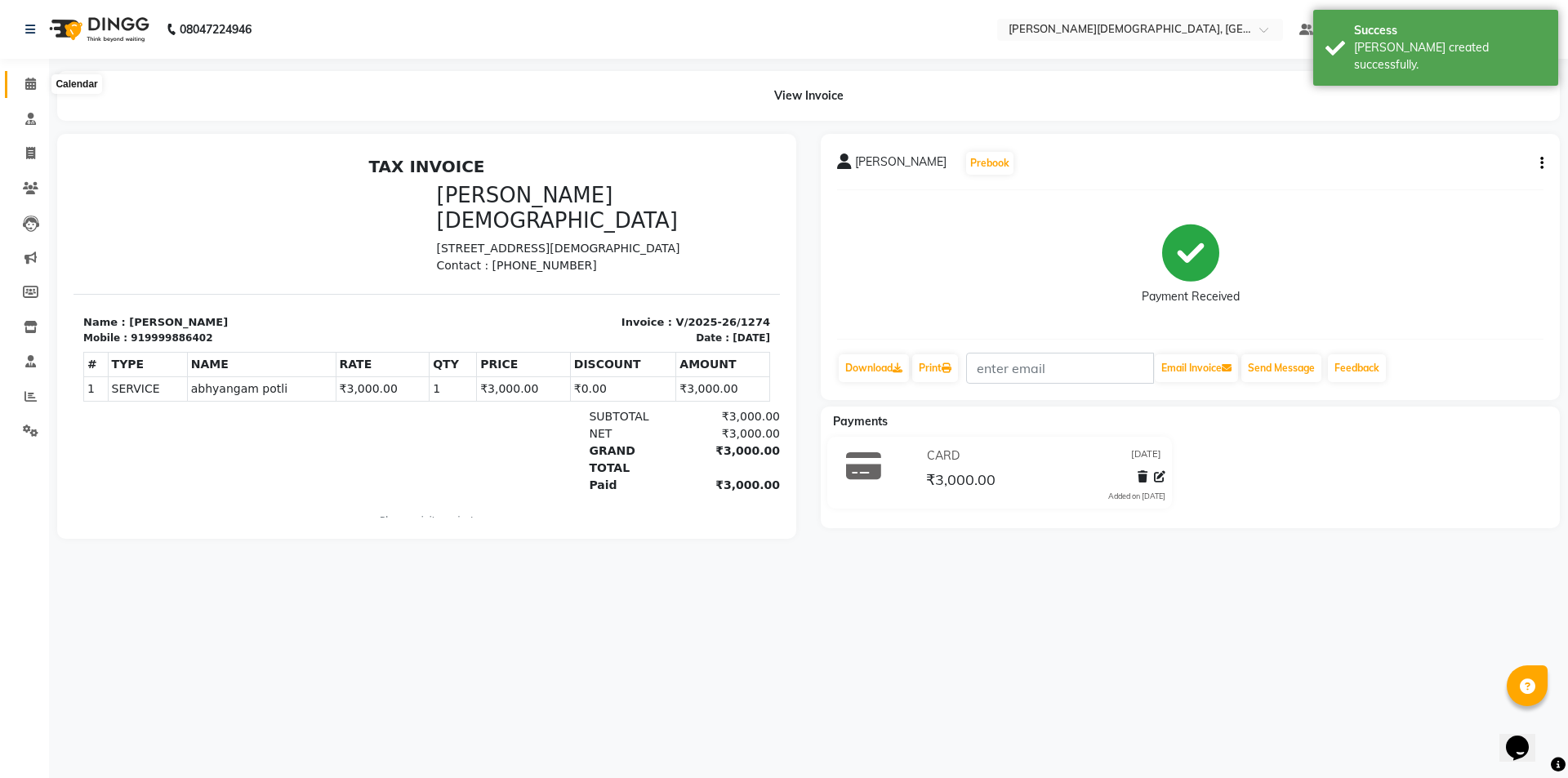
click at [27, 89] on icon at bounding box center [31, 84] width 10 height 12
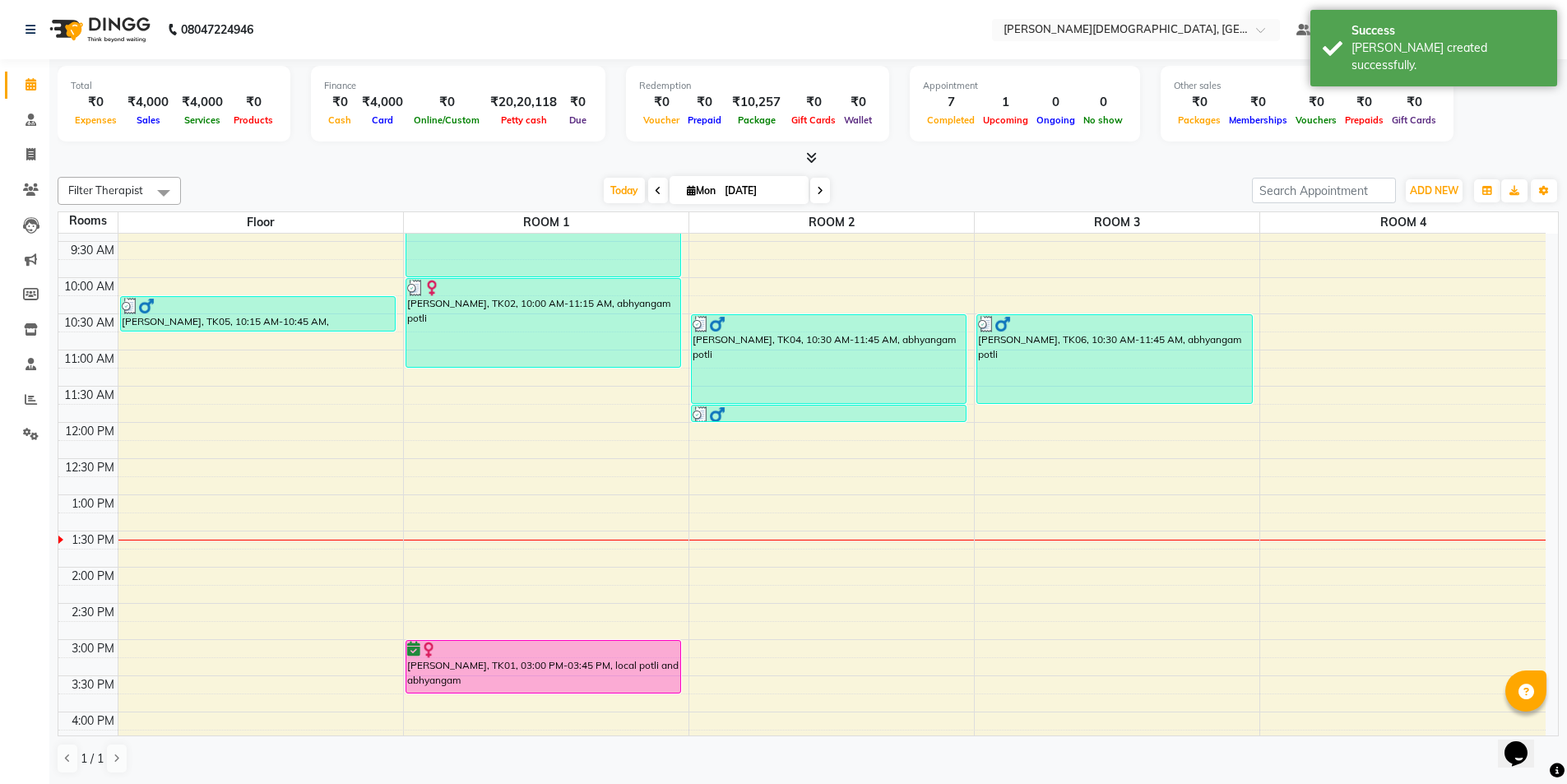
scroll to position [264, 0]
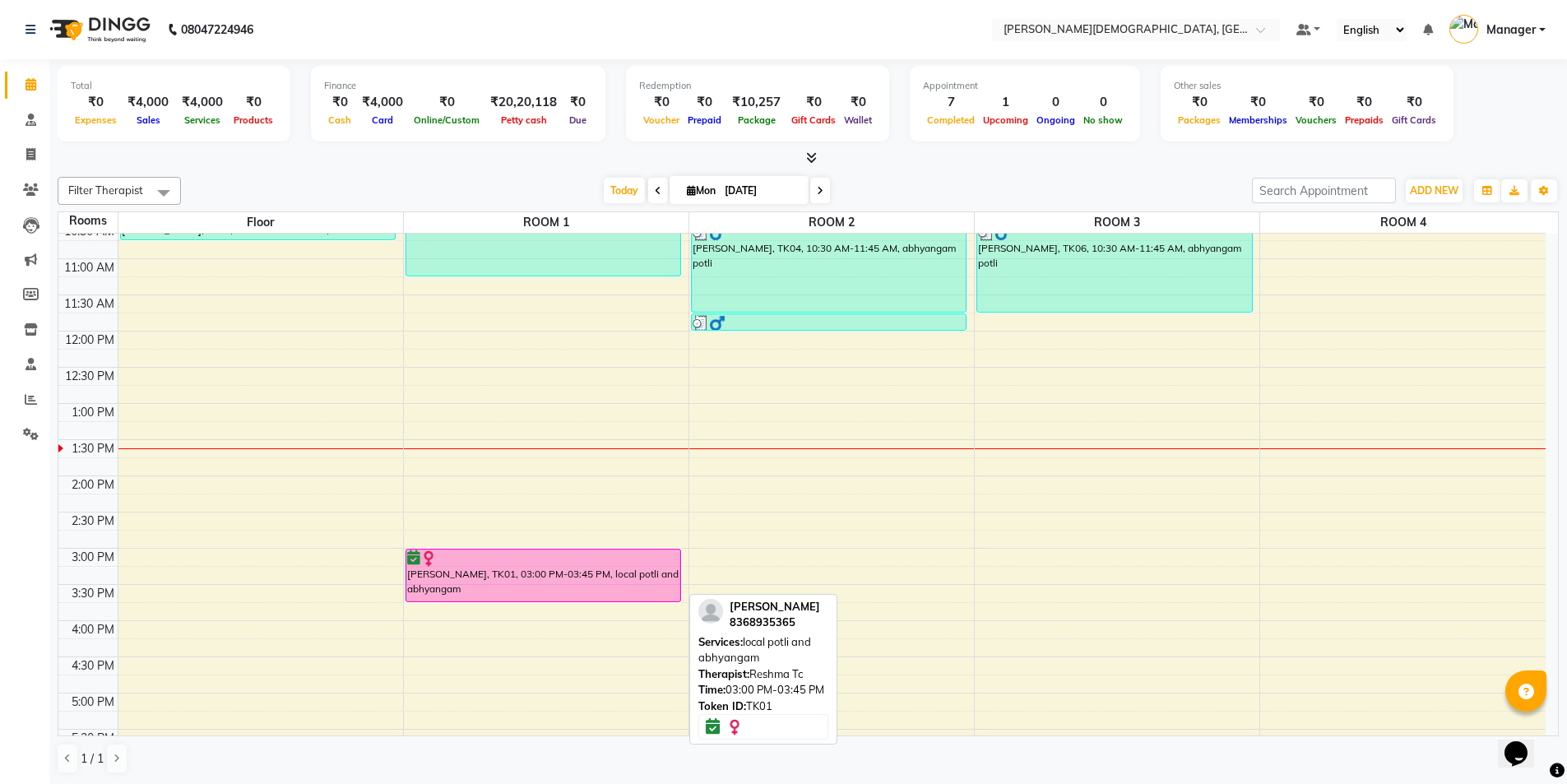
click at [614, 585] on div "[PERSON_NAME], TK01, 03:00 PM-03:45 PM, local potli and abhyangam" at bounding box center [544, 575] width 275 height 52
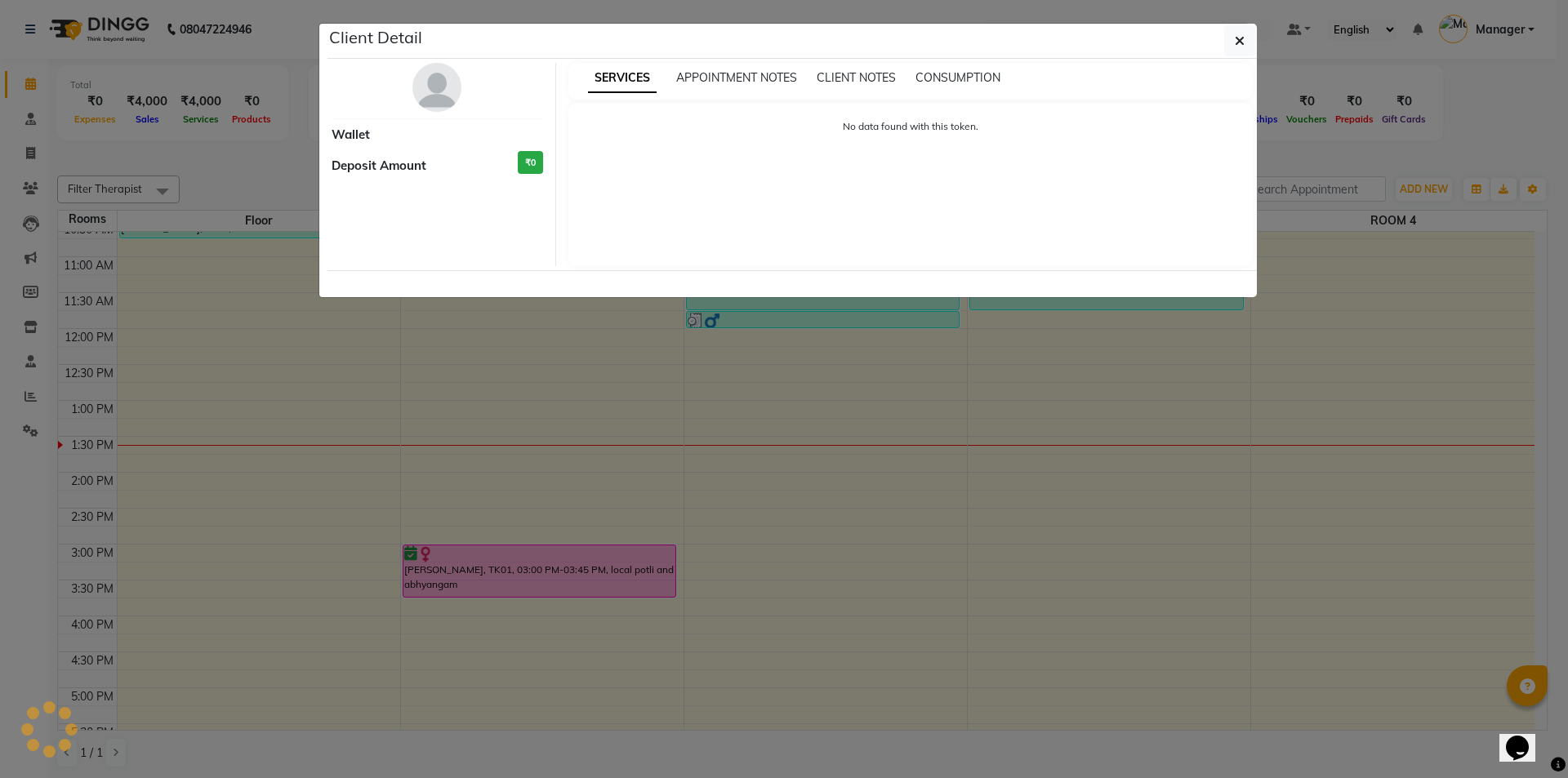
select select "6"
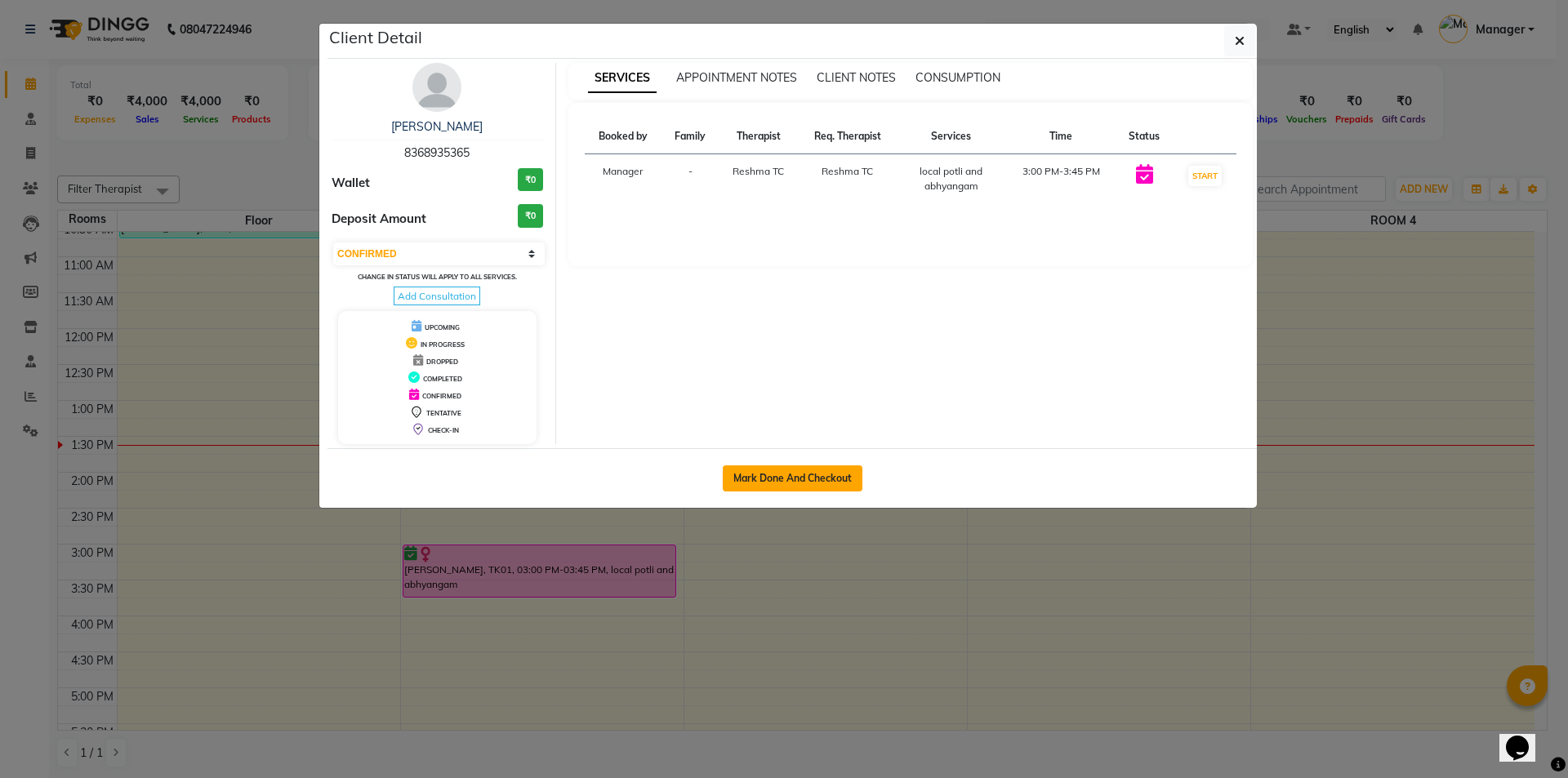
click at [773, 485] on button "Mark Done And Checkout" at bounding box center [792, 478] width 140 height 26
select select "service"
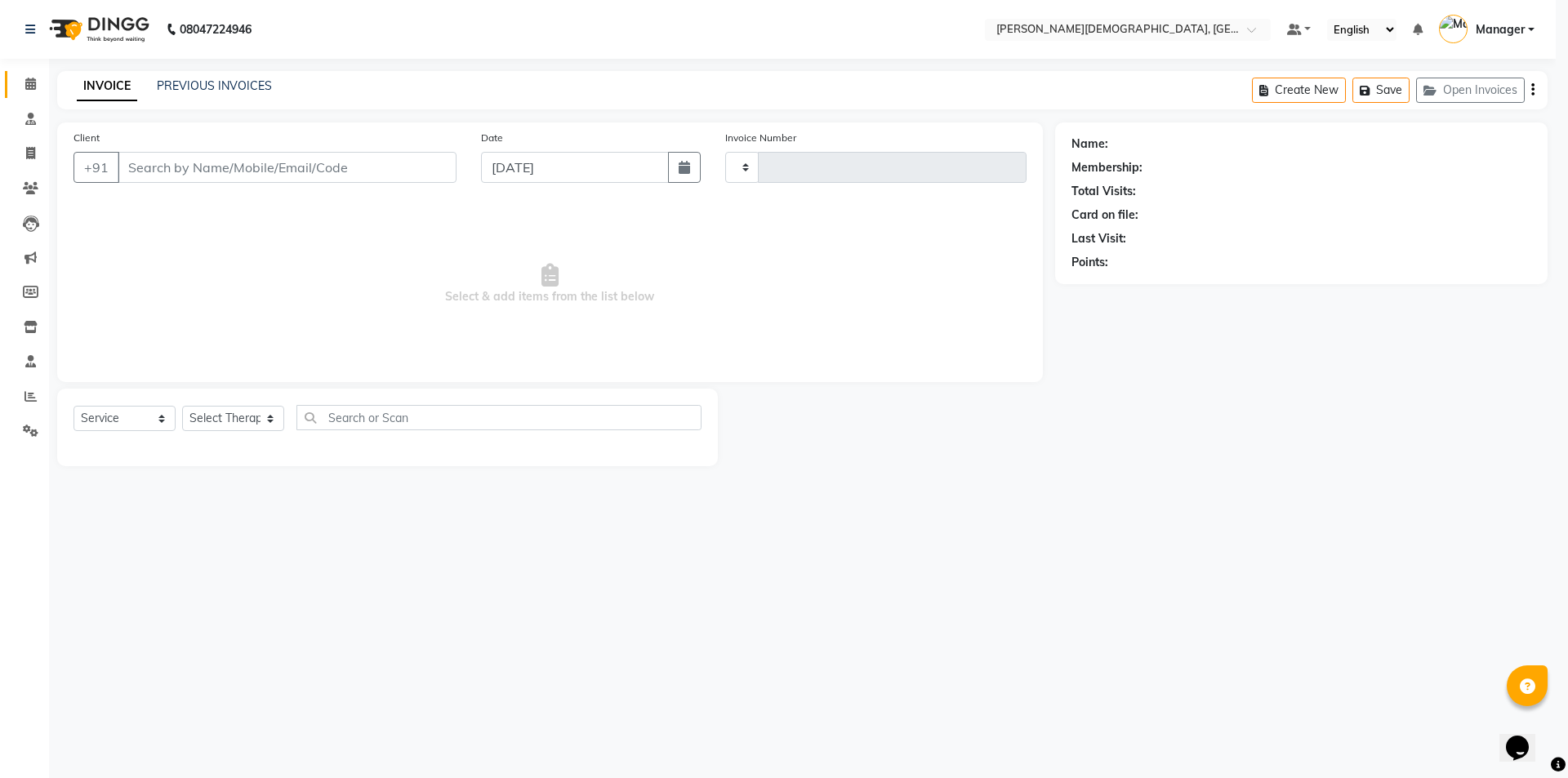
type input "1275"
select select "5573"
select select "membership"
select select "39593"
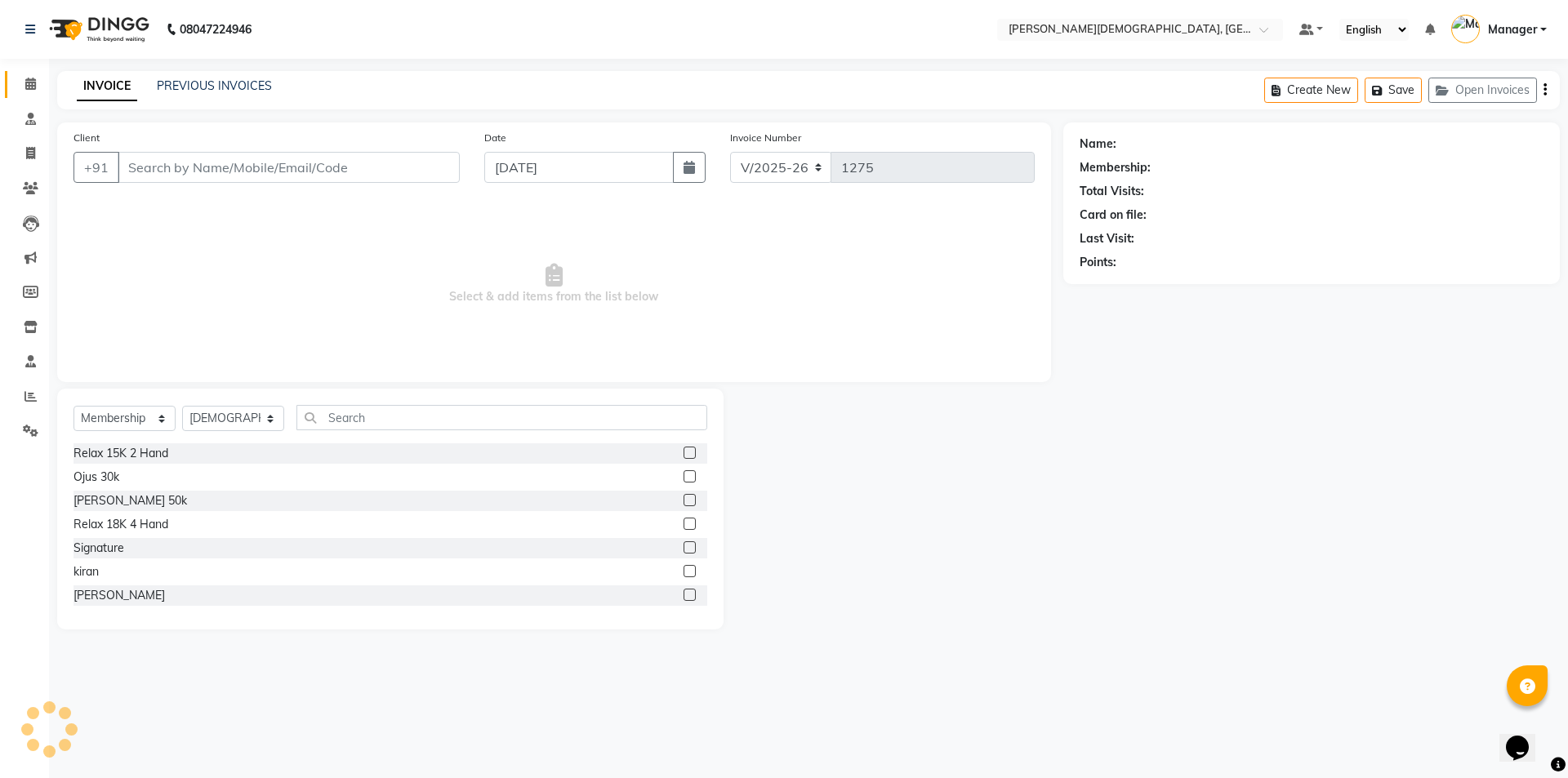
type input "8368935365"
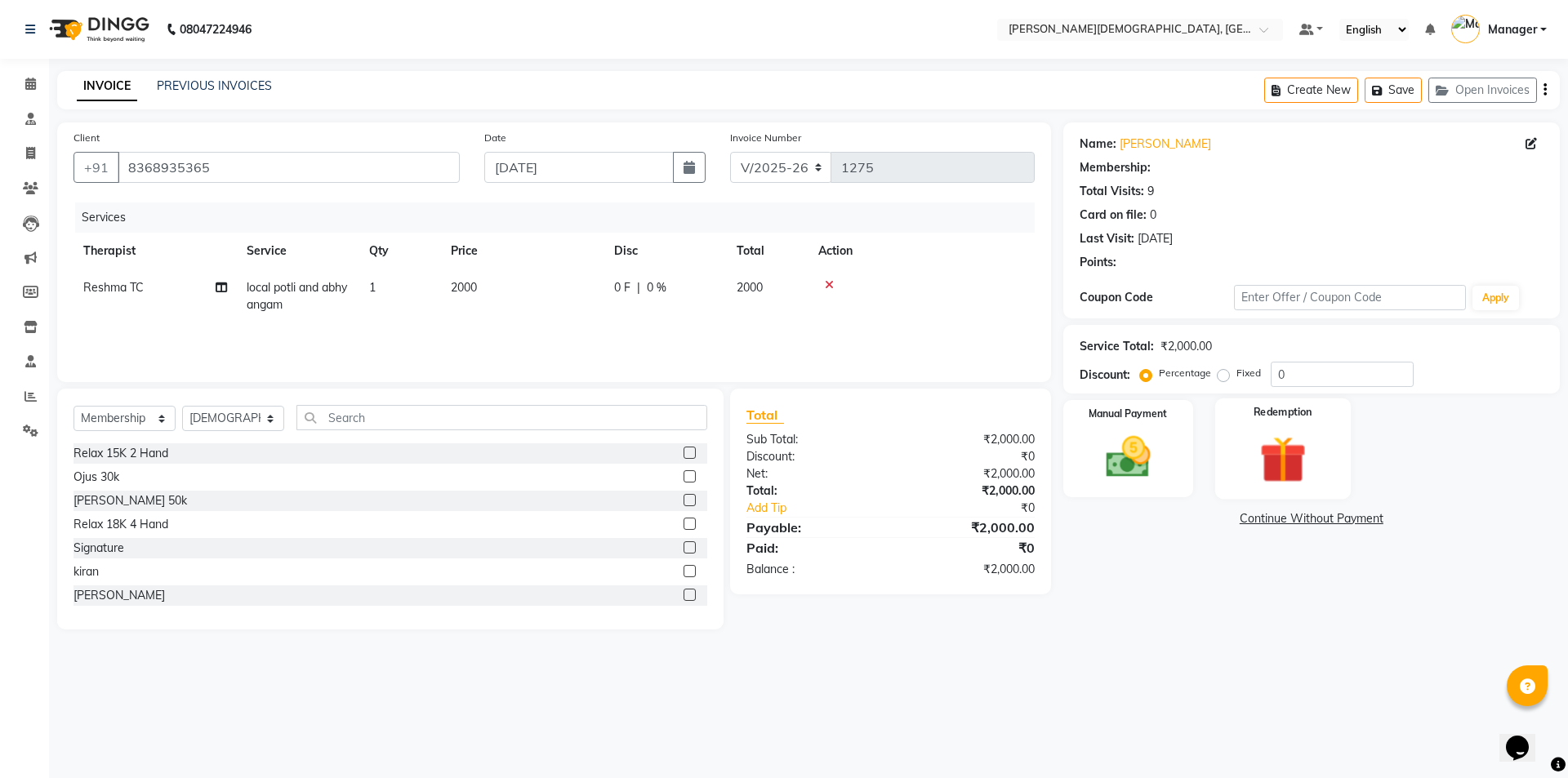
click at [1262, 450] on img at bounding box center [1282, 459] width 76 height 58
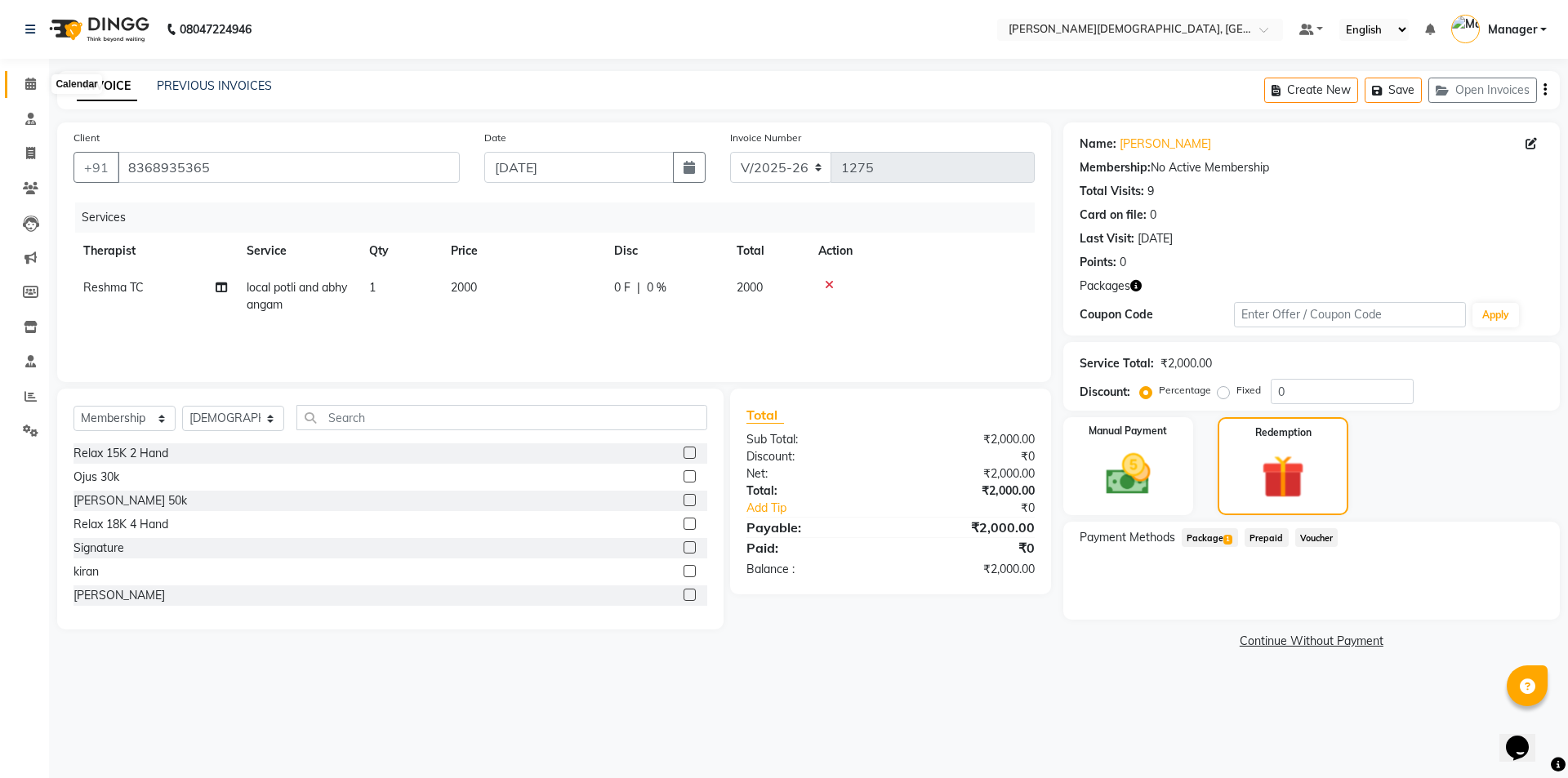
click at [29, 82] on icon at bounding box center [31, 84] width 10 height 12
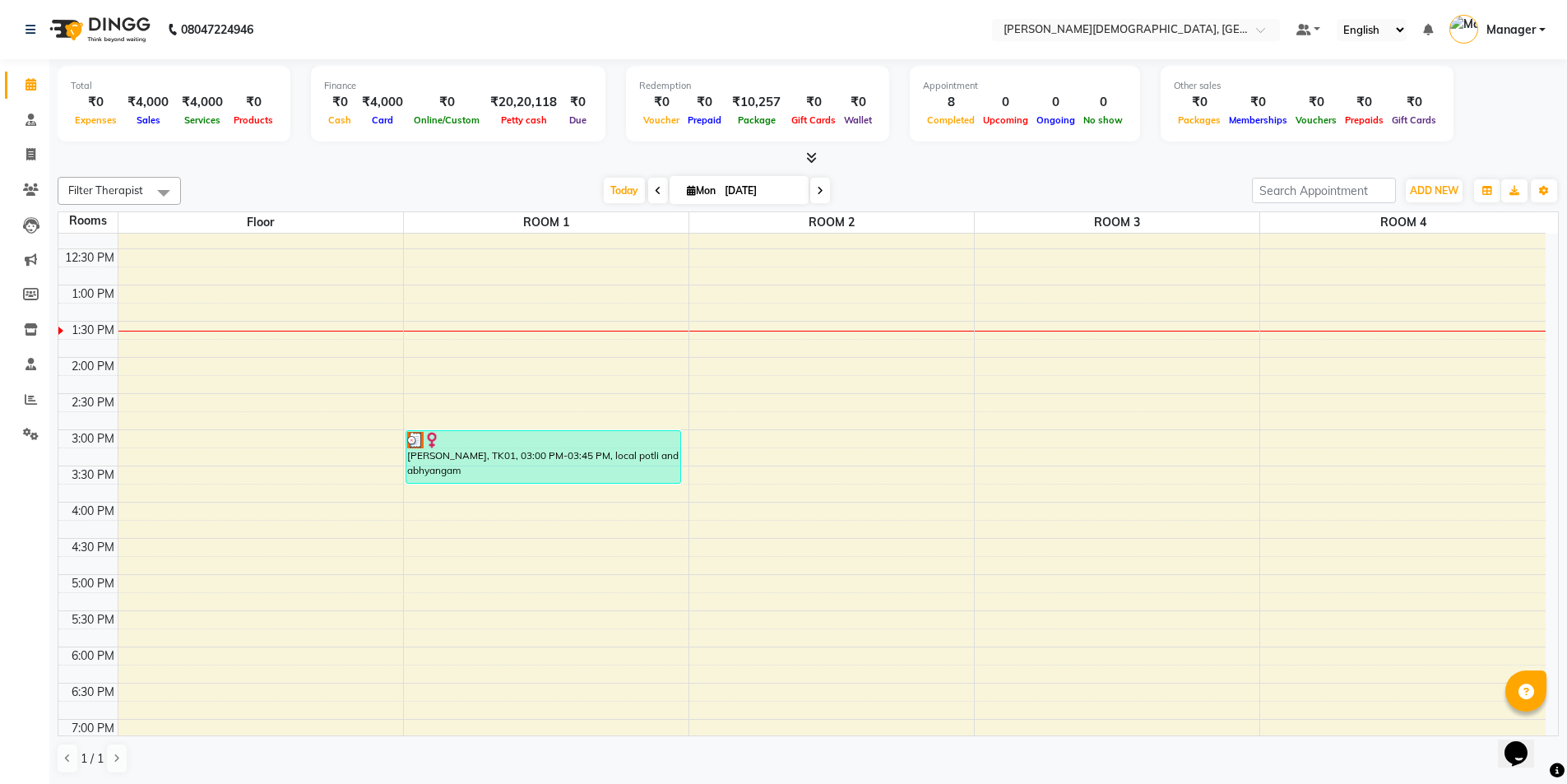
scroll to position [411, 0]
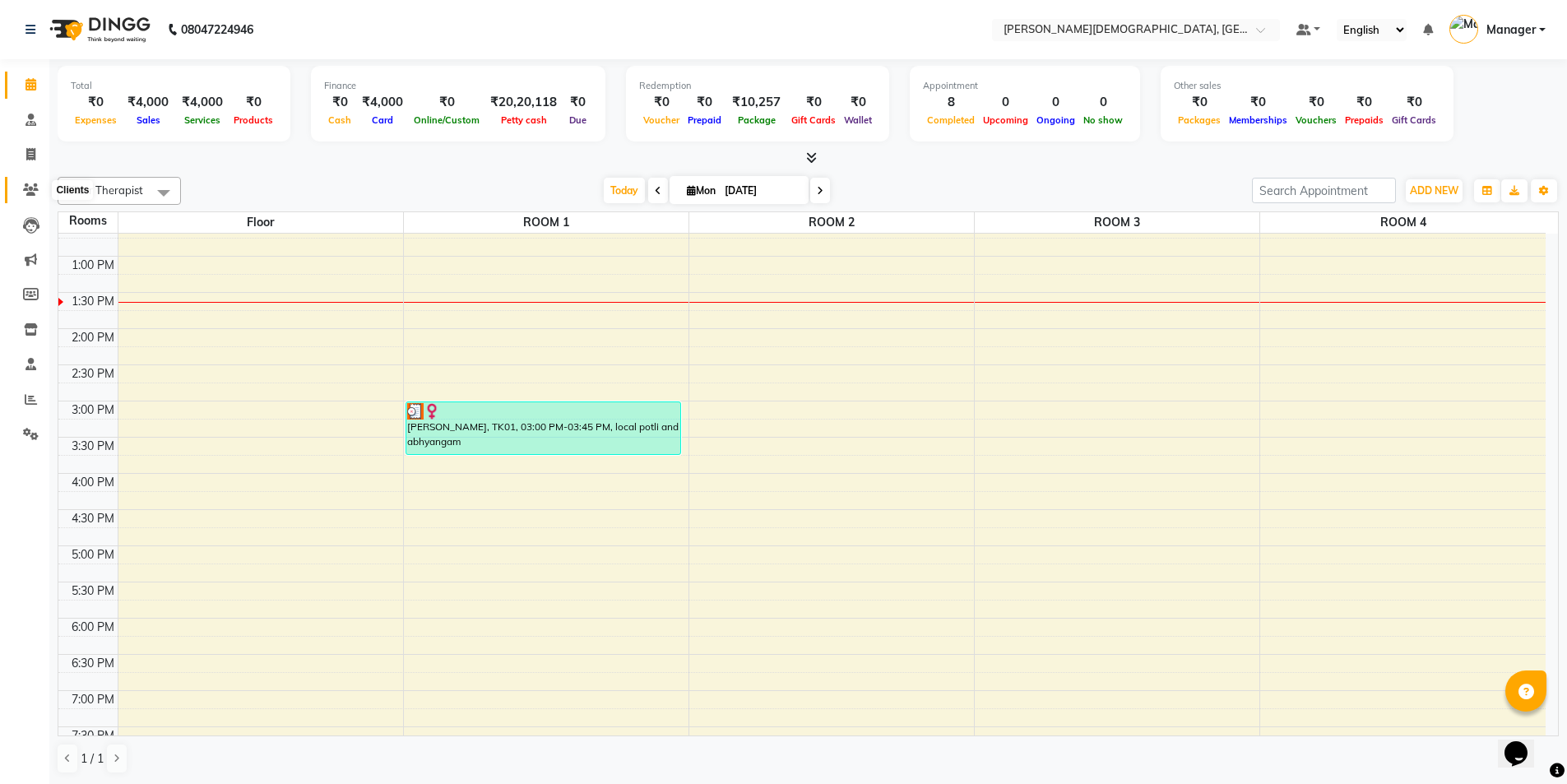
click at [31, 184] on icon at bounding box center [31, 190] width 15 height 12
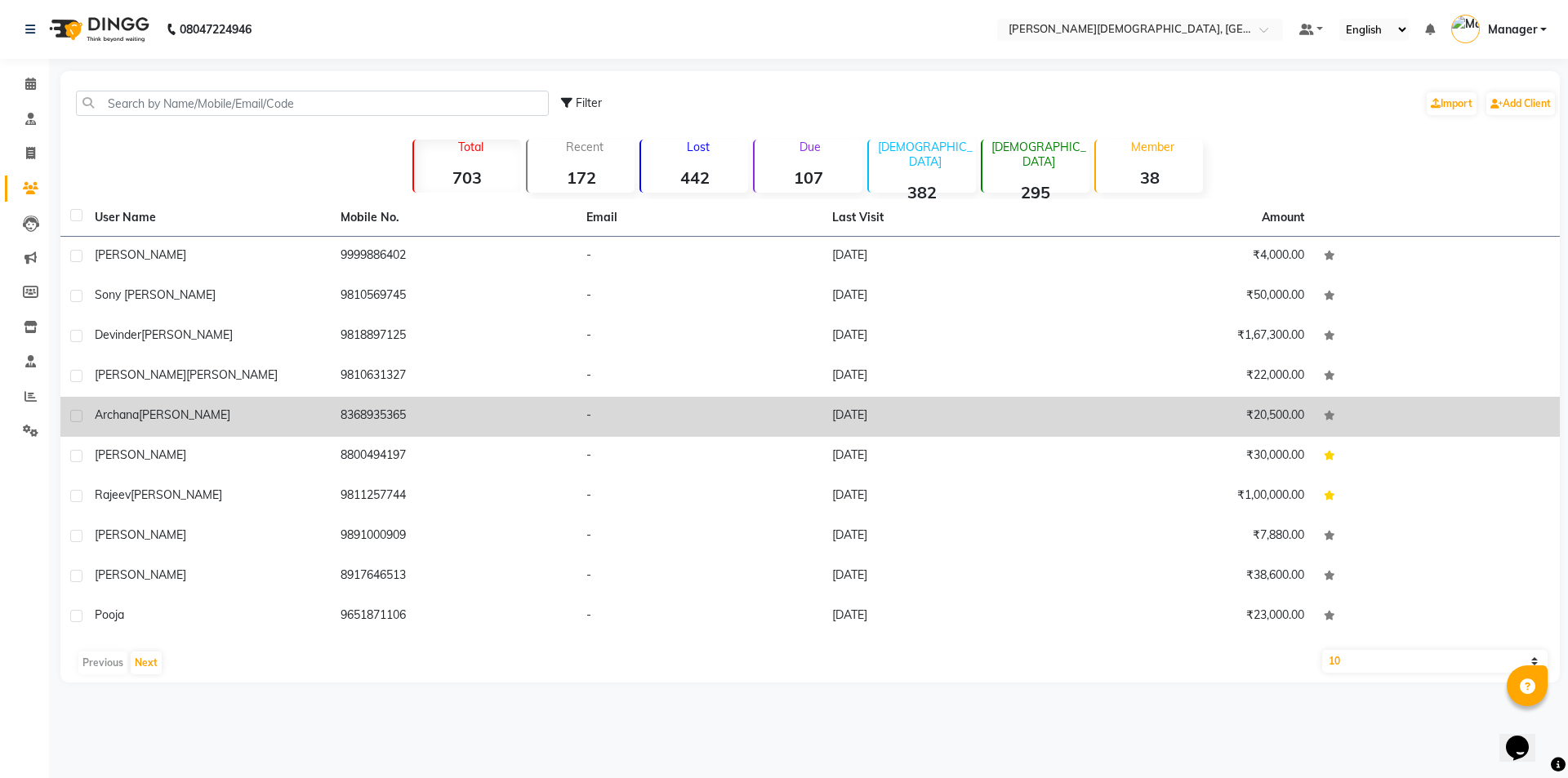
click at [213, 411] on div "[PERSON_NAME]" at bounding box center [207, 415] width 226 height 17
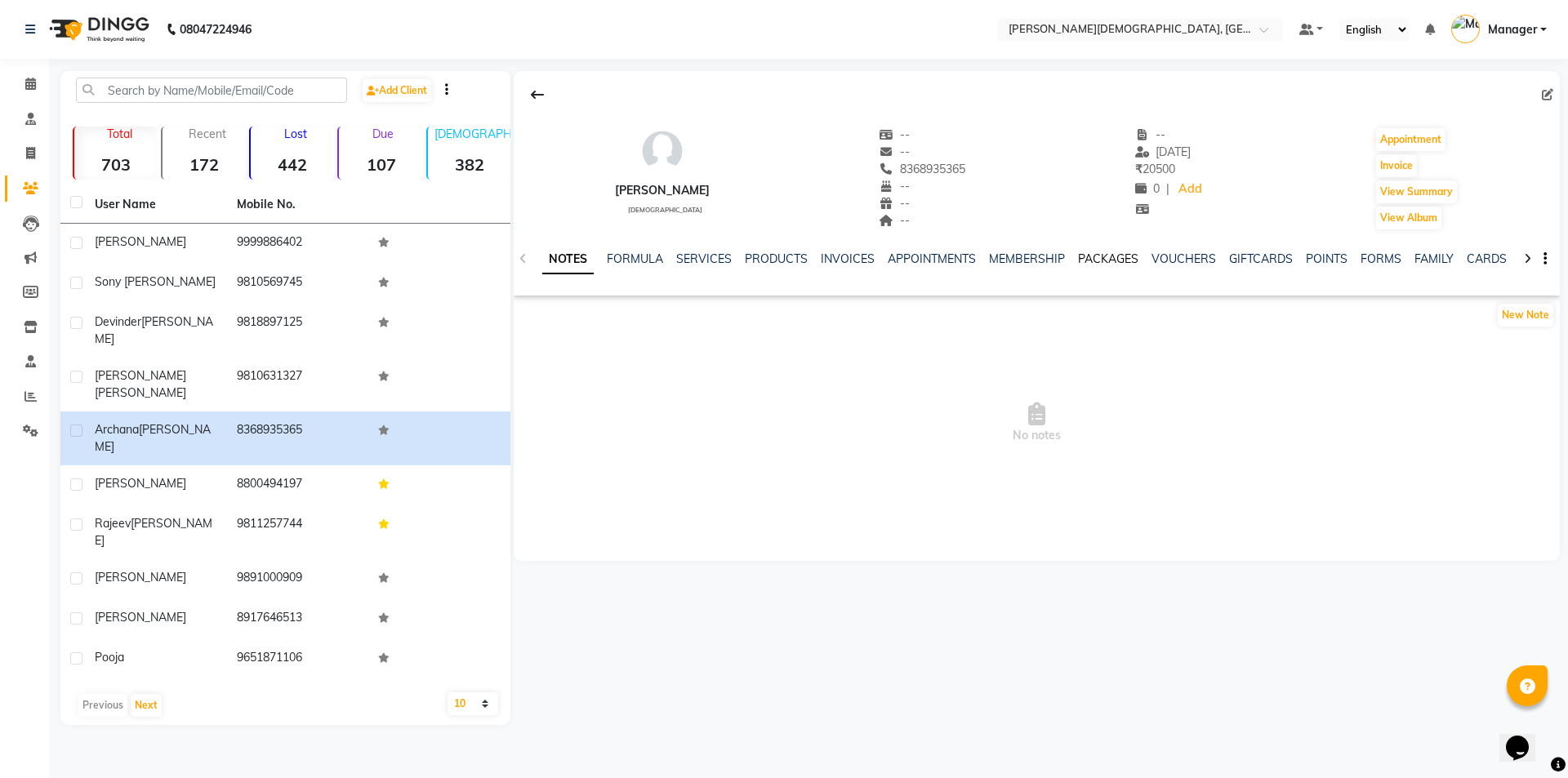
click at [1099, 262] on link "PACKAGES" at bounding box center [1108, 258] width 61 height 14
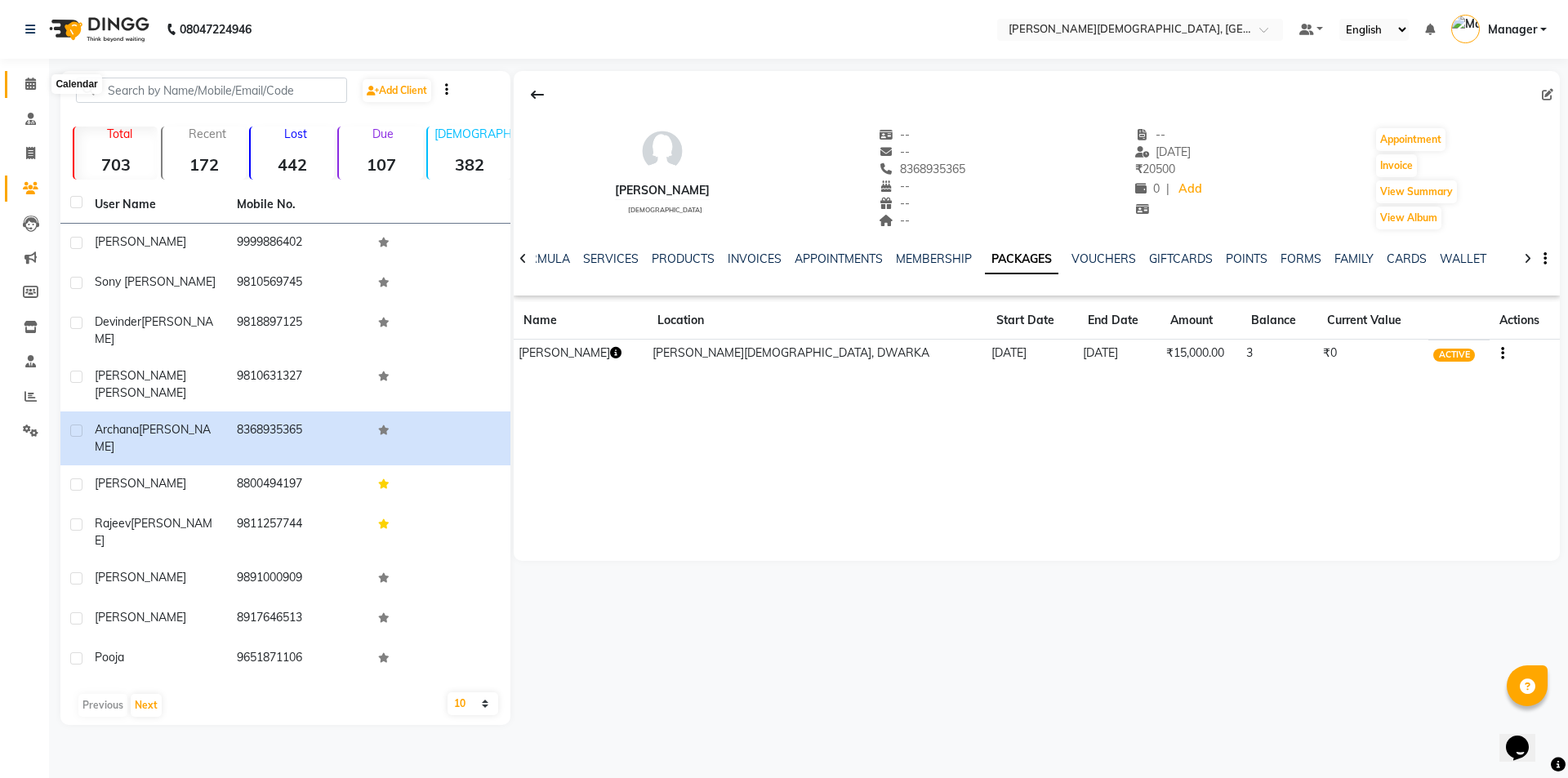
click at [32, 84] on icon at bounding box center [31, 84] width 10 height 12
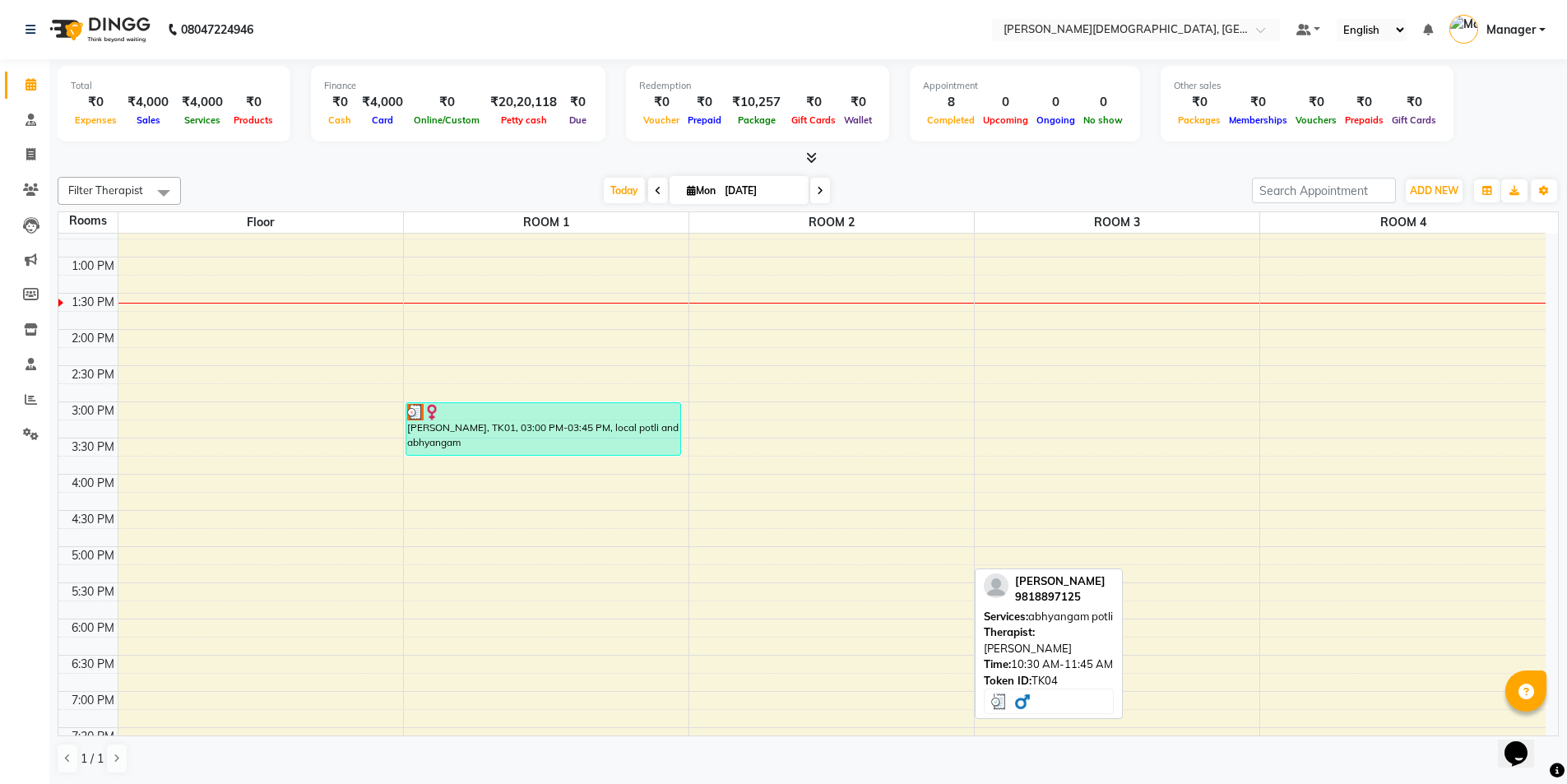
scroll to position [411, 0]
